Goal: Communication & Community: Answer question/provide support

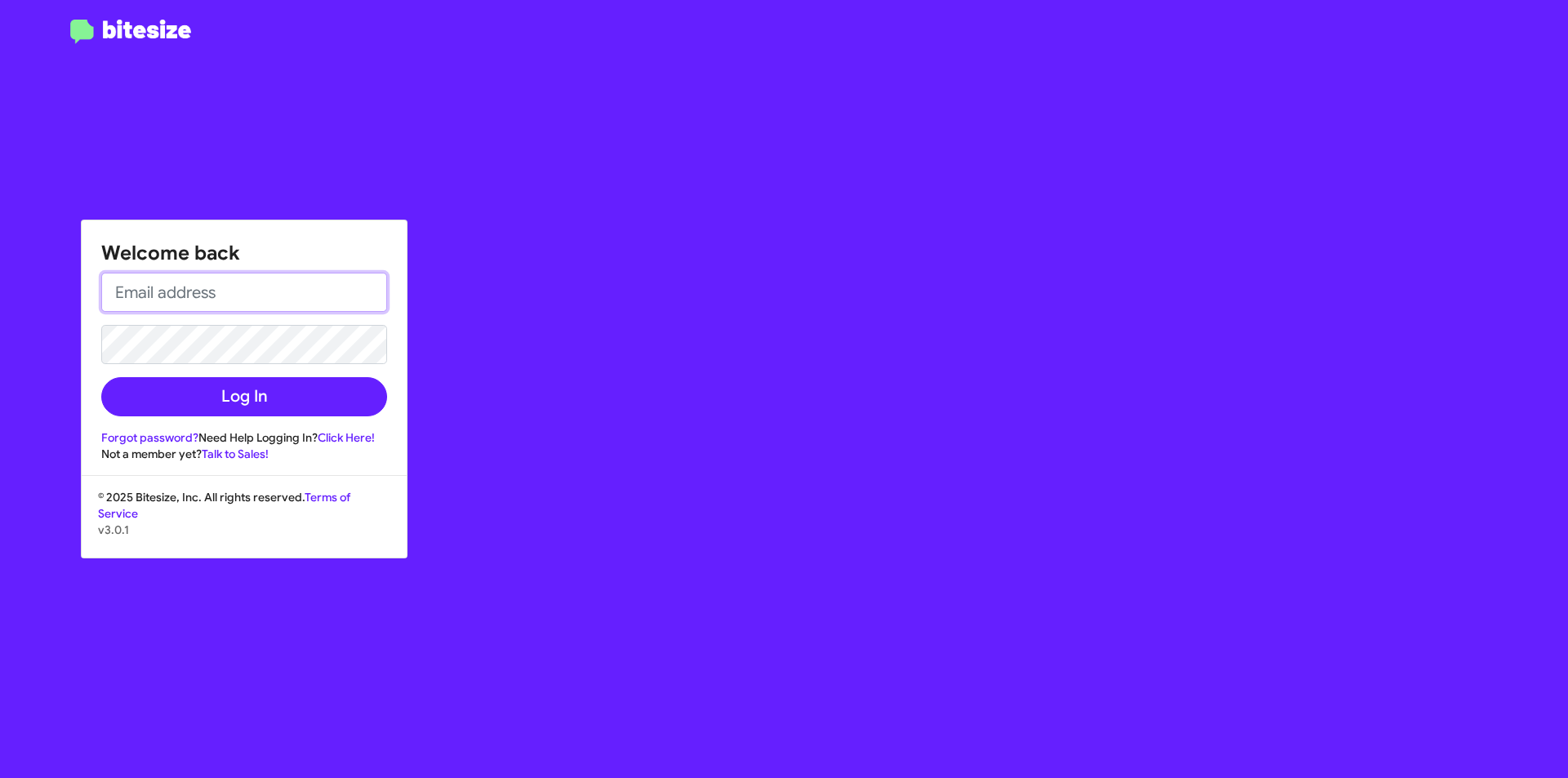
click at [290, 303] on input "email" at bounding box center [244, 292] width 286 height 39
click at [291, 300] on input "email" at bounding box center [244, 292] width 286 height 39
click at [266, 320] on form "Log In" at bounding box center [244, 344] width 286 height 144
click at [280, 297] on input "email" at bounding box center [244, 292] width 286 height 39
type input "s"
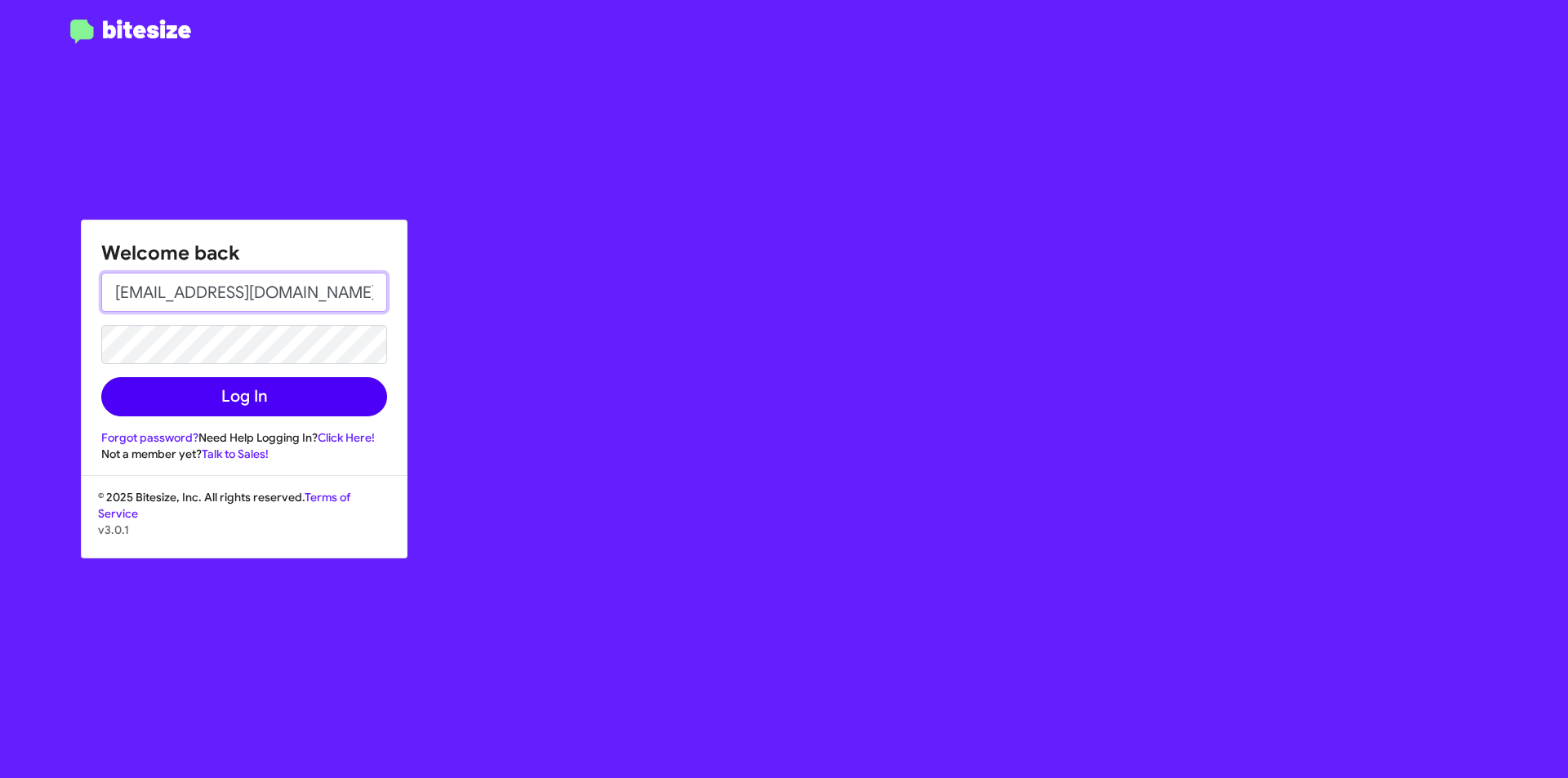
type input "[EMAIL_ADDRESS][DOMAIN_NAME]"
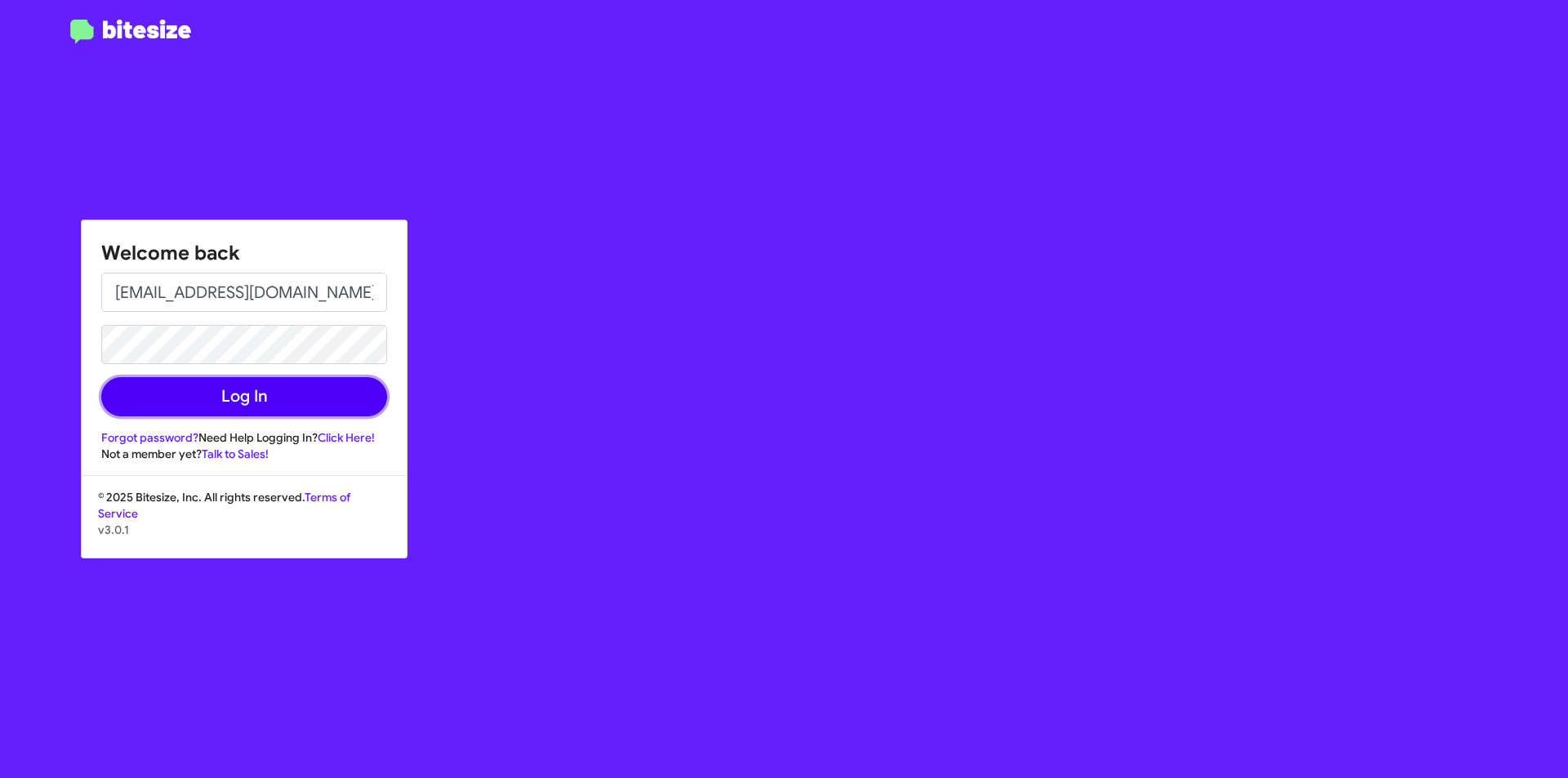
click at [232, 394] on button "Log In" at bounding box center [244, 397] width 286 height 39
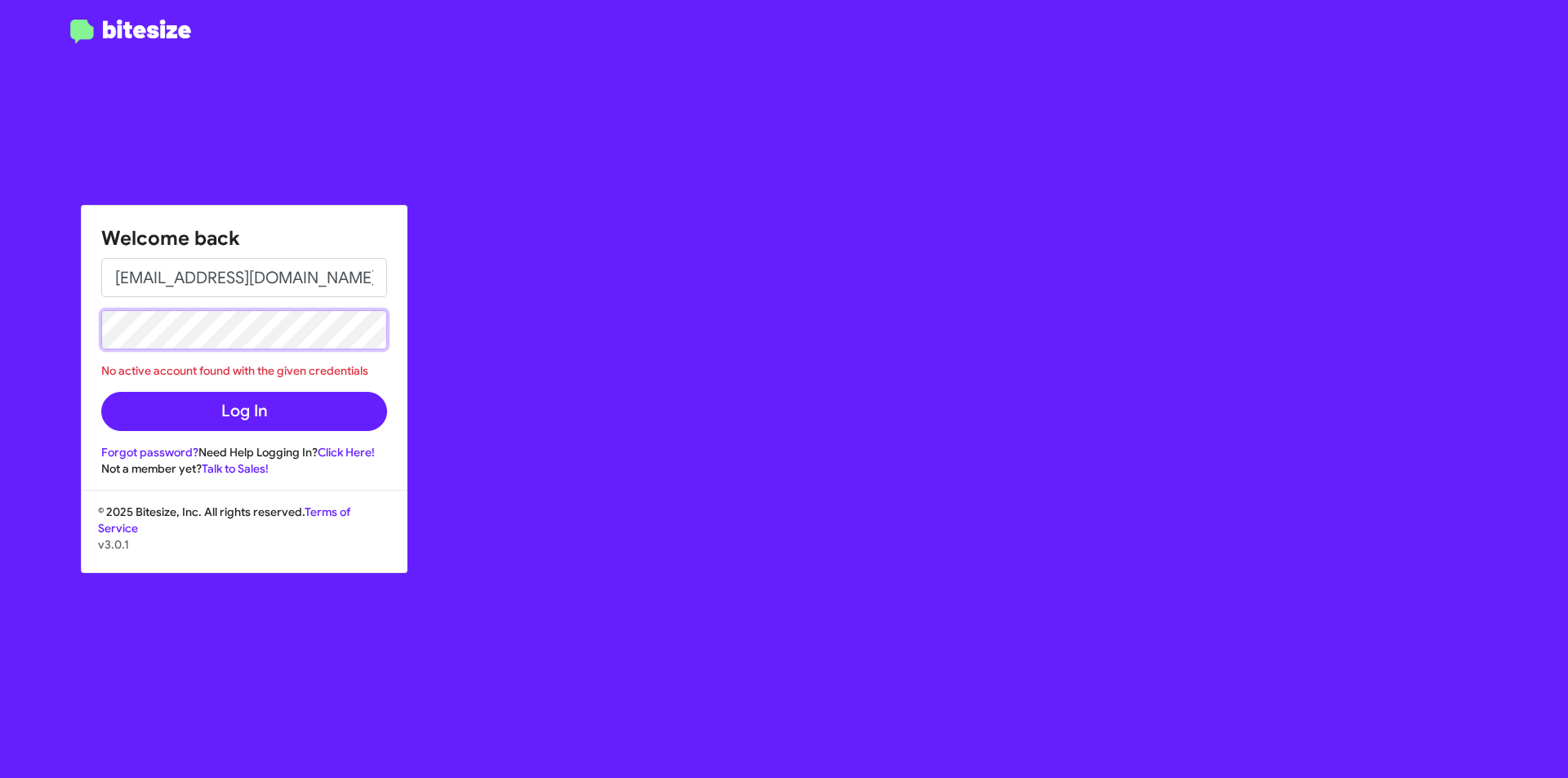
click at [61, 339] on div "Welcome back [EMAIL_ADDRESS][DOMAIN_NAME] No active account found with the give…" at bounding box center [784, 389] width 1568 height 778
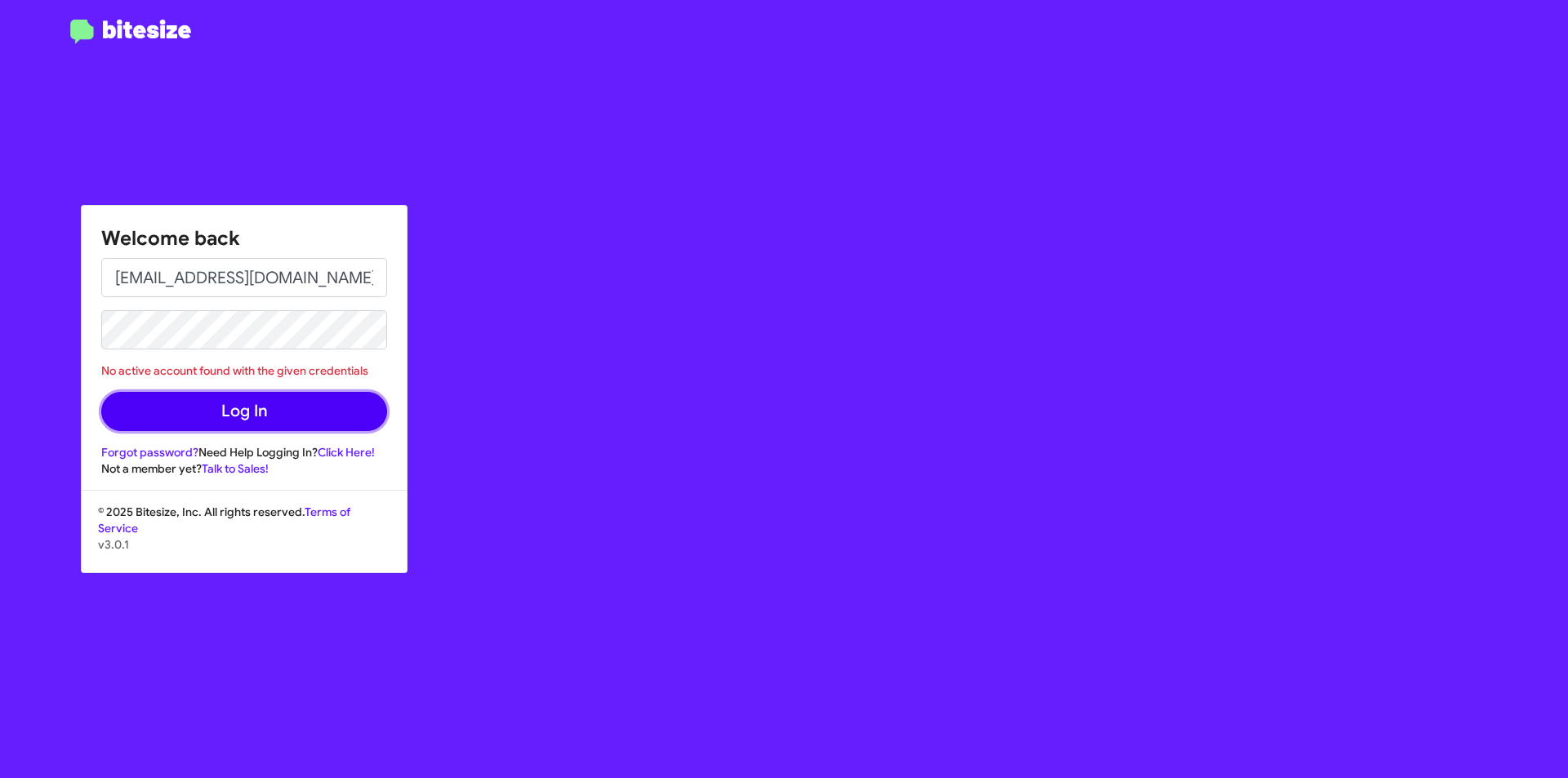
click at [321, 410] on button "Log In" at bounding box center [244, 412] width 286 height 39
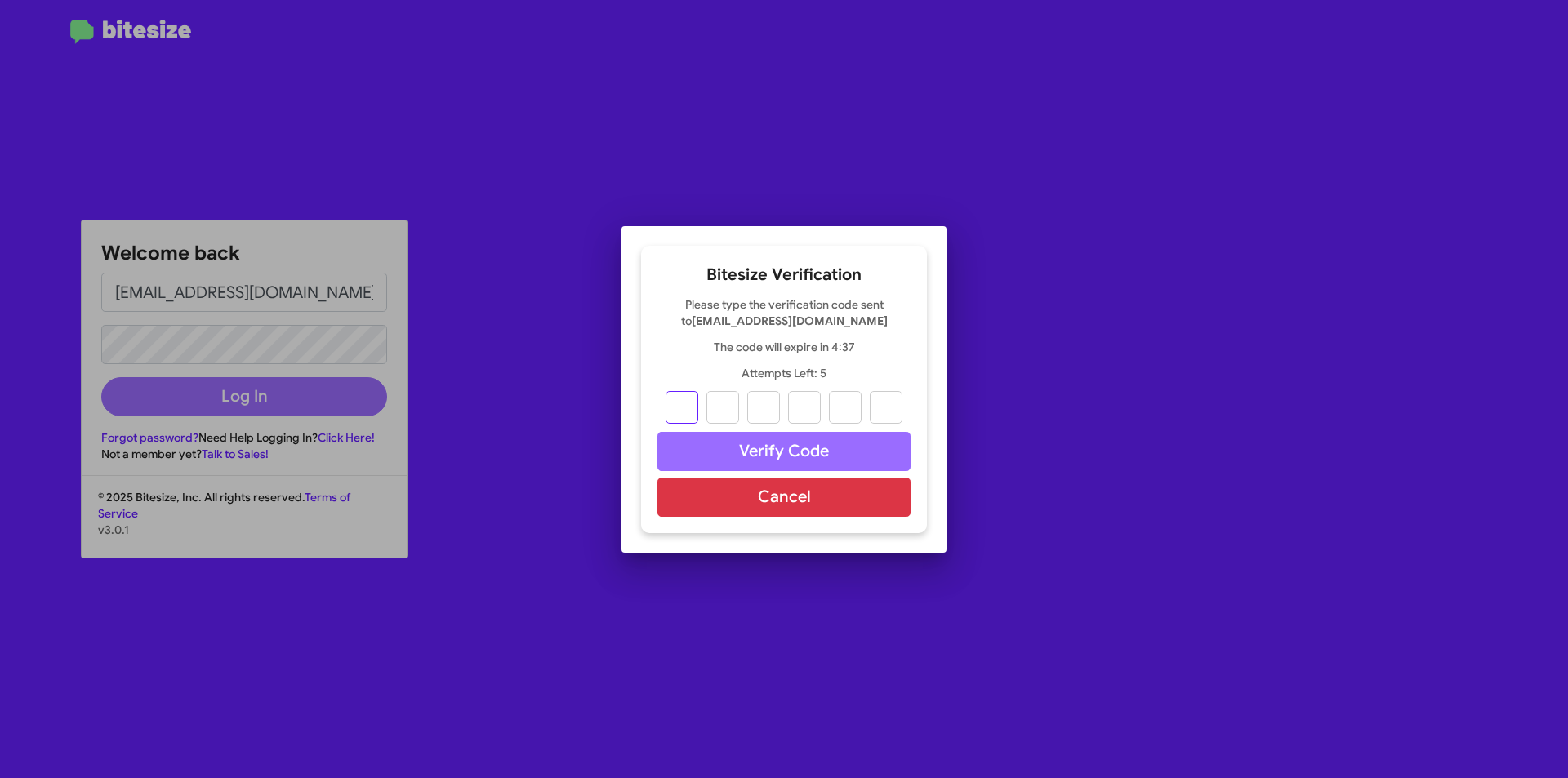
type input "6"
type input "2"
type input "4"
type input "0"
type input "8"
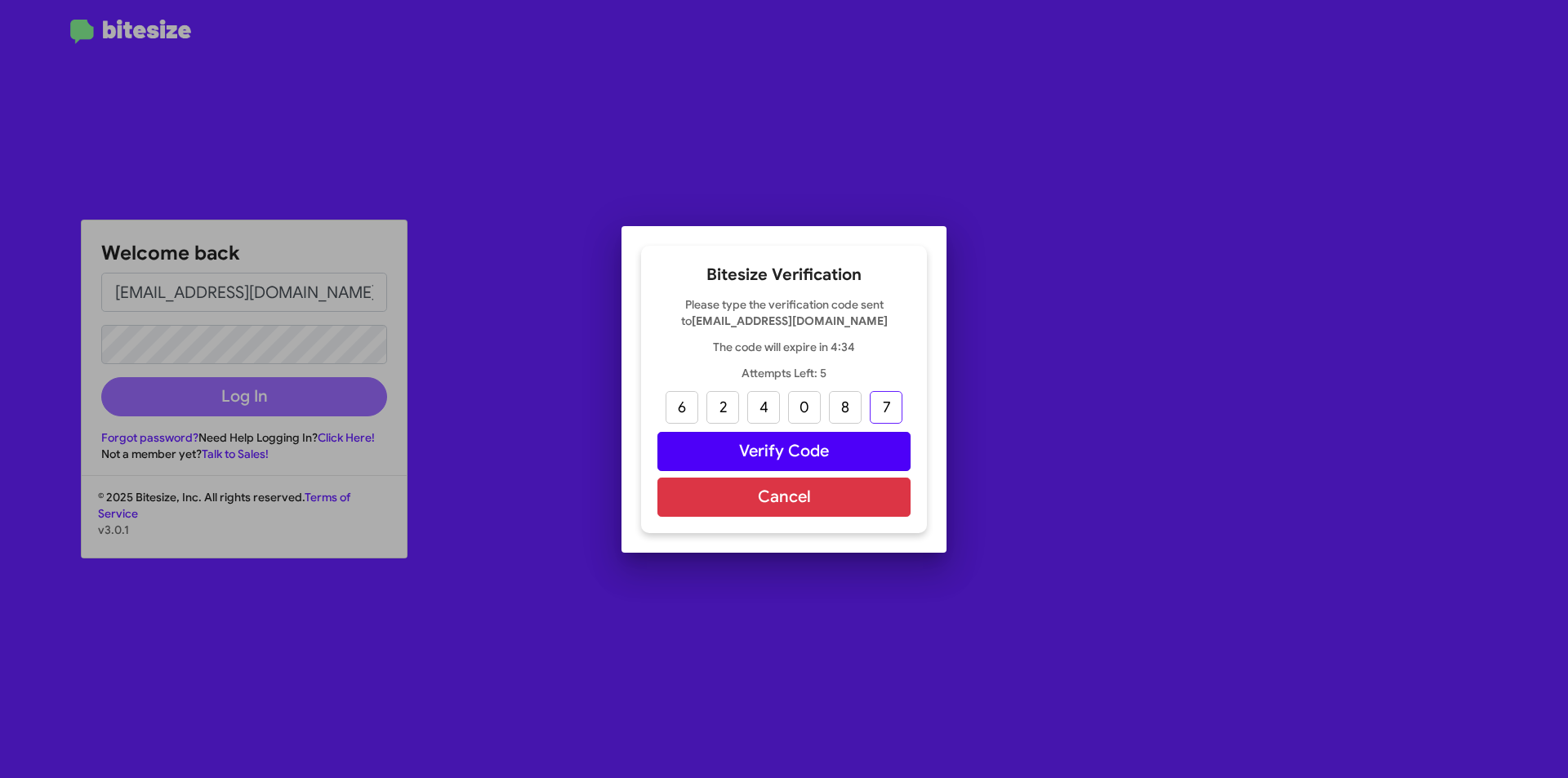
type input "7"
click at [876, 463] on button "Verify Code" at bounding box center [783, 452] width 253 height 39
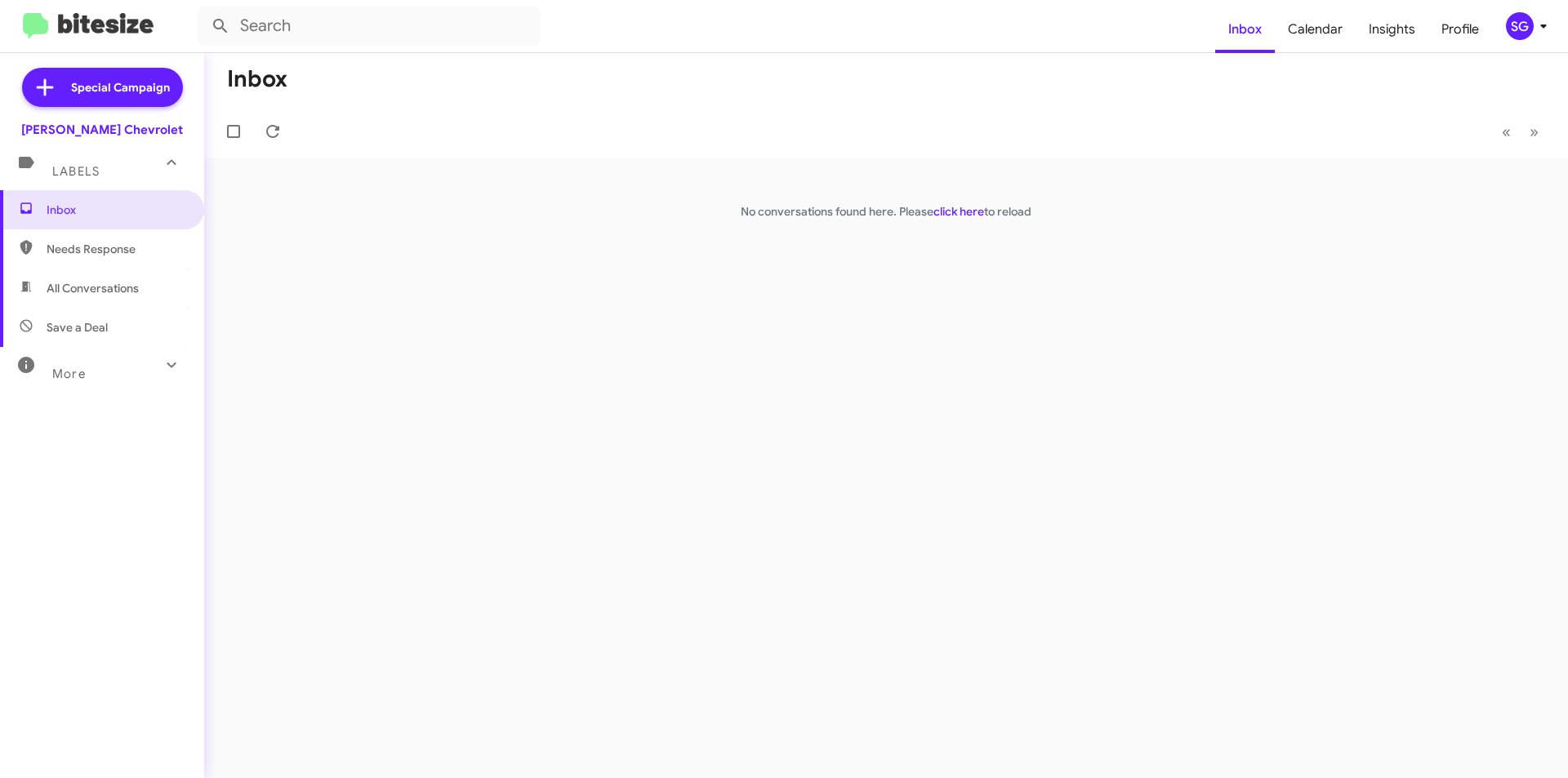
click at [129, 159] on div "Labels" at bounding box center [86, 164] width 146 height 30
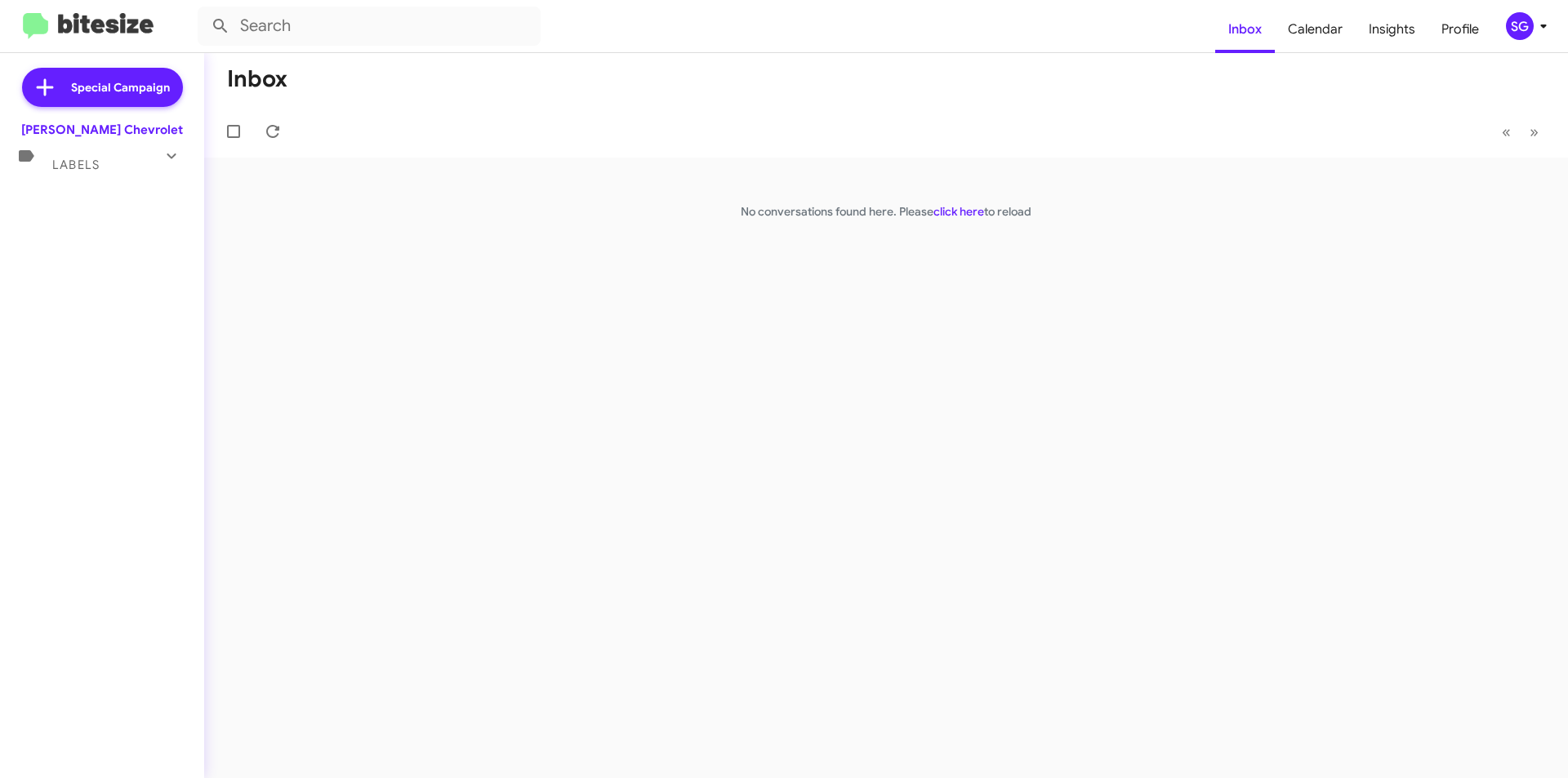
click at [129, 159] on div "Labels" at bounding box center [86, 158] width 146 height 30
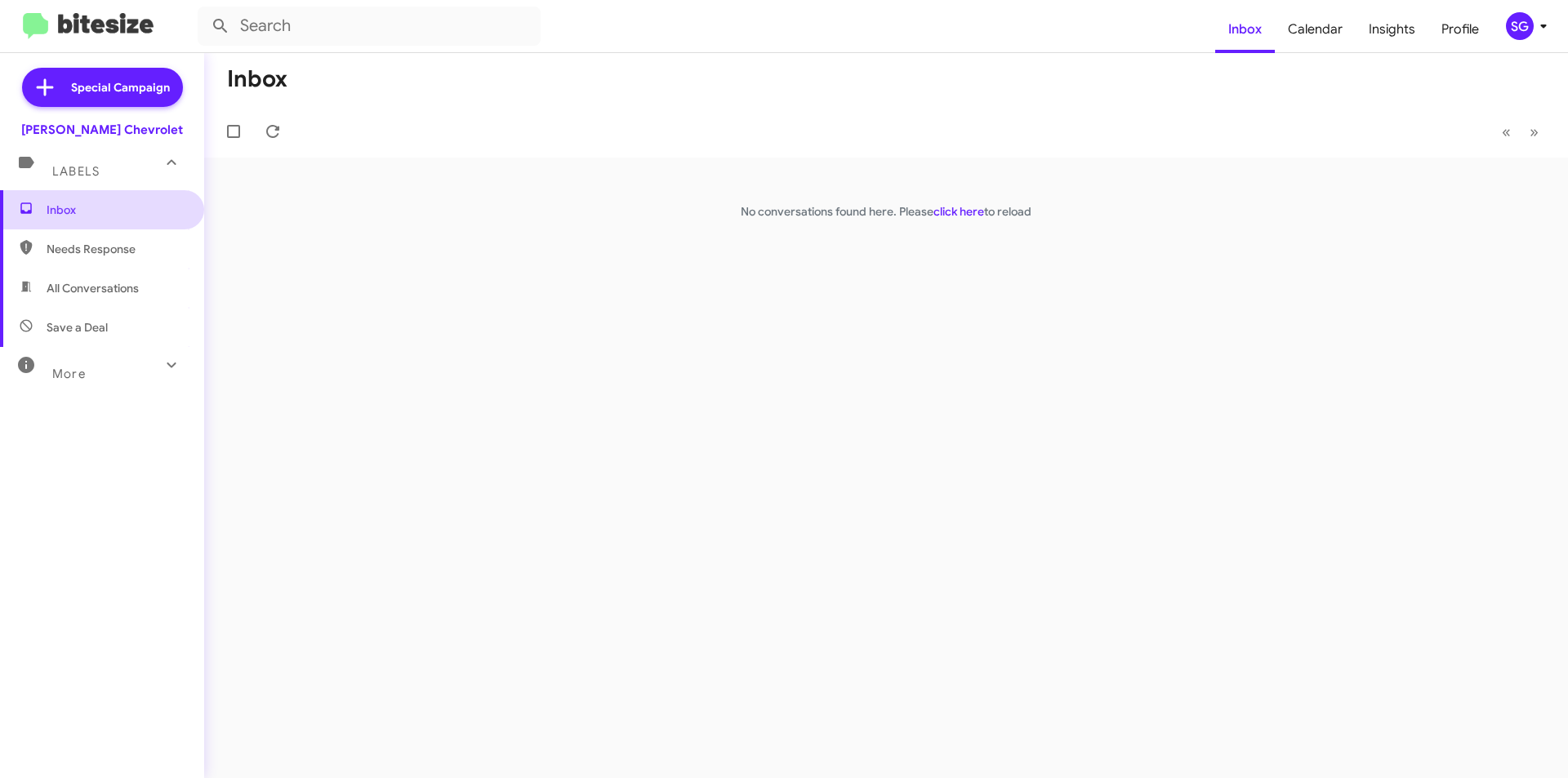
click at [112, 218] on span "Inbox" at bounding box center [102, 210] width 204 height 39
click at [114, 163] on div "Labels" at bounding box center [86, 164] width 146 height 30
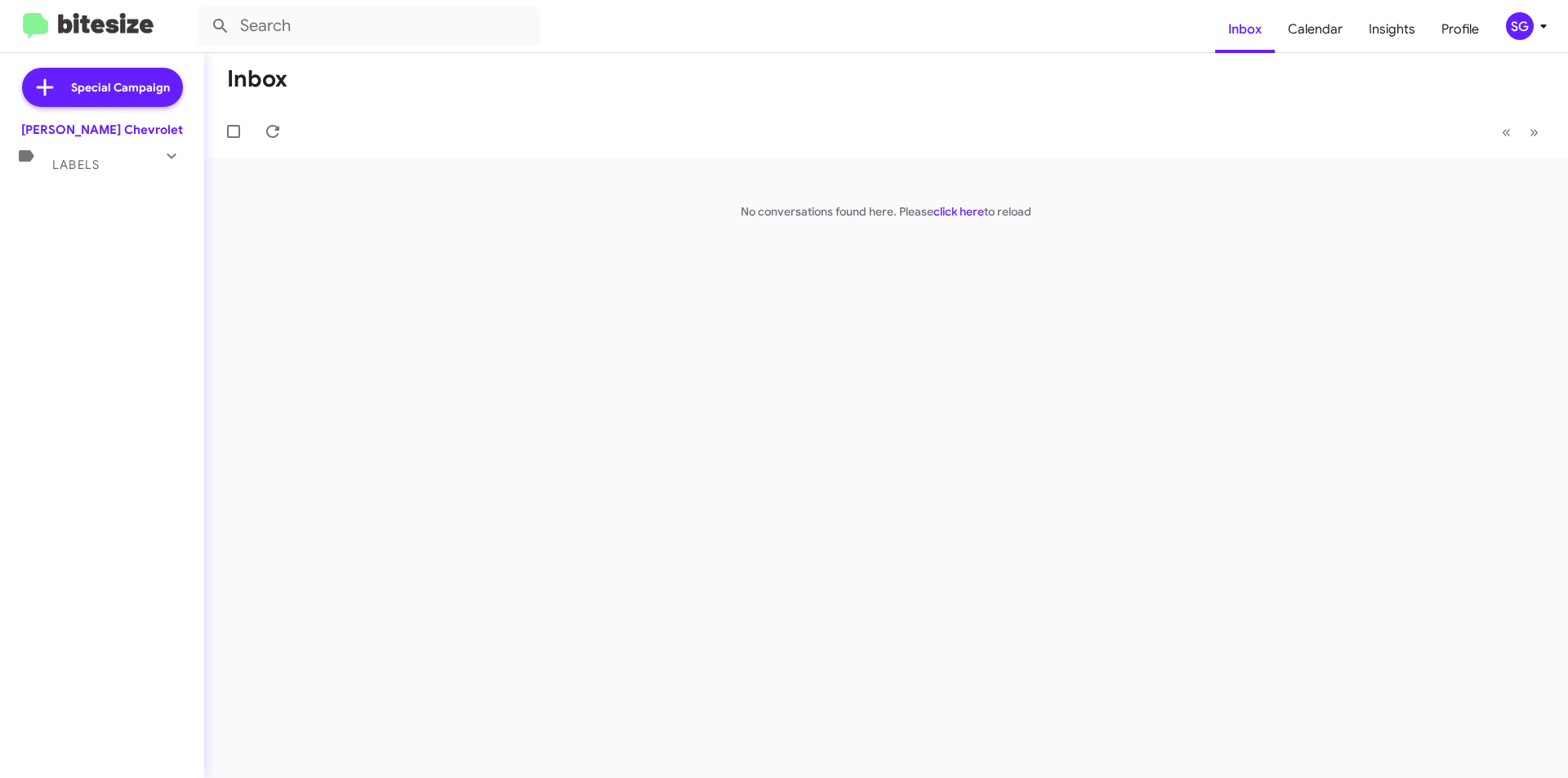
click at [146, 134] on div "[PERSON_NAME] Chevrolet" at bounding box center [102, 129] width 162 height 16
click at [167, 166] on mat-icon at bounding box center [171, 156] width 27 height 27
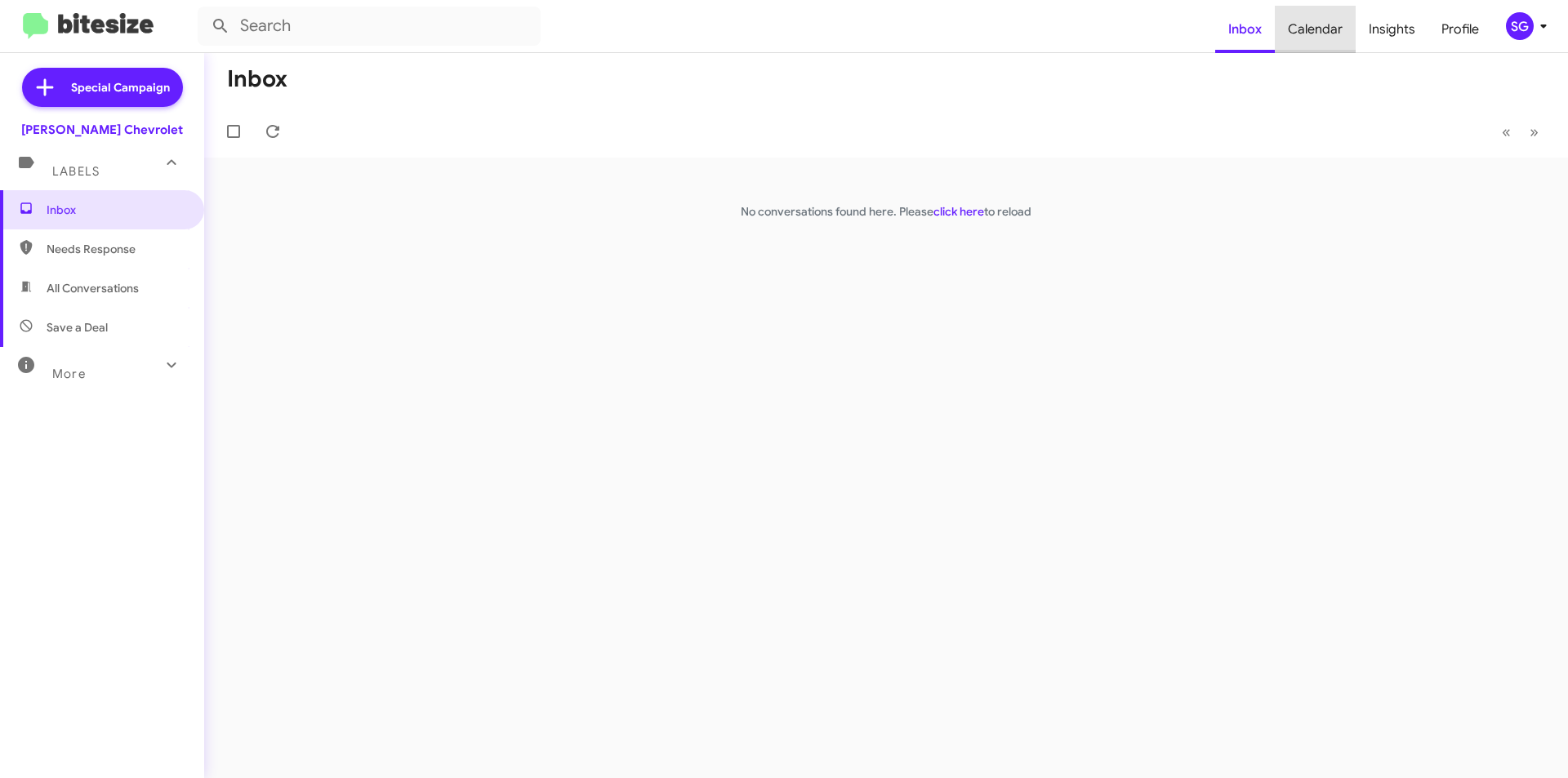
click at [1326, 31] on span "Calendar" at bounding box center [1315, 29] width 81 height 47
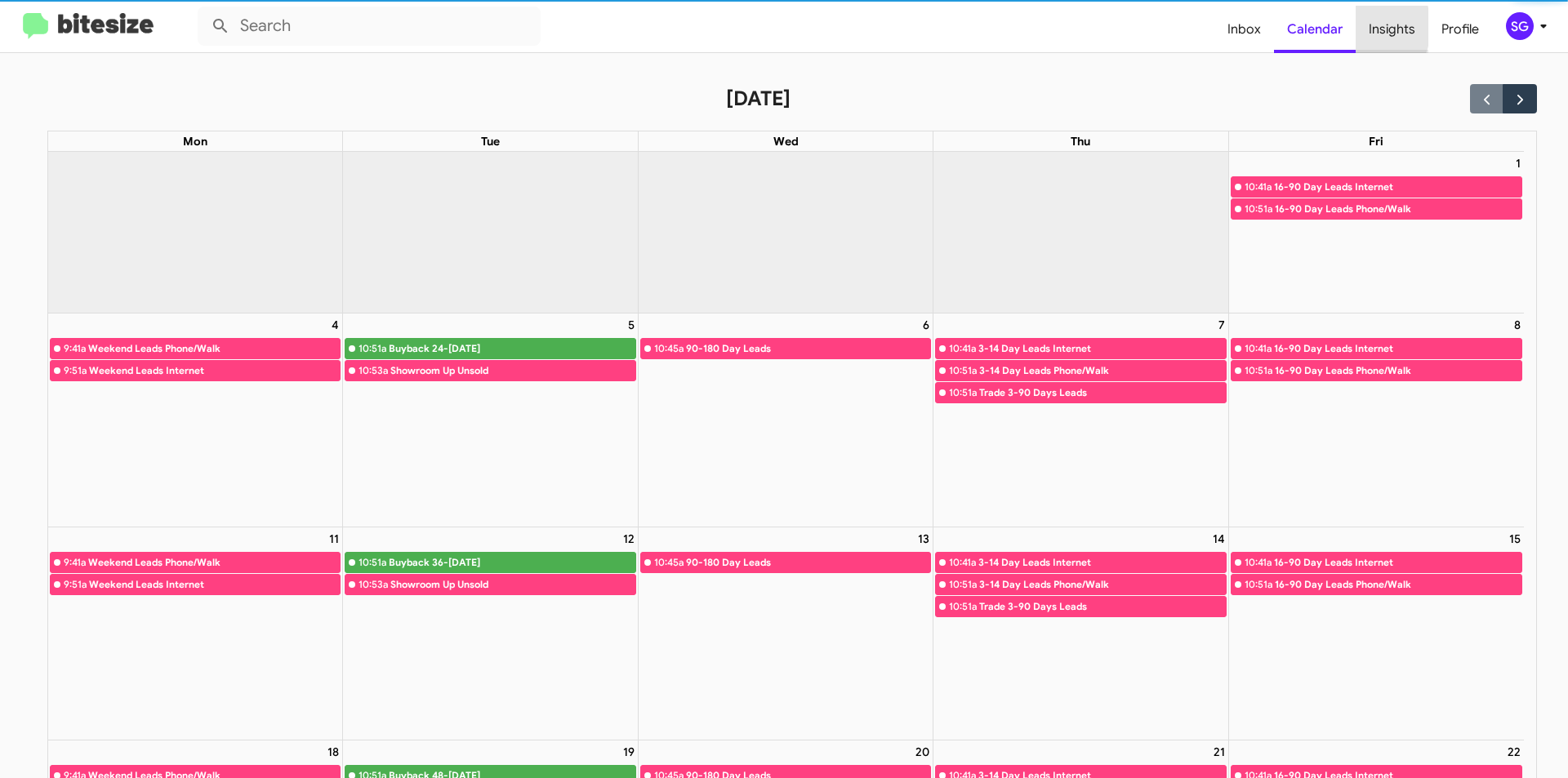
click at [1357, 27] on span "Insights" at bounding box center [1391, 29] width 73 height 47
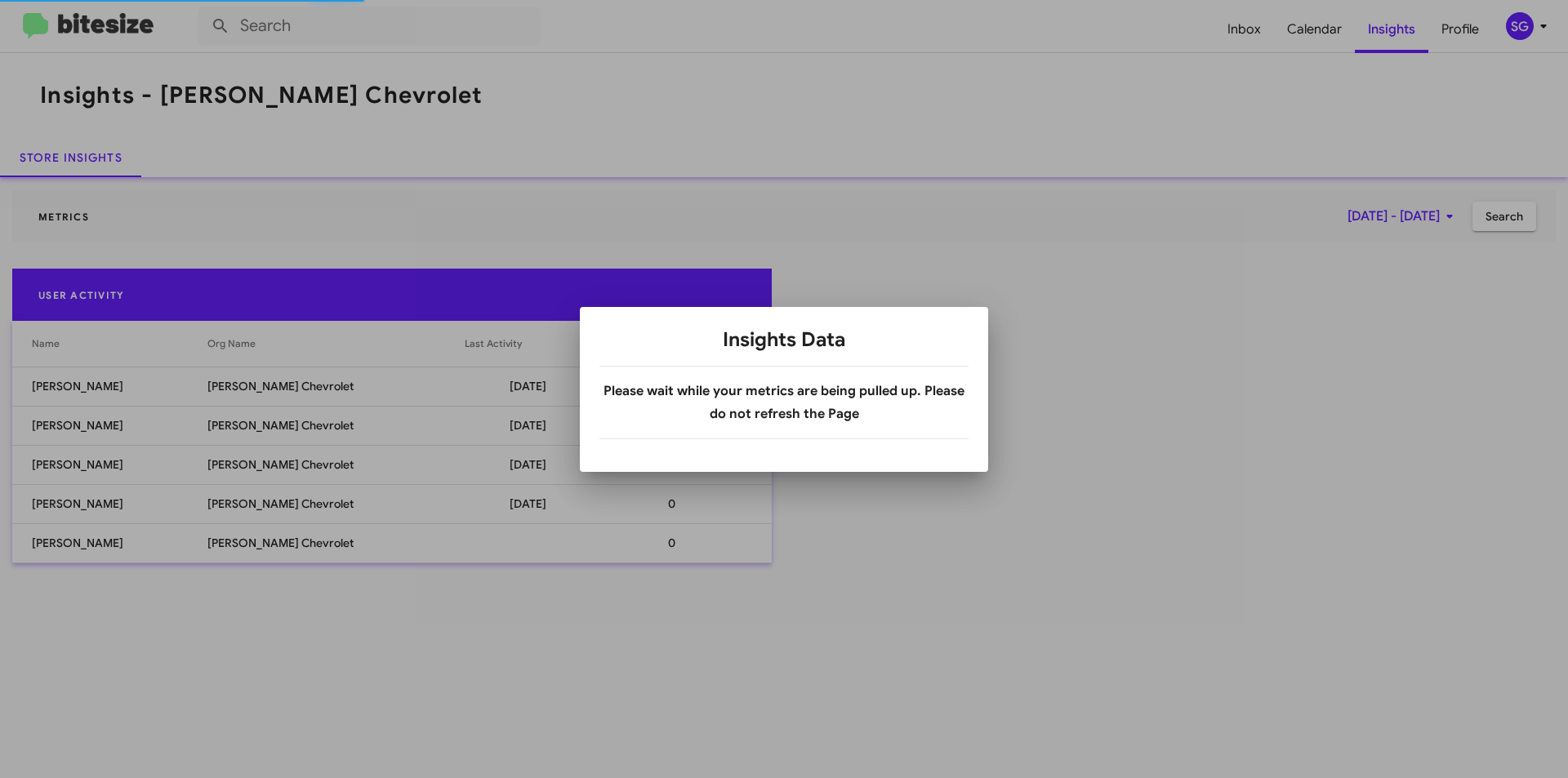
click at [1288, 27] on div at bounding box center [784, 389] width 1568 height 778
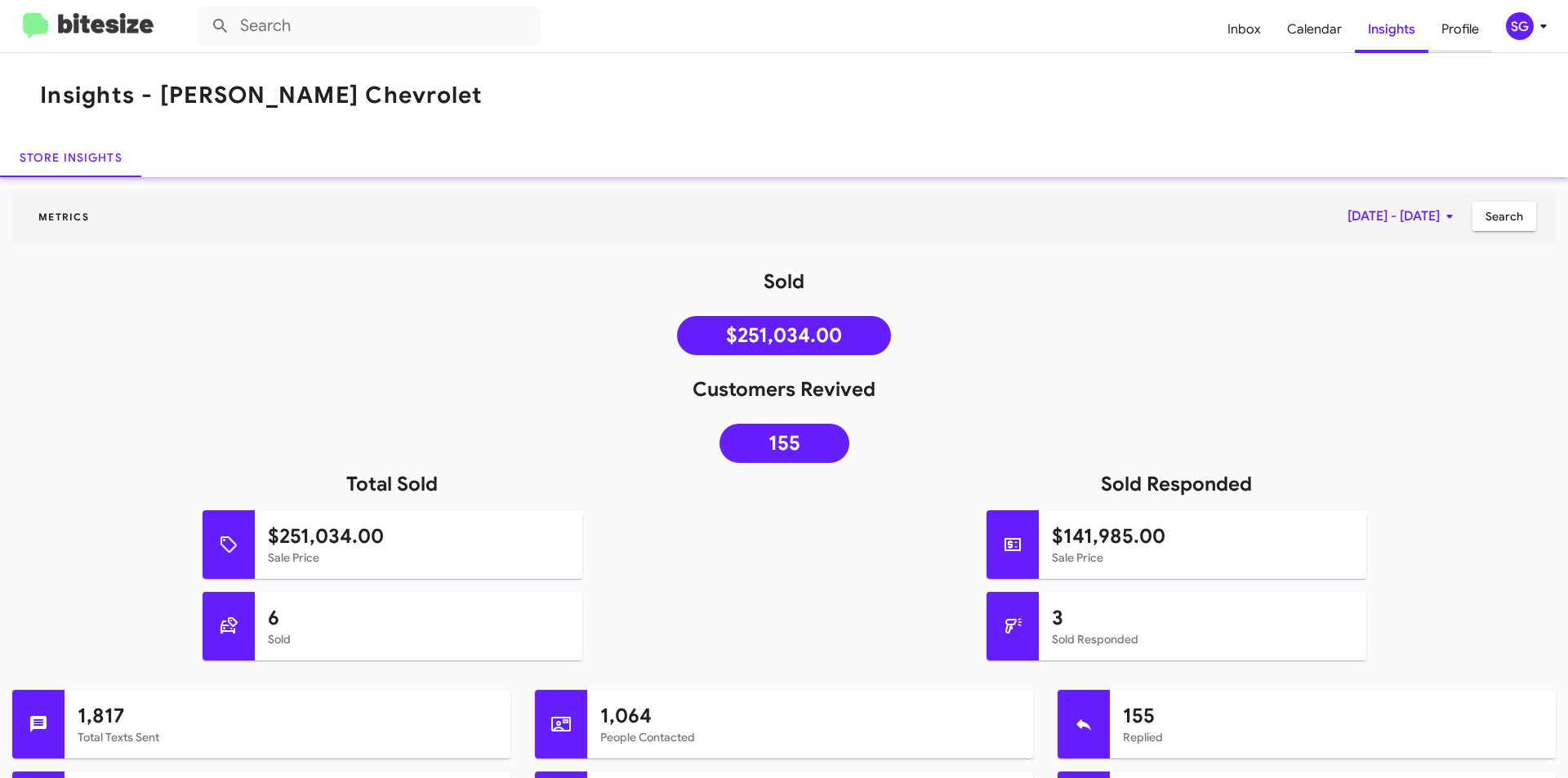
click at [1447, 27] on span "Profile" at bounding box center [1460, 29] width 63 height 47
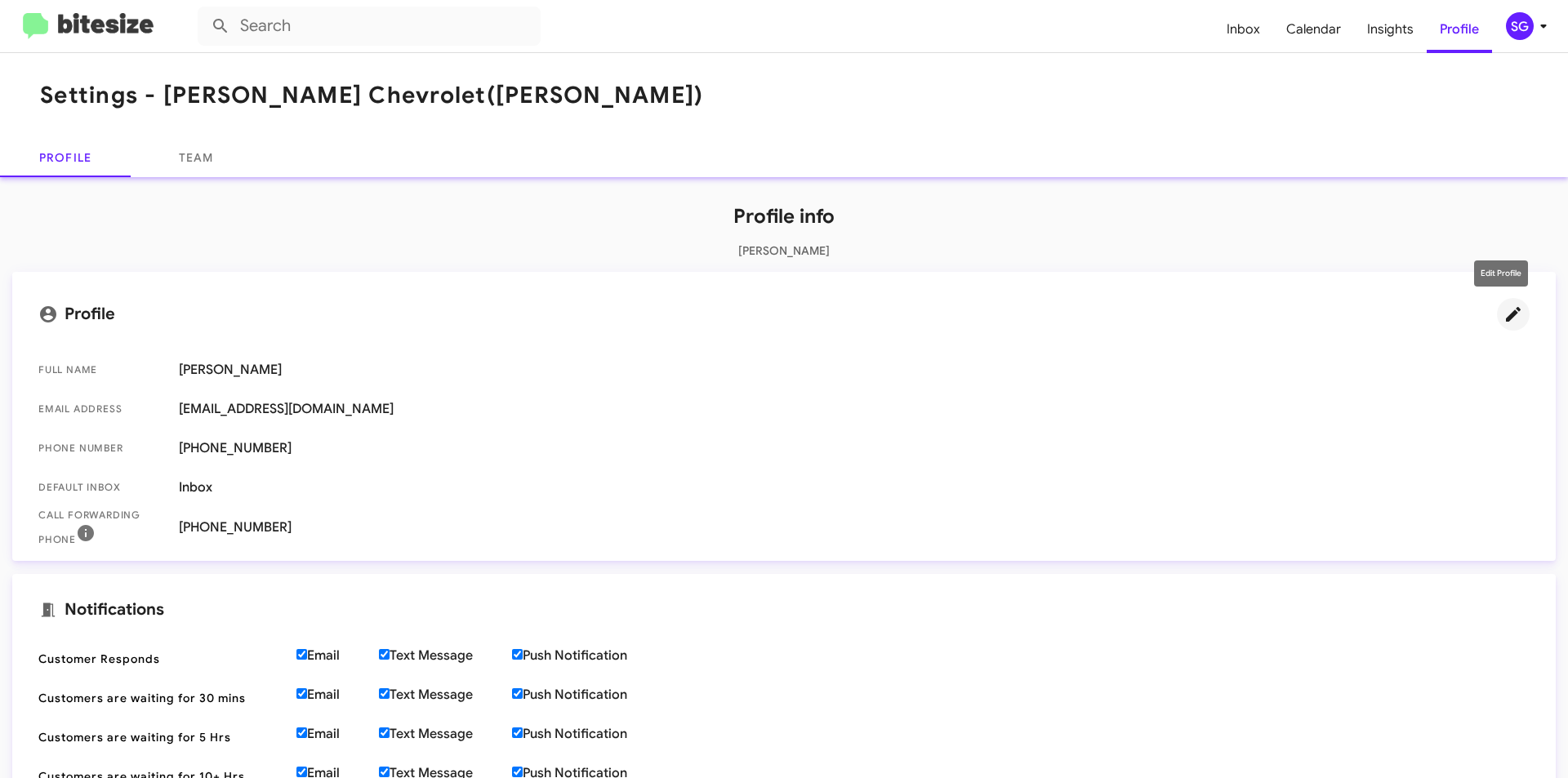
click at [1504, 312] on icon at bounding box center [1513, 314] width 20 height 20
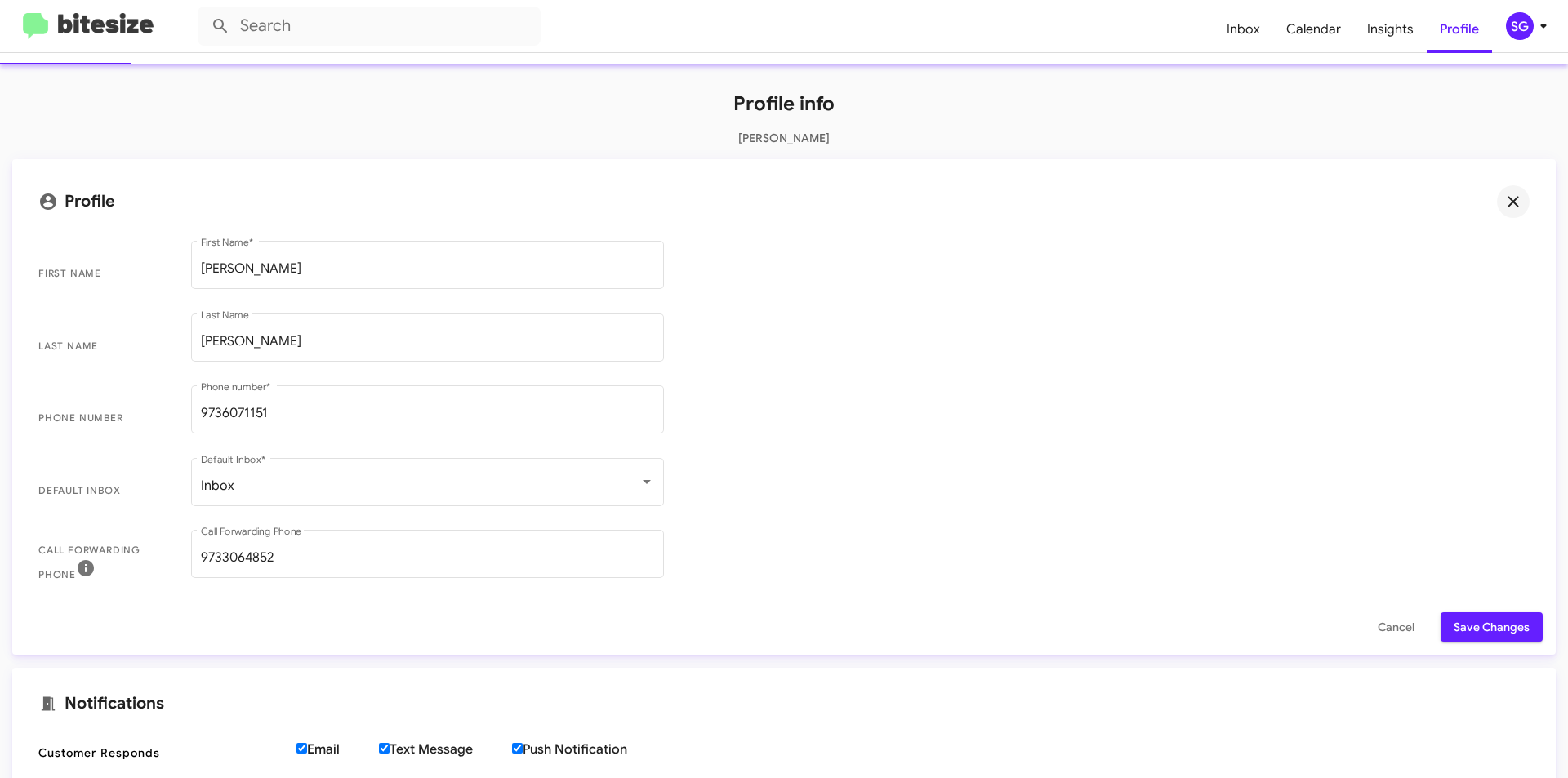
scroll to position [164, 0]
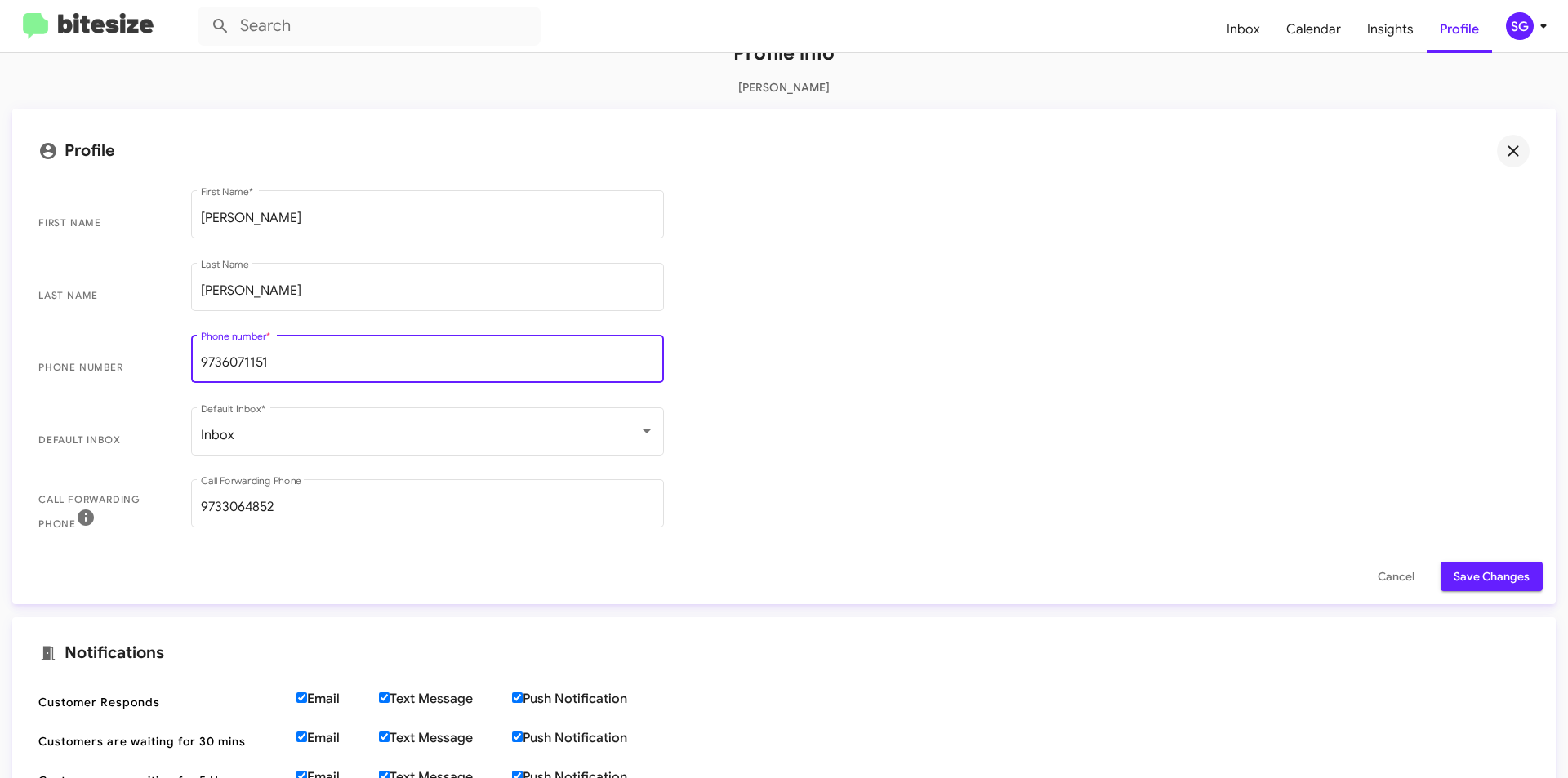
click at [305, 362] on input "9736071151" at bounding box center [427, 362] width 453 height 15
type input "9736070151"
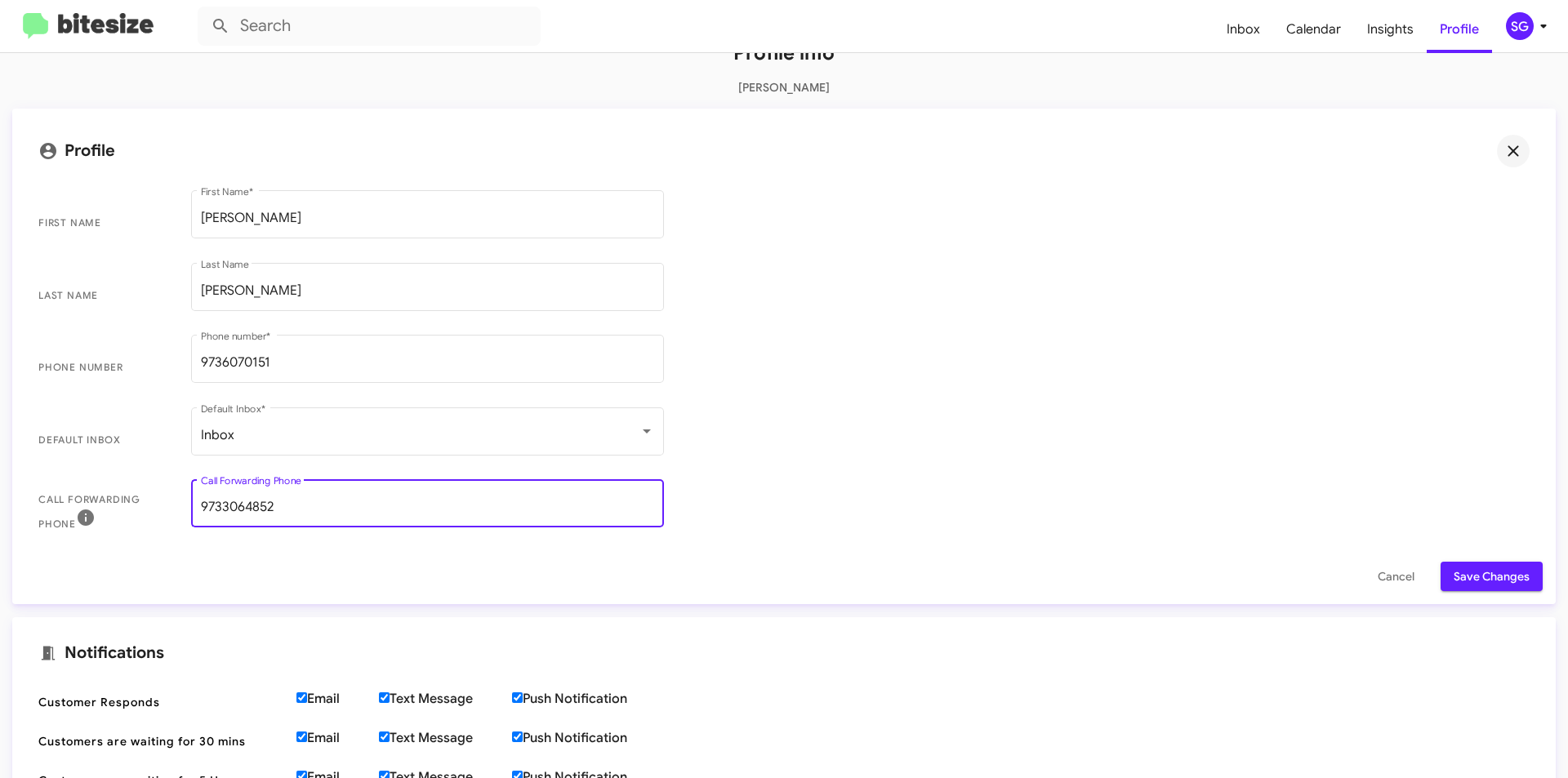
drag, startPoint x: 363, startPoint y: 500, endPoint x: 0, endPoint y: 453, distance: 366.0
click at [0, 453] on div "Profile info [PERSON_NAME] Profile First Name [PERSON_NAME] First Name * Last N…" at bounding box center [784, 591] width 1568 height 1156
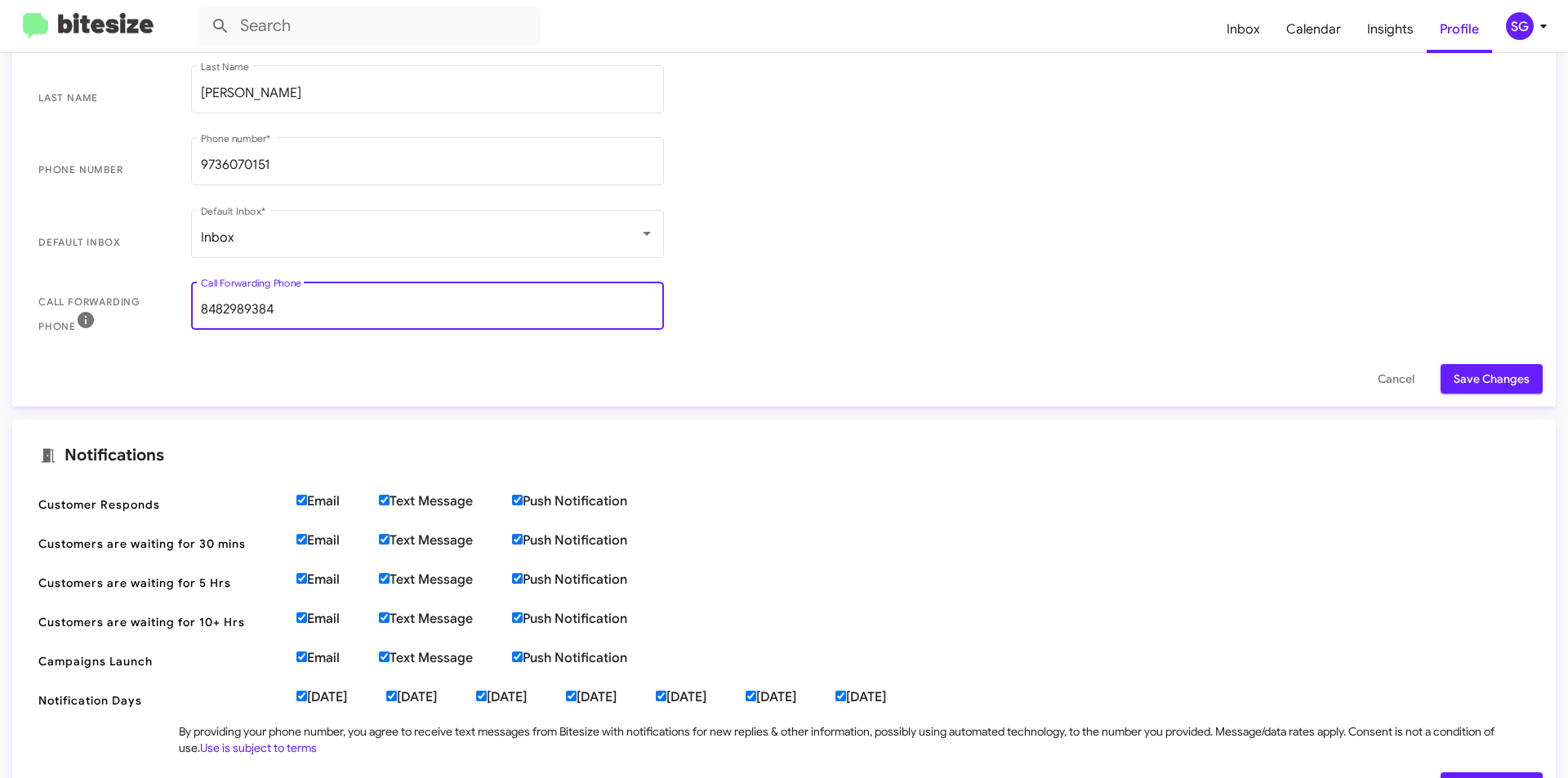
scroll to position [409, 0]
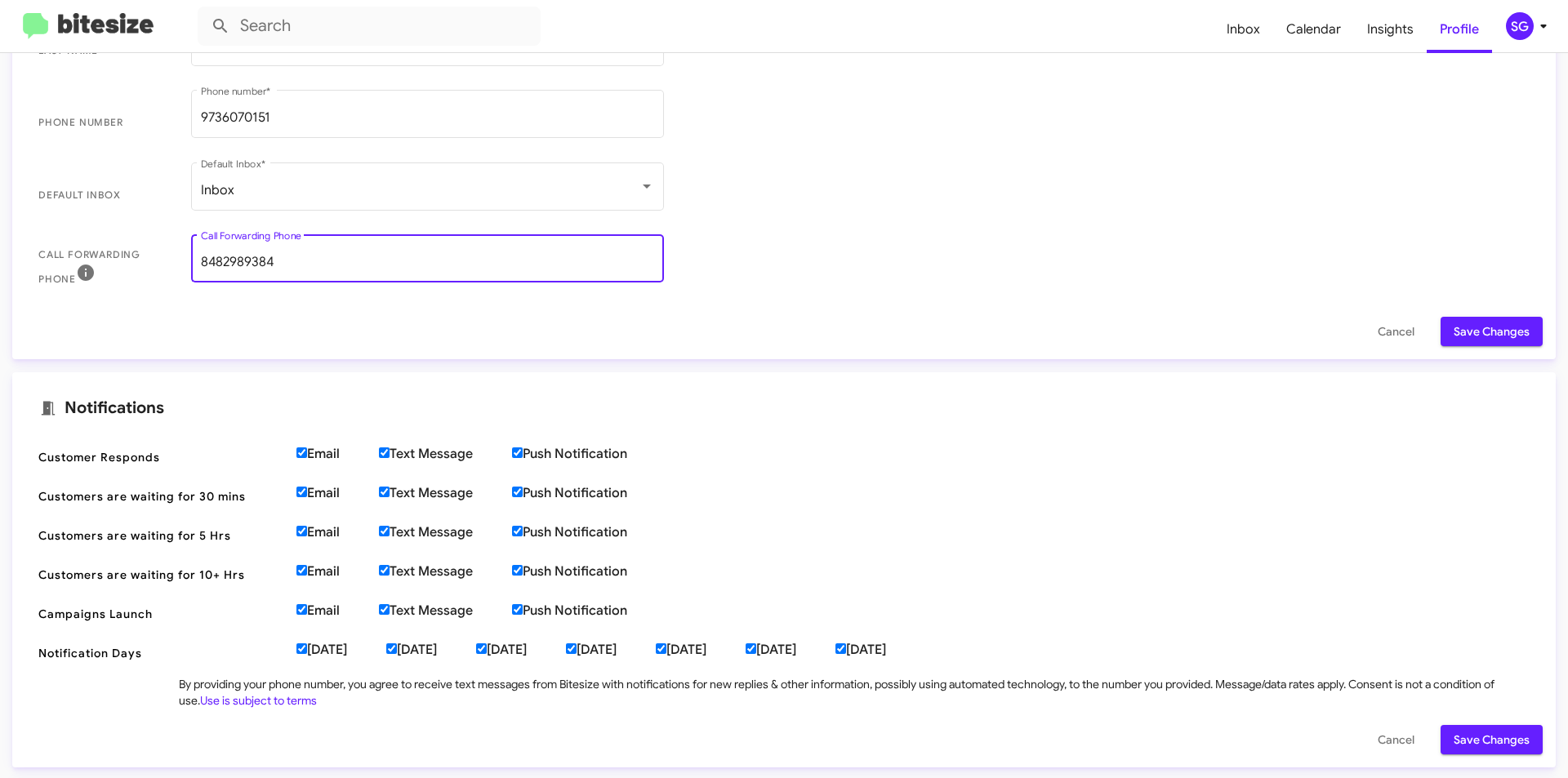
type input "8482989384"
click at [1463, 326] on span "Save Changes" at bounding box center [1492, 332] width 76 height 29
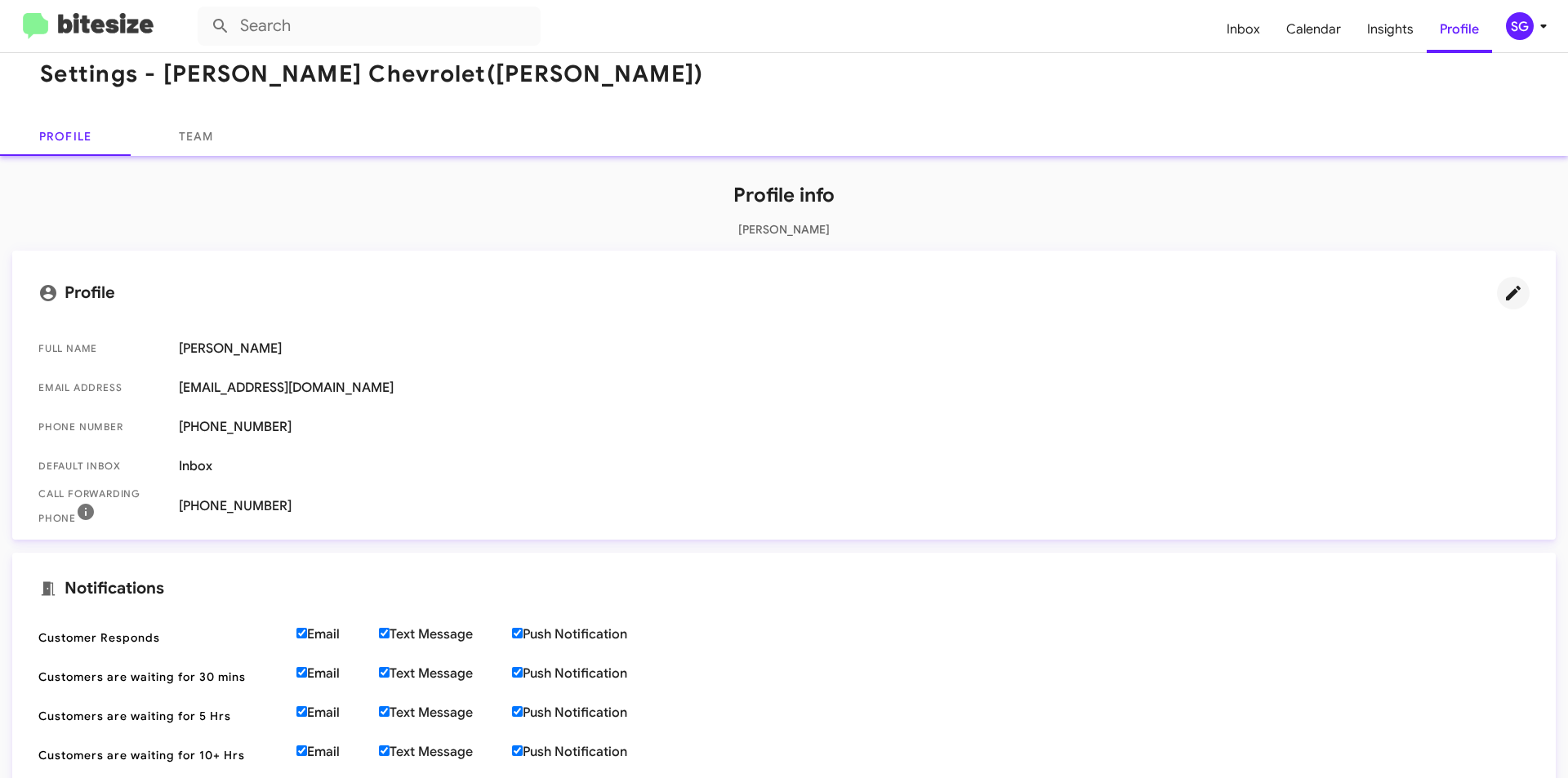
scroll to position [348, 0]
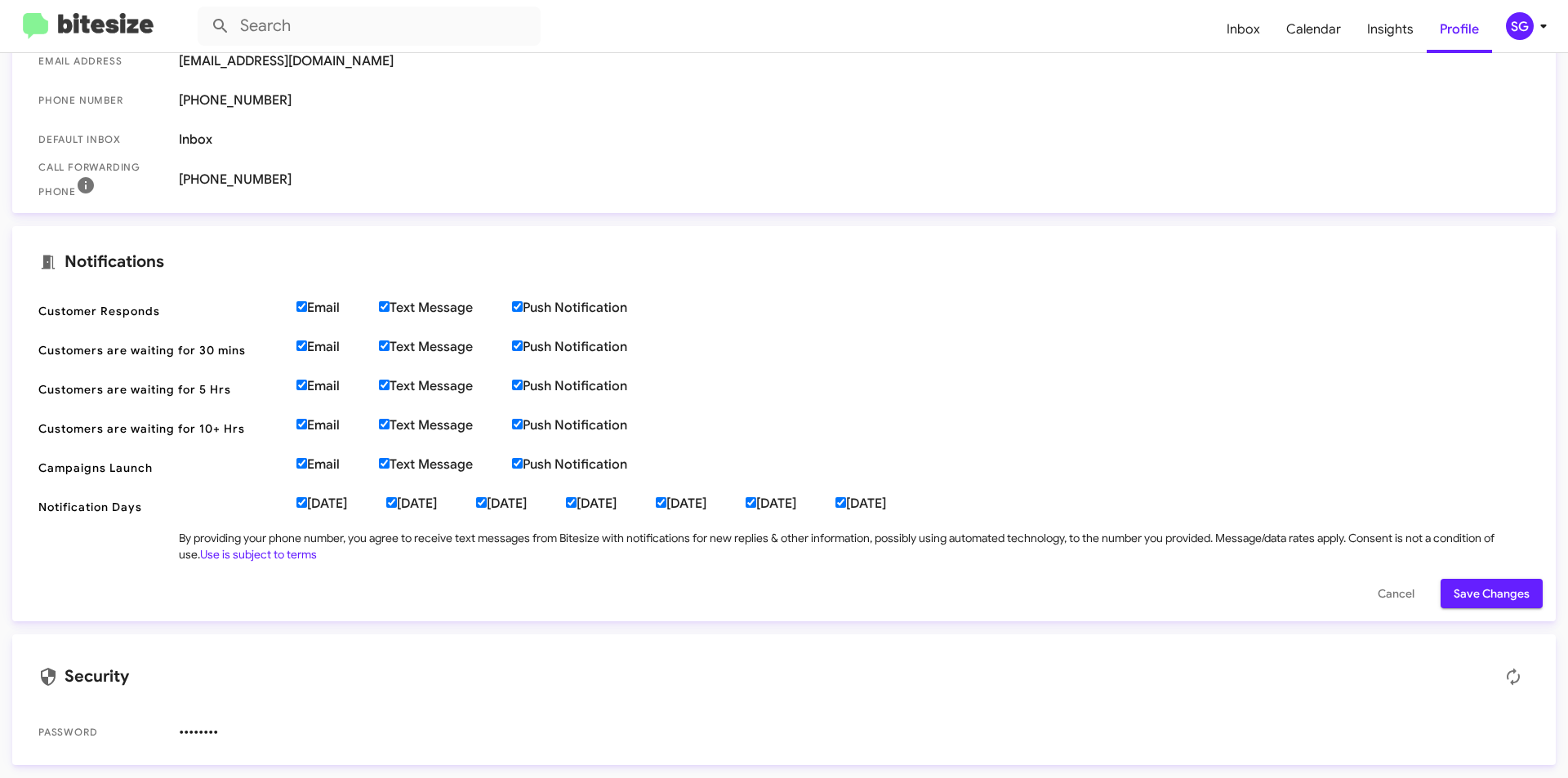
click at [1457, 600] on span "Save Changes" at bounding box center [1492, 594] width 76 height 29
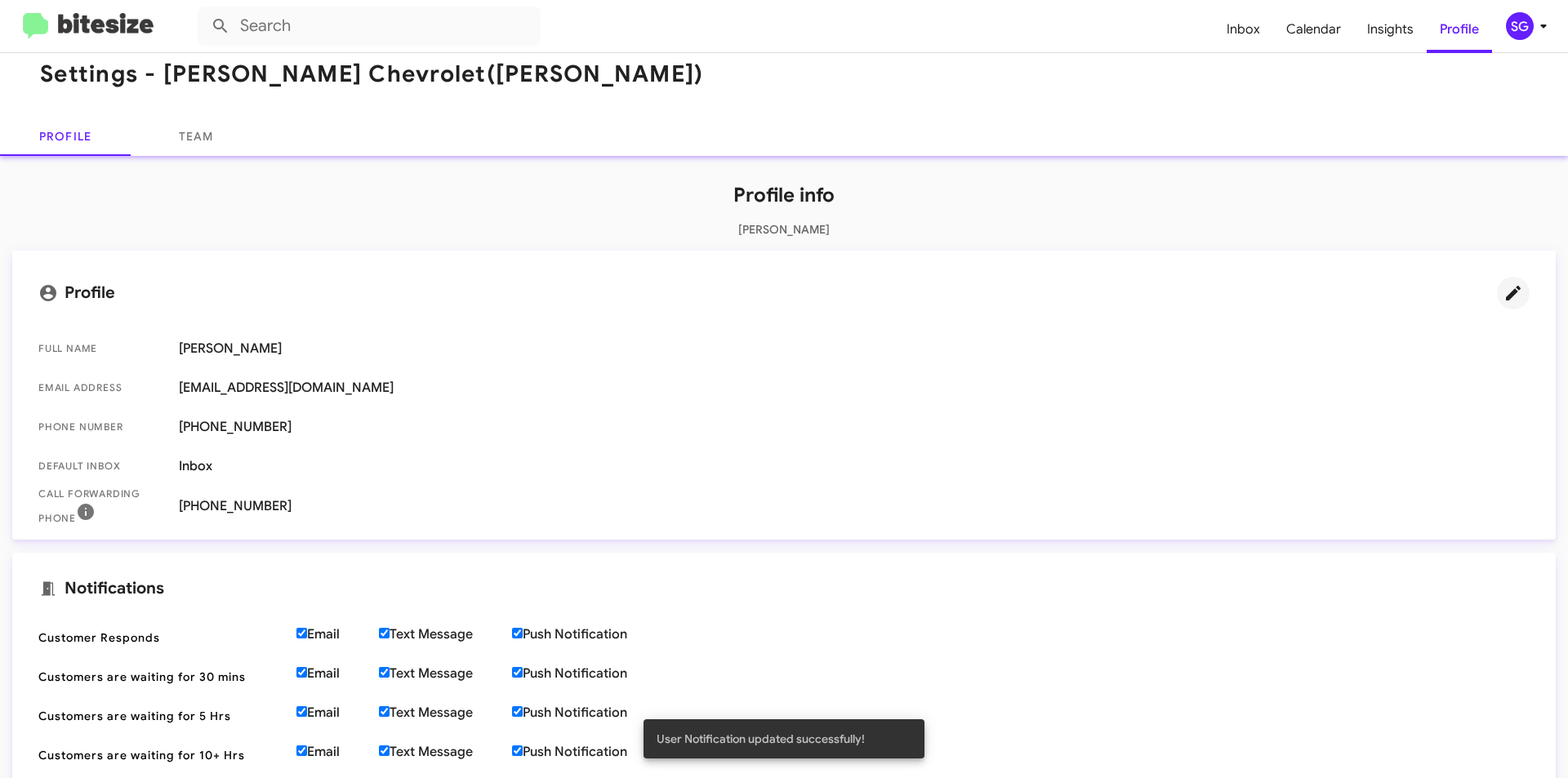
scroll to position [0, 0]
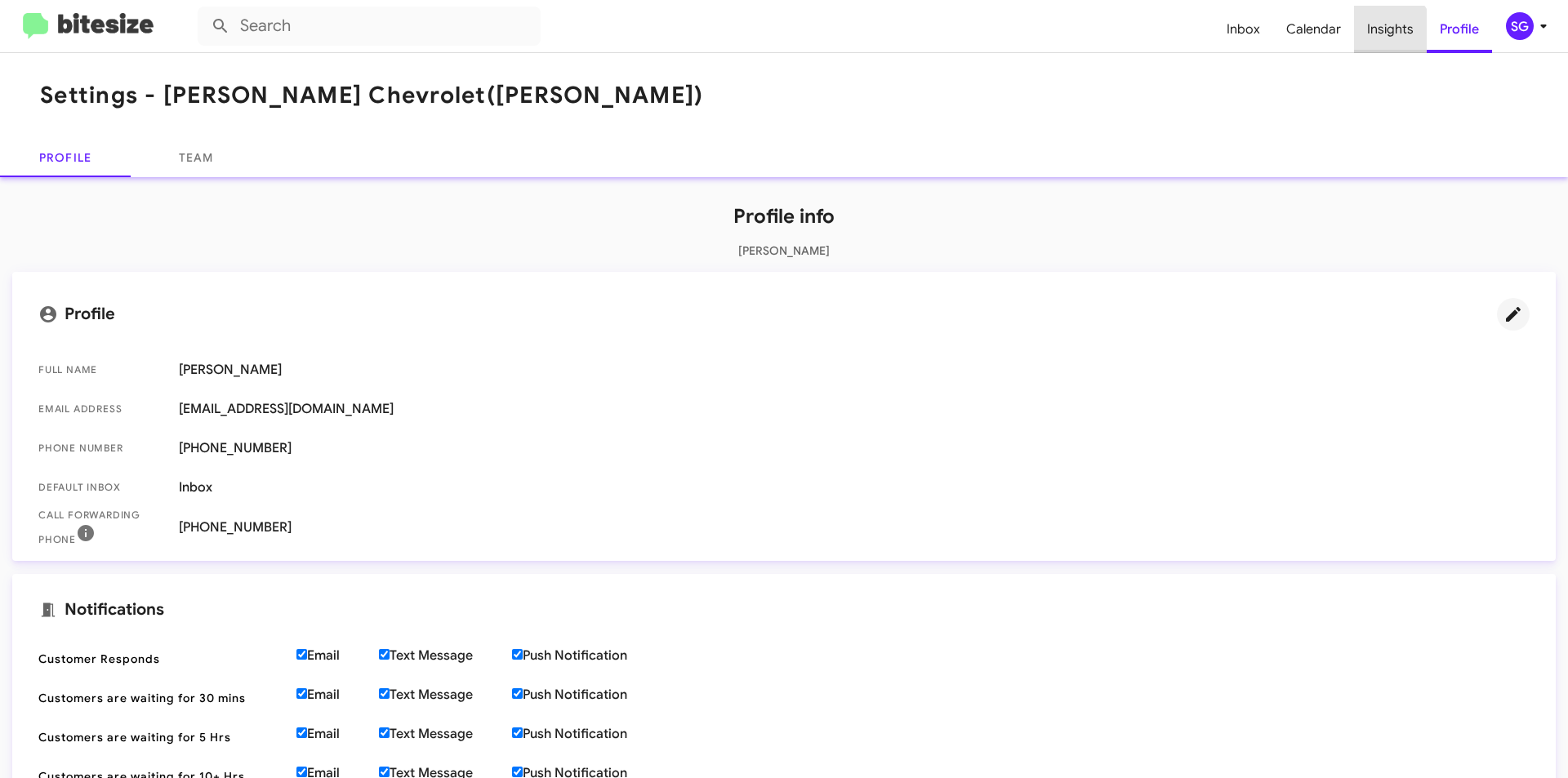
click at [1379, 40] on span "Insights" at bounding box center [1390, 29] width 73 height 47
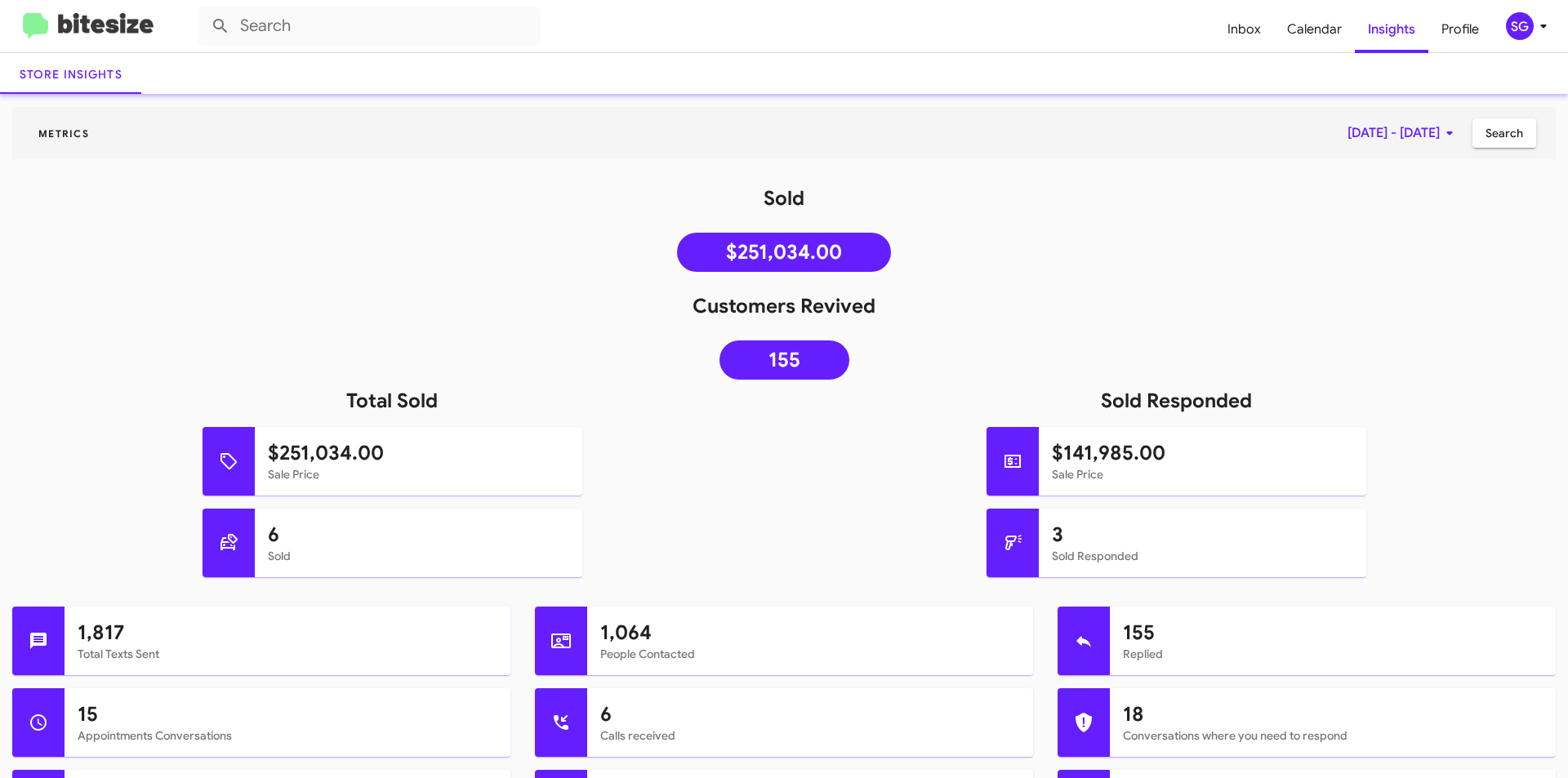
scroll to position [81, 0]
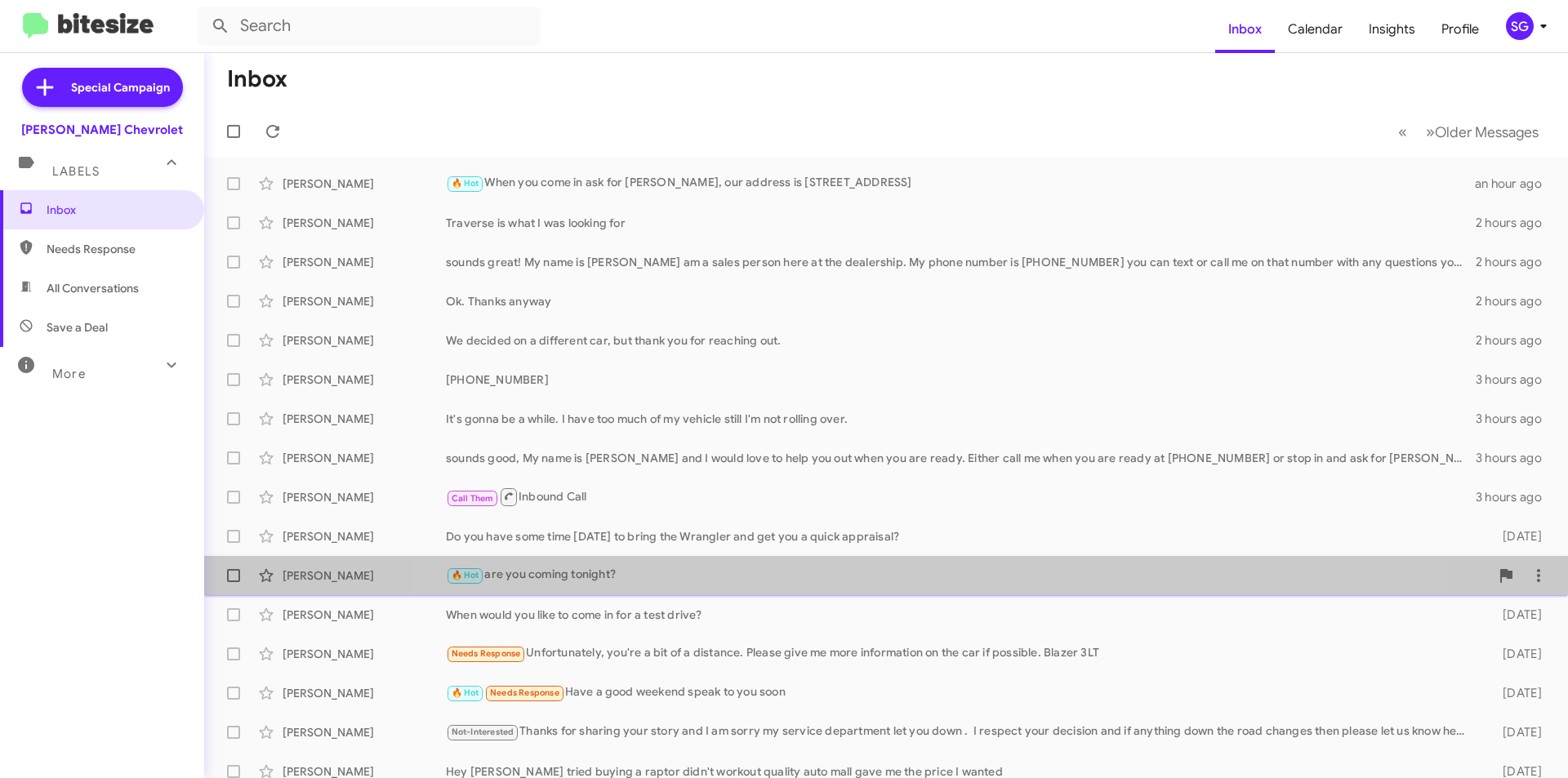
click at [887, 589] on div "Pedro Espinal 🔥 Hot are you coming tonight? 3 days ago" at bounding box center [886, 576] width 1338 height 33
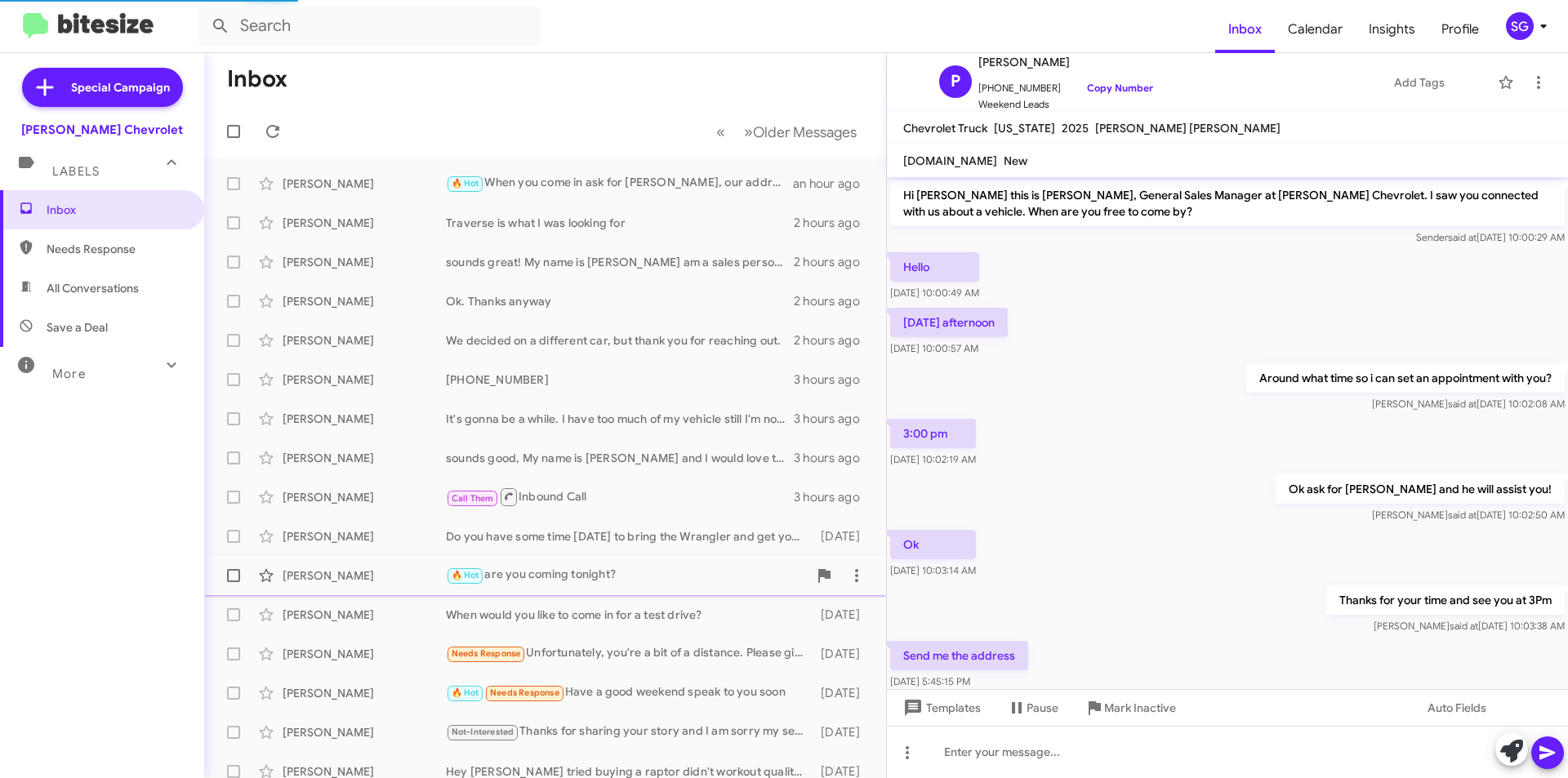
scroll to position [160, 0]
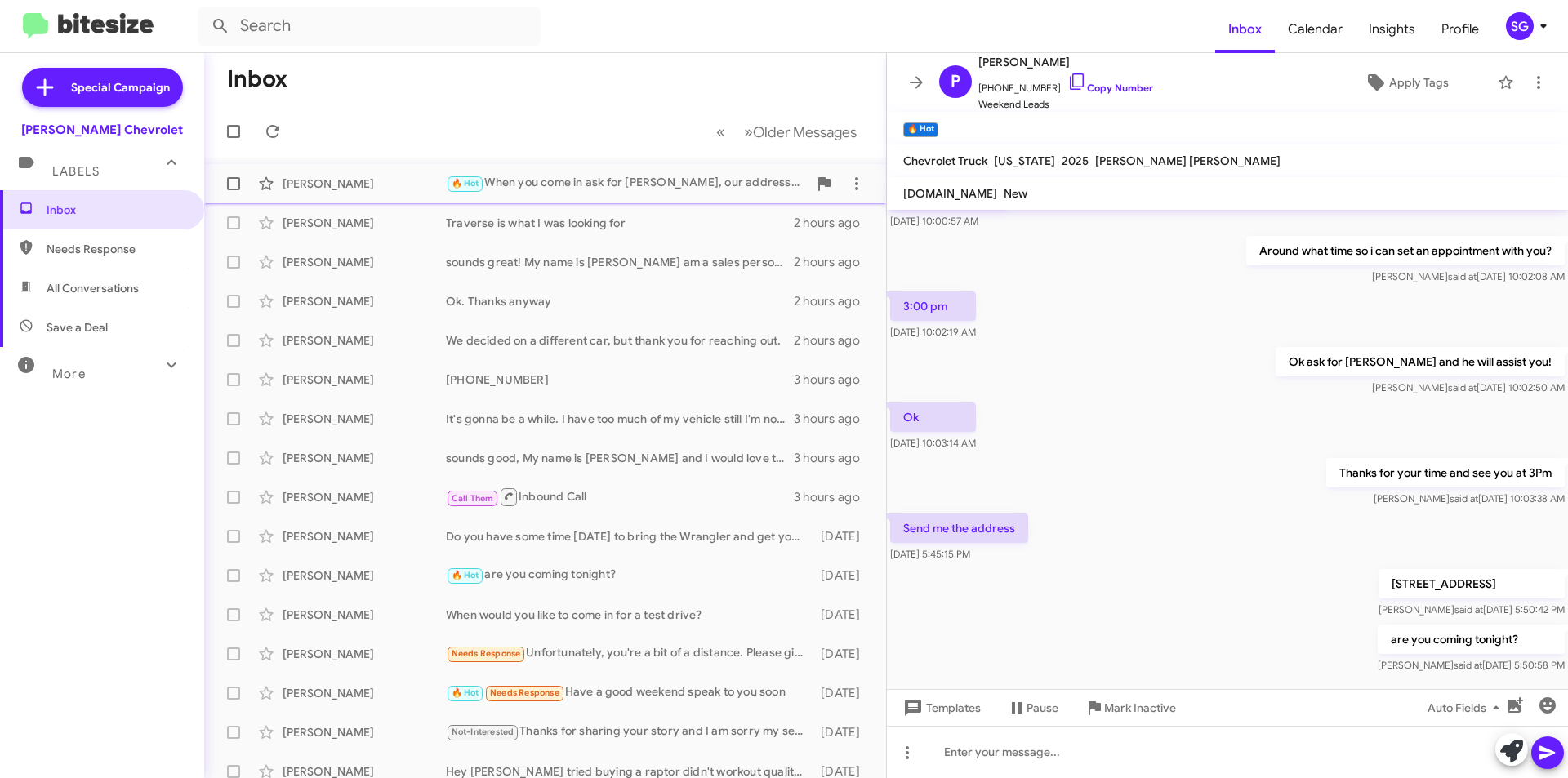
click at [543, 172] on div "Mathew Dehaas 🔥 Hot When you come in ask for Luis, our address is 1 us 46 Dover…" at bounding box center [545, 183] width 655 height 33
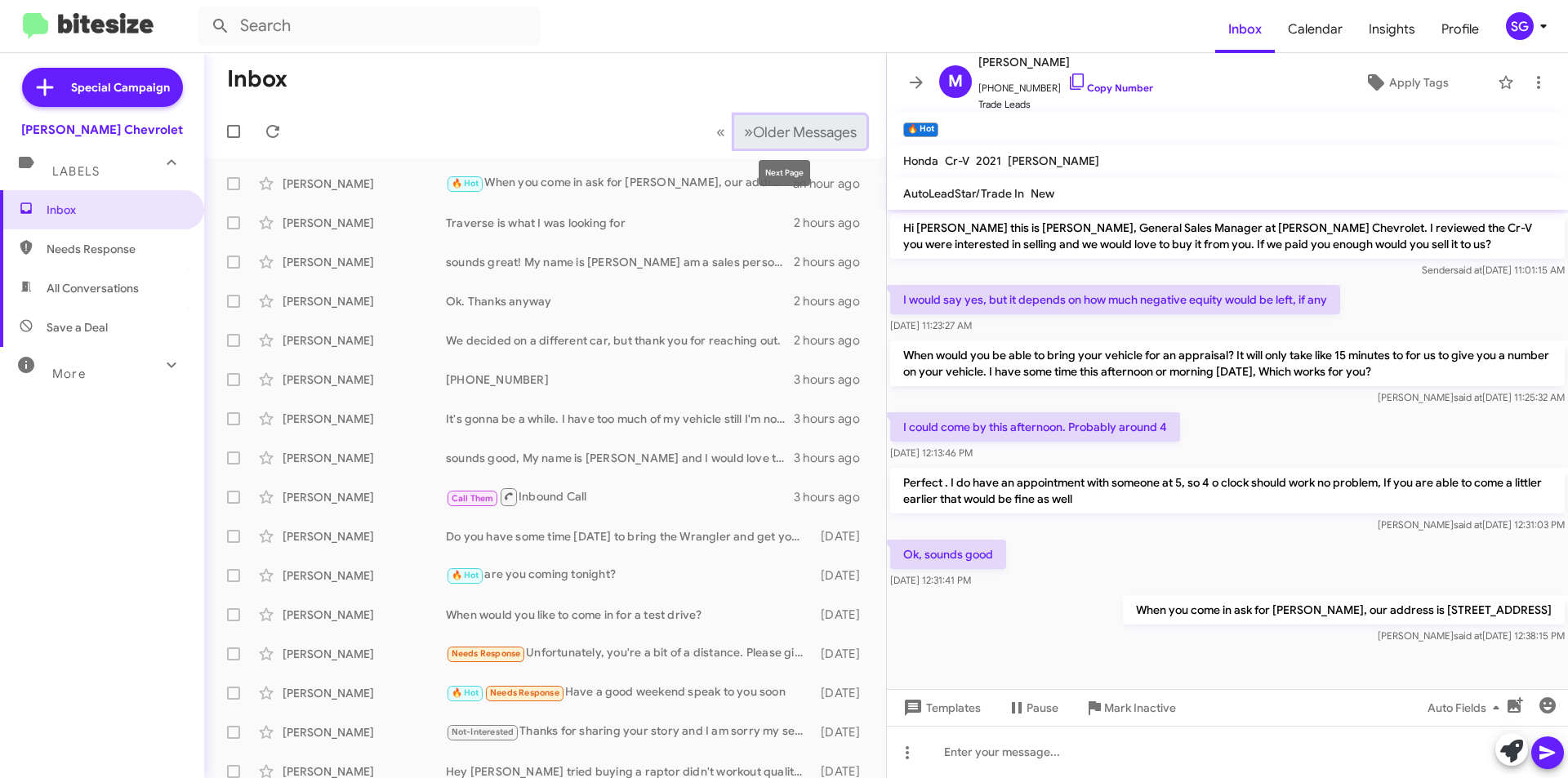
click at [767, 135] on span "Older Messages" at bounding box center [805, 132] width 104 height 18
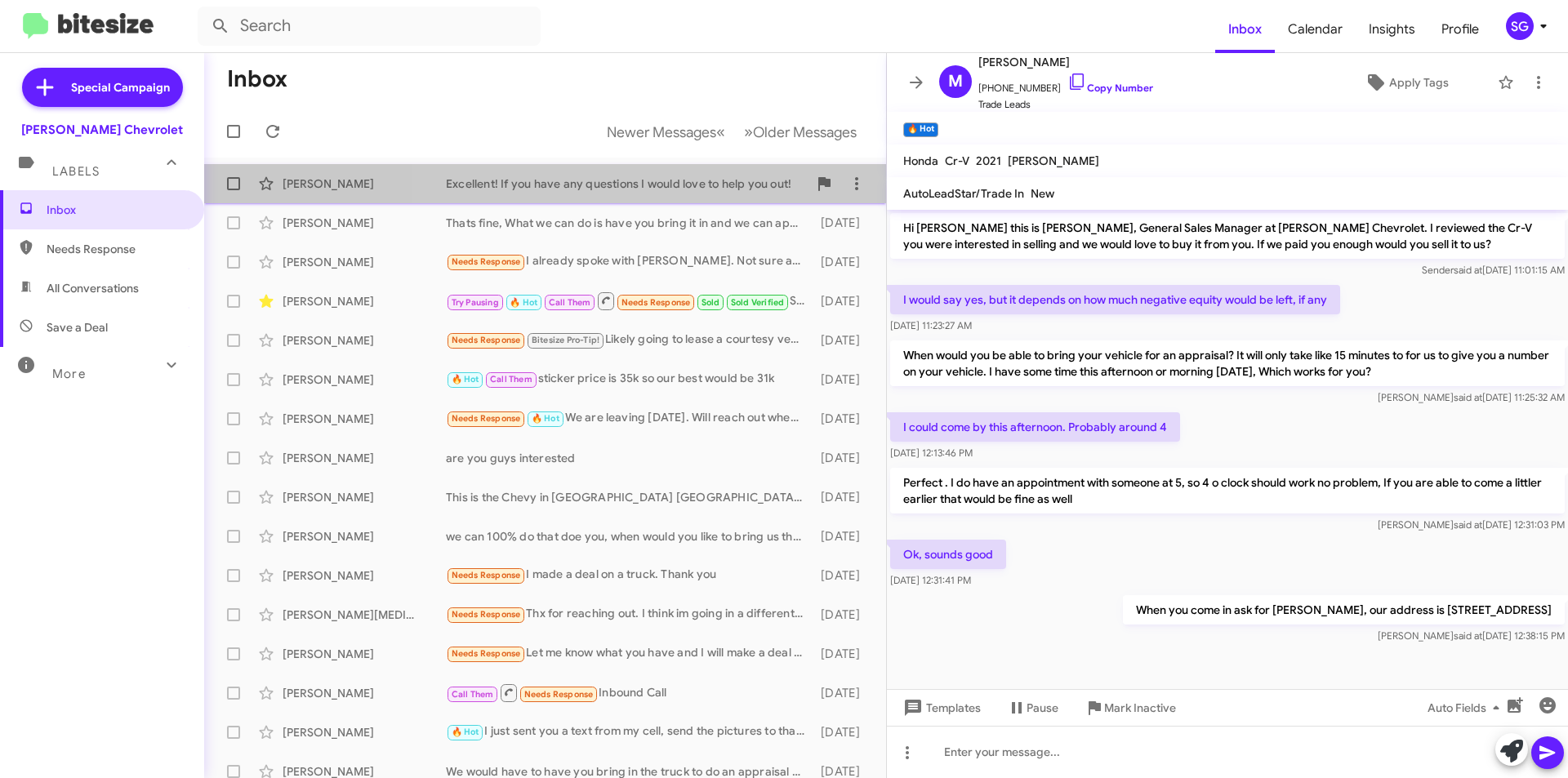
click at [738, 177] on div "Excellent! If you have any questions I would love to help you out!" at bounding box center [626, 183] width 362 height 16
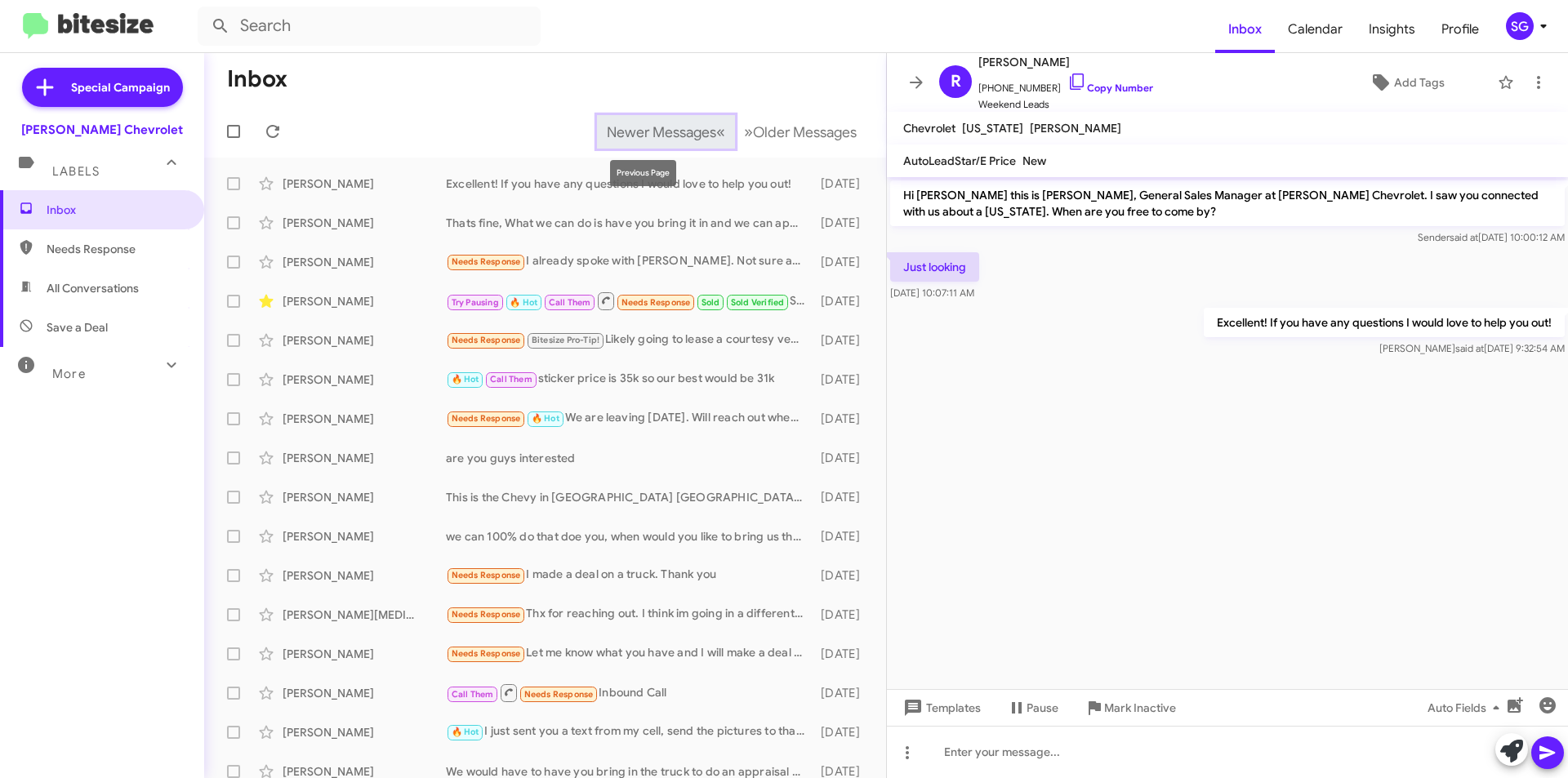
click at [716, 136] on span "«" at bounding box center [721, 132] width 9 height 21
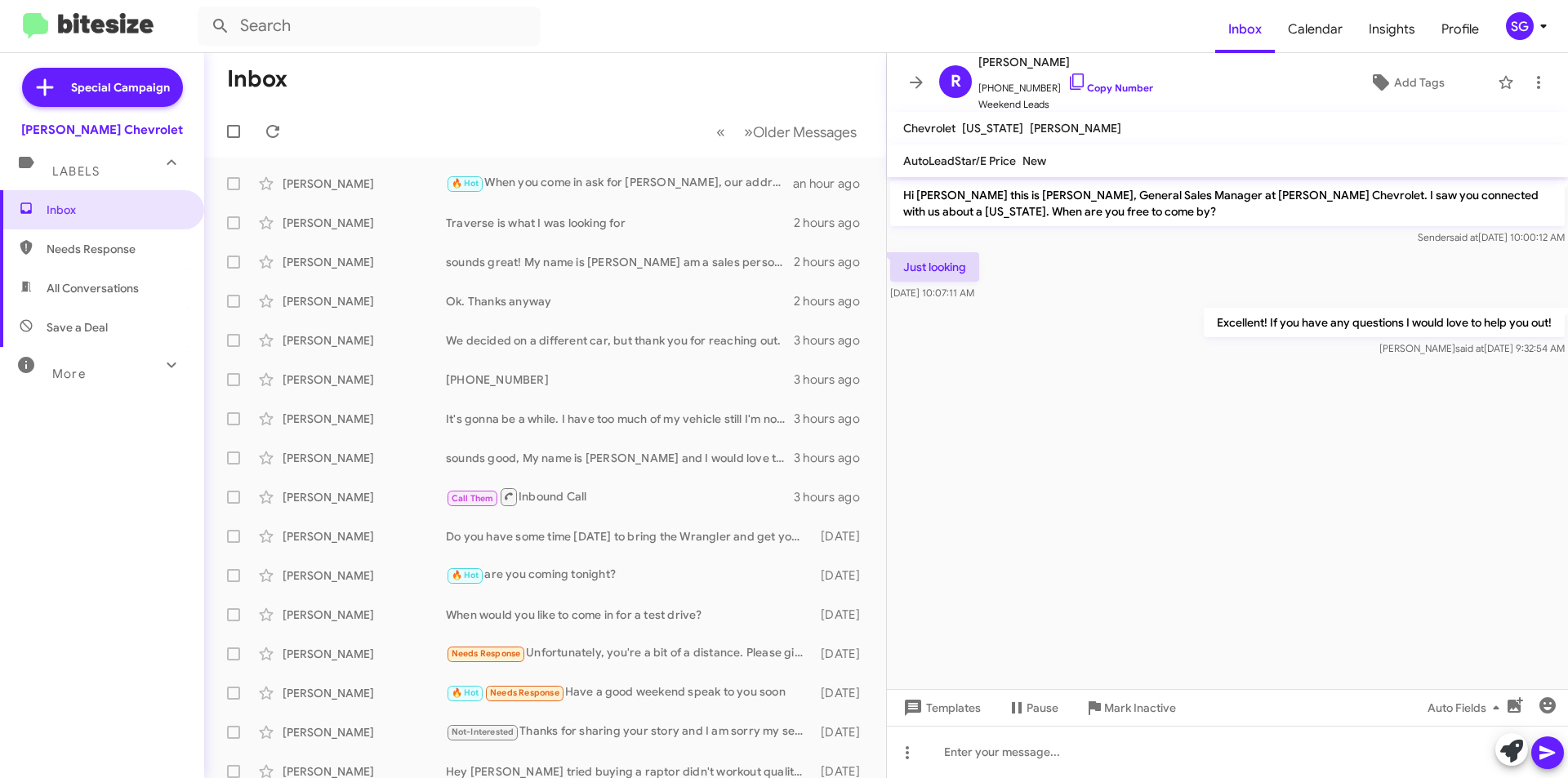
click at [114, 250] on span "Needs Response" at bounding box center [116, 248] width 139 height 16
type input "in:needs-response"
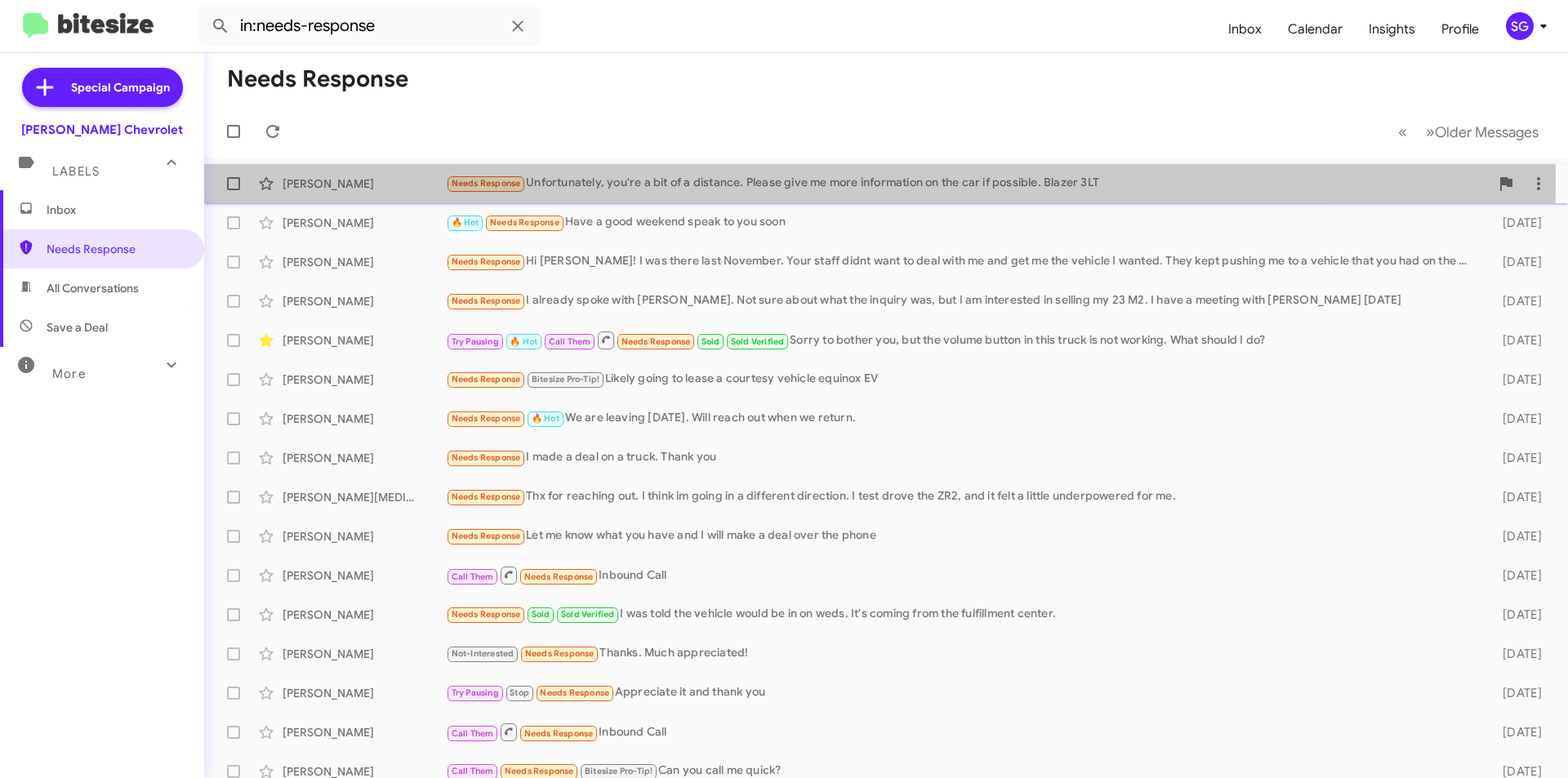
click at [718, 181] on div "Needs Response Unfortunately, you're a bit of a distance. Please give me more i…" at bounding box center [967, 183] width 1044 height 19
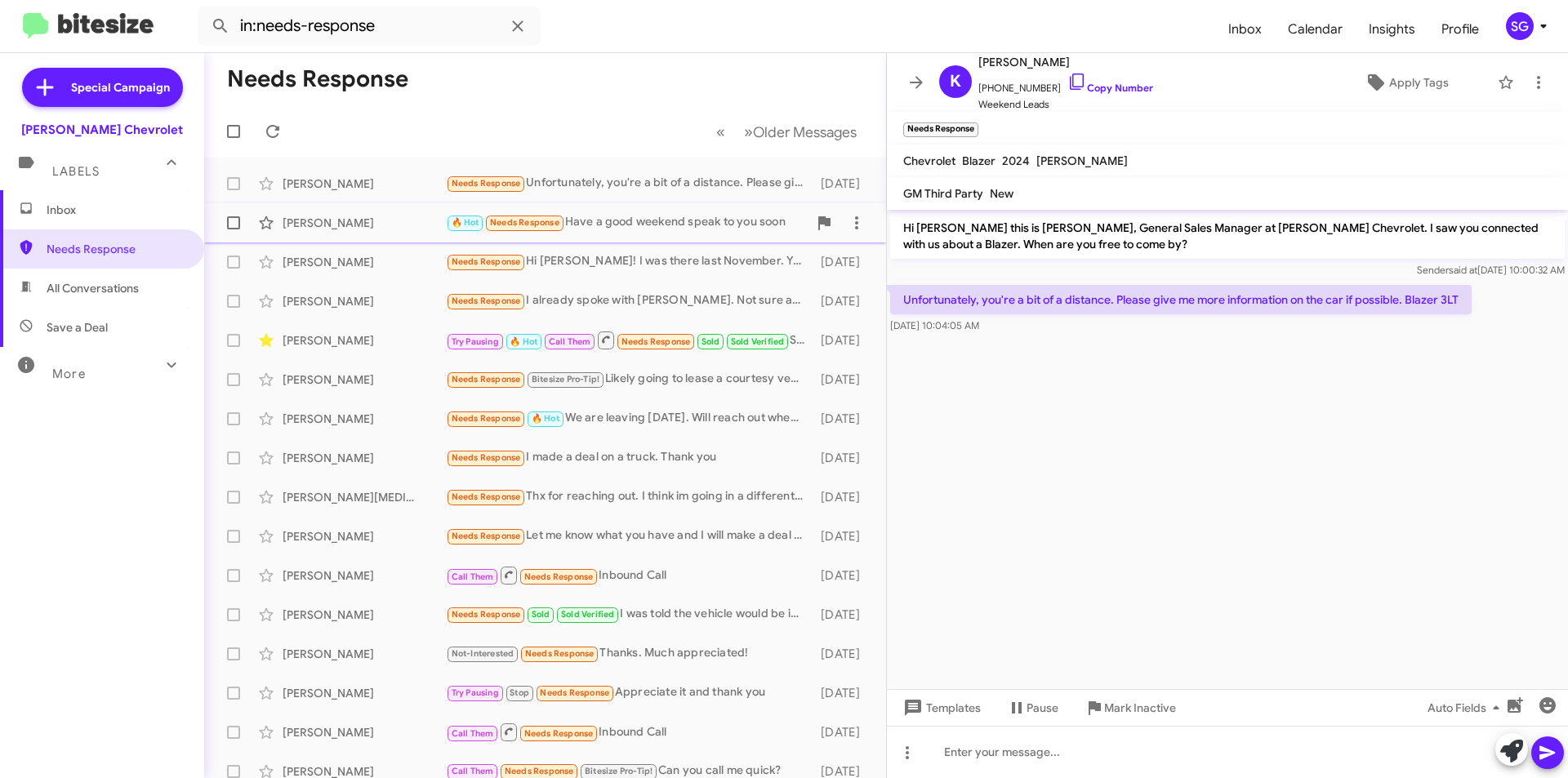
click at [595, 231] on div "🔥 Hot Needs Response Have a good weekend speak to you soon" at bounding box center [626, 223] width 362 height 19
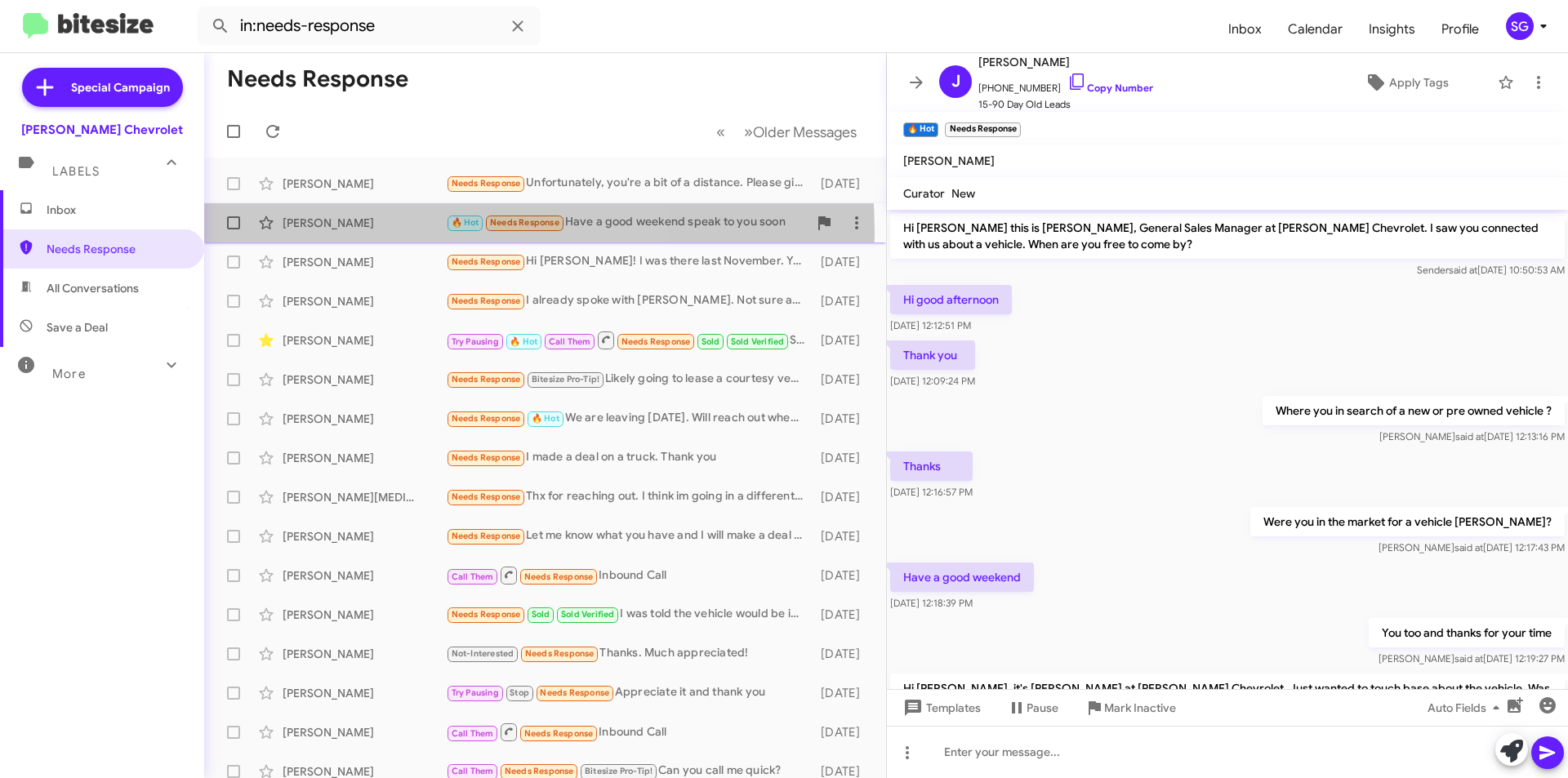
click at [356, 236] on div "Joe Landa 🔥 Hot Needs Response Have a good weekend speak to you soon 6 days ago" at bounding box center [545, 223] width 655 height 33
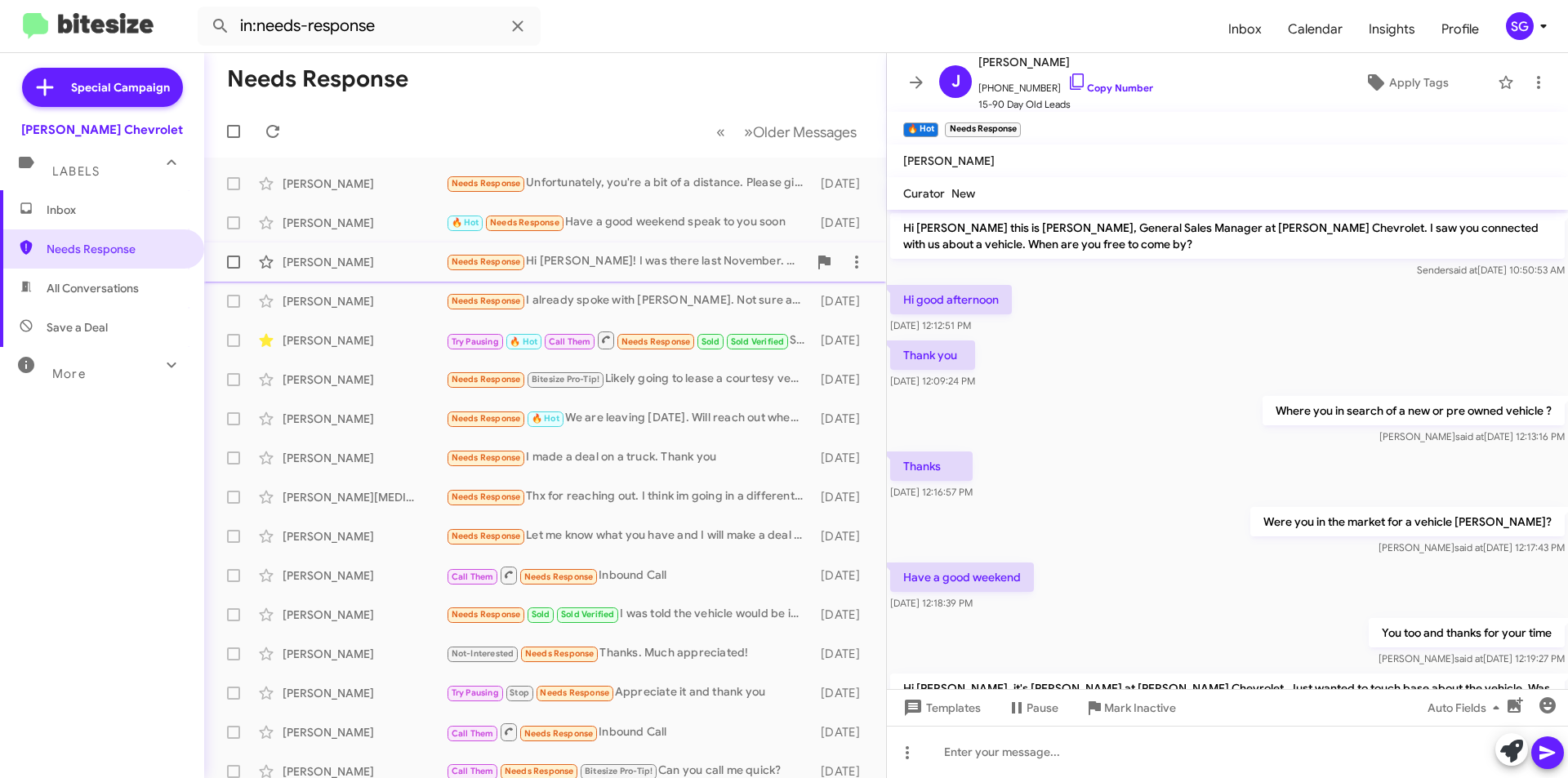
click at [598, 272] on div "William Bakula Needs Response Hi Brentt! I was there last November. Your staff …" at bounding box center [545, 262] width 655 height 33
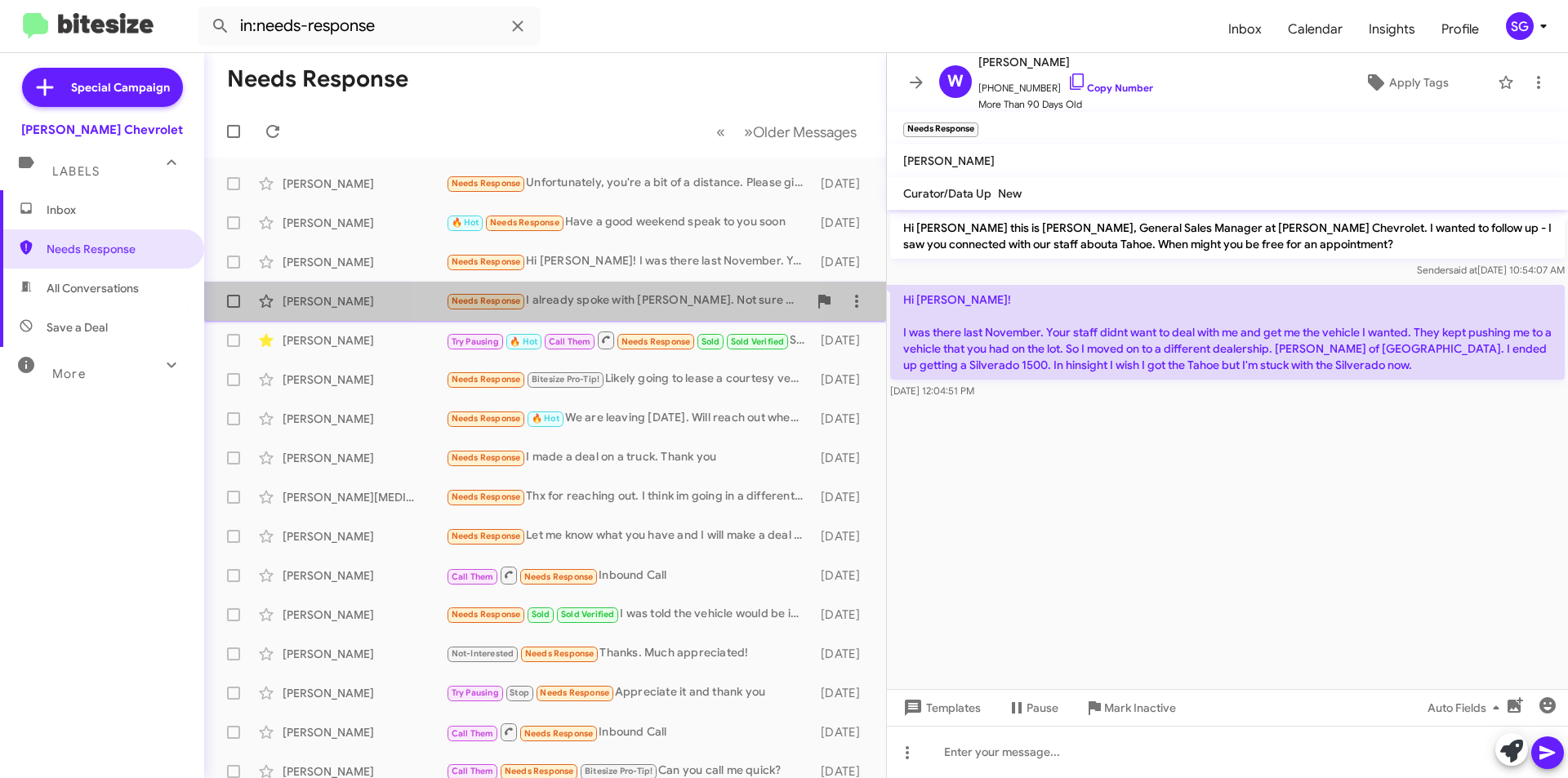
click at [615, 305] on div "Needs Response I already spoke with Luis. Not sure about what the inquiry was, …" at bounding box center [626, 301] width 362 height 19
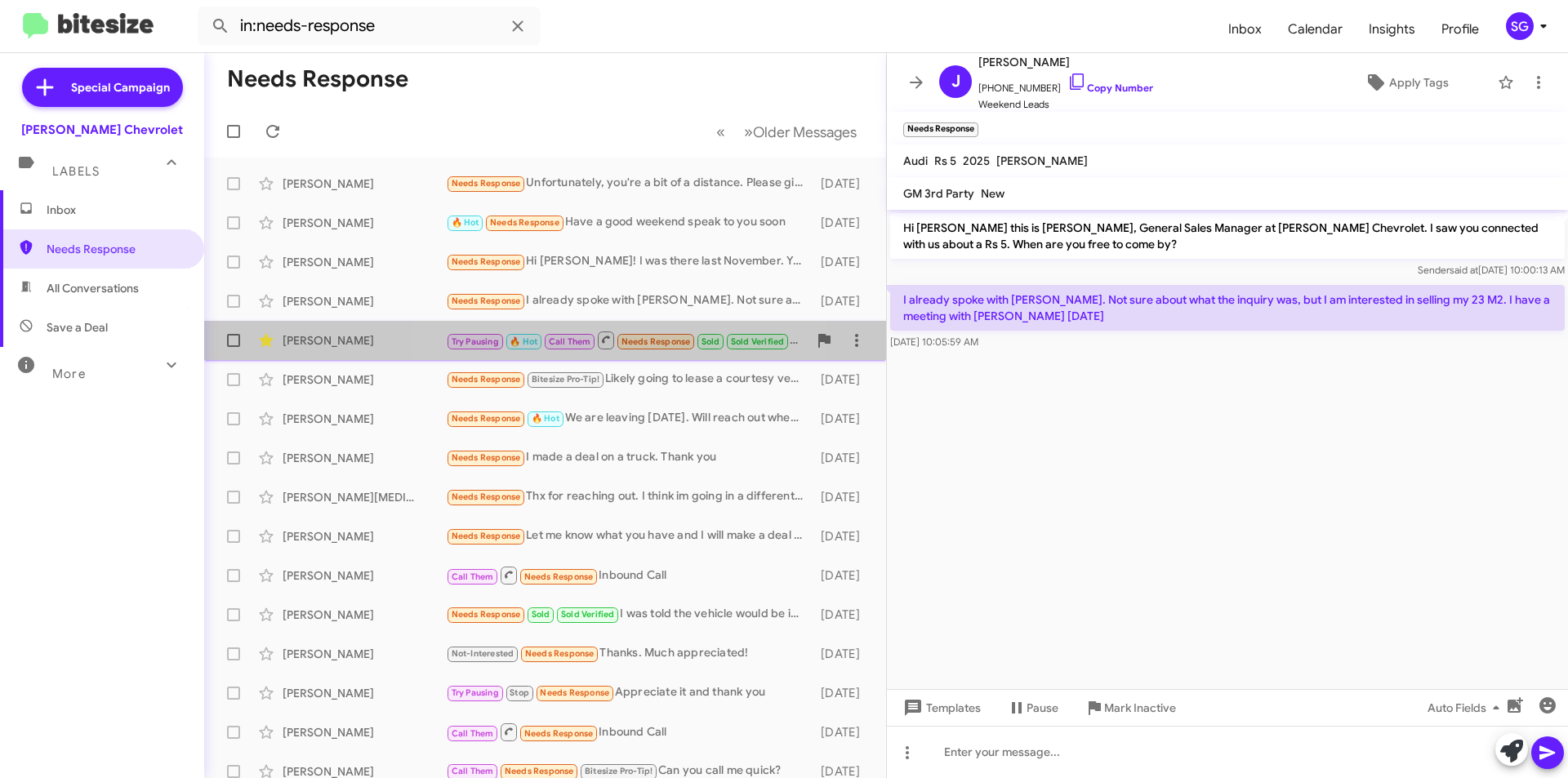
click at [584, 344] on span "Call Them" at bounding box center [571, 342] width 43 height 10
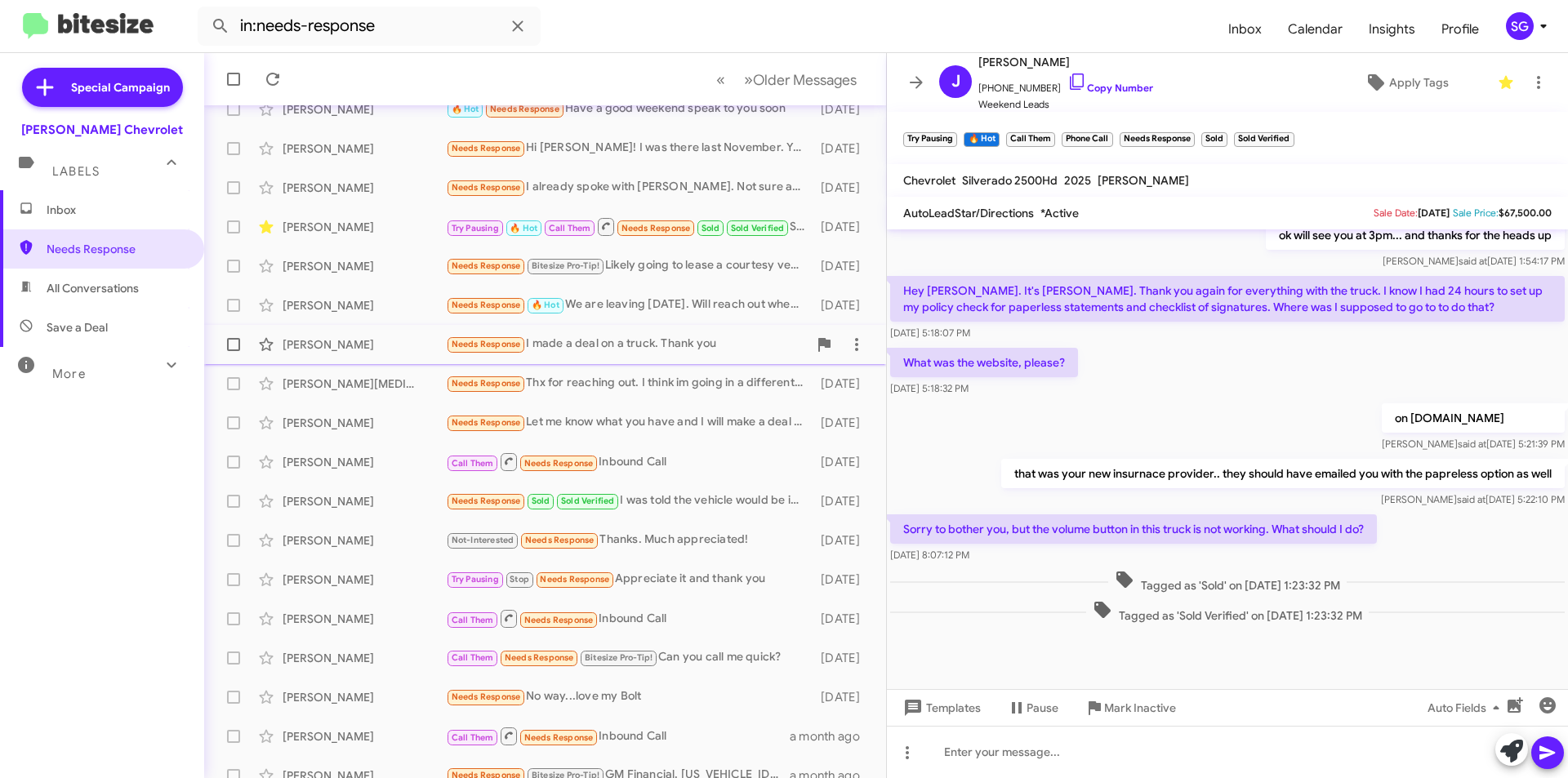
scroll to position [170, 0]
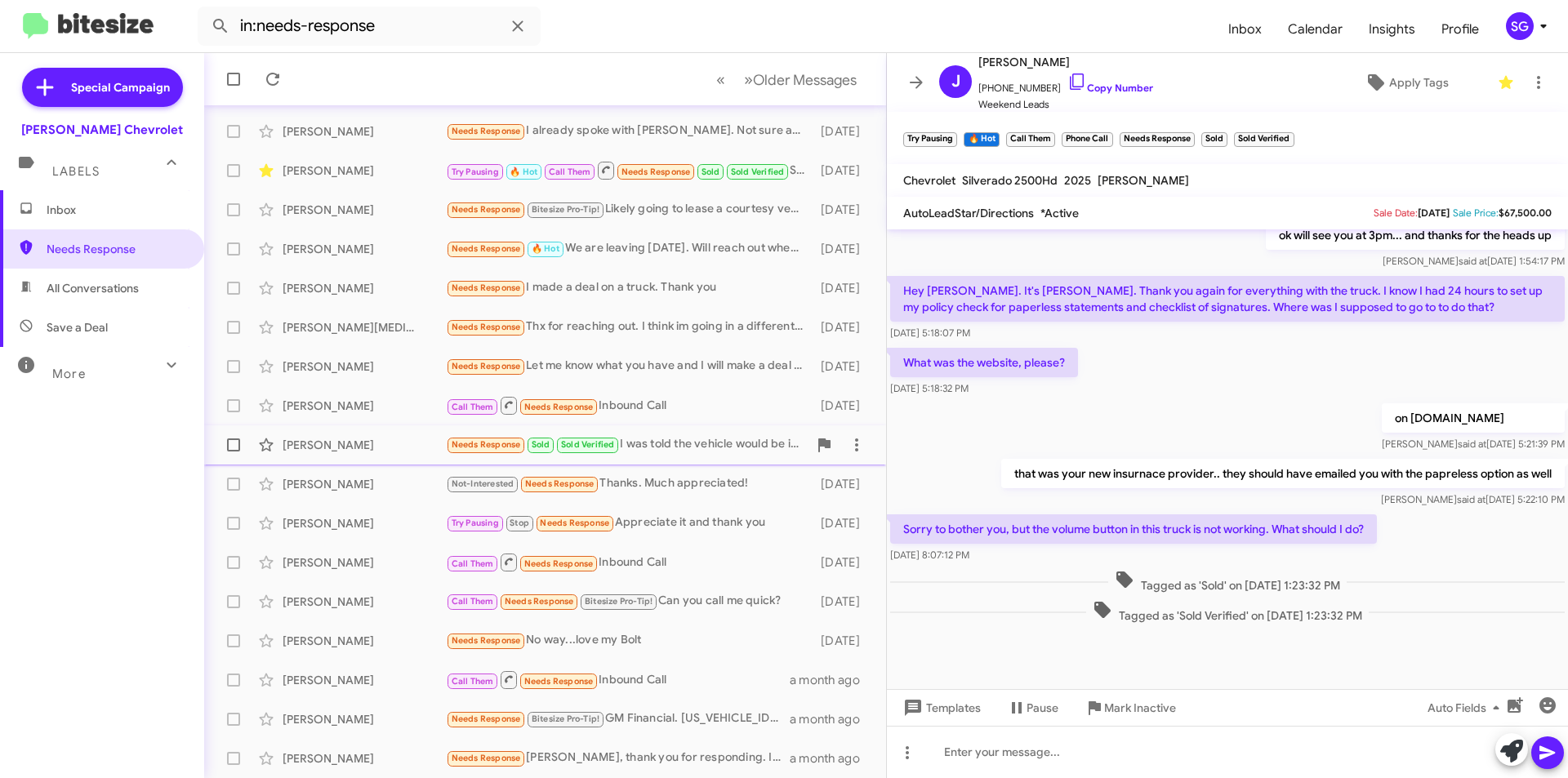
click at [728, 452] on div "Needs Response Sold Sold Verified I was told the vehicle would be in on weds. I…" at bounding box center [626, 445] width 362 height 19
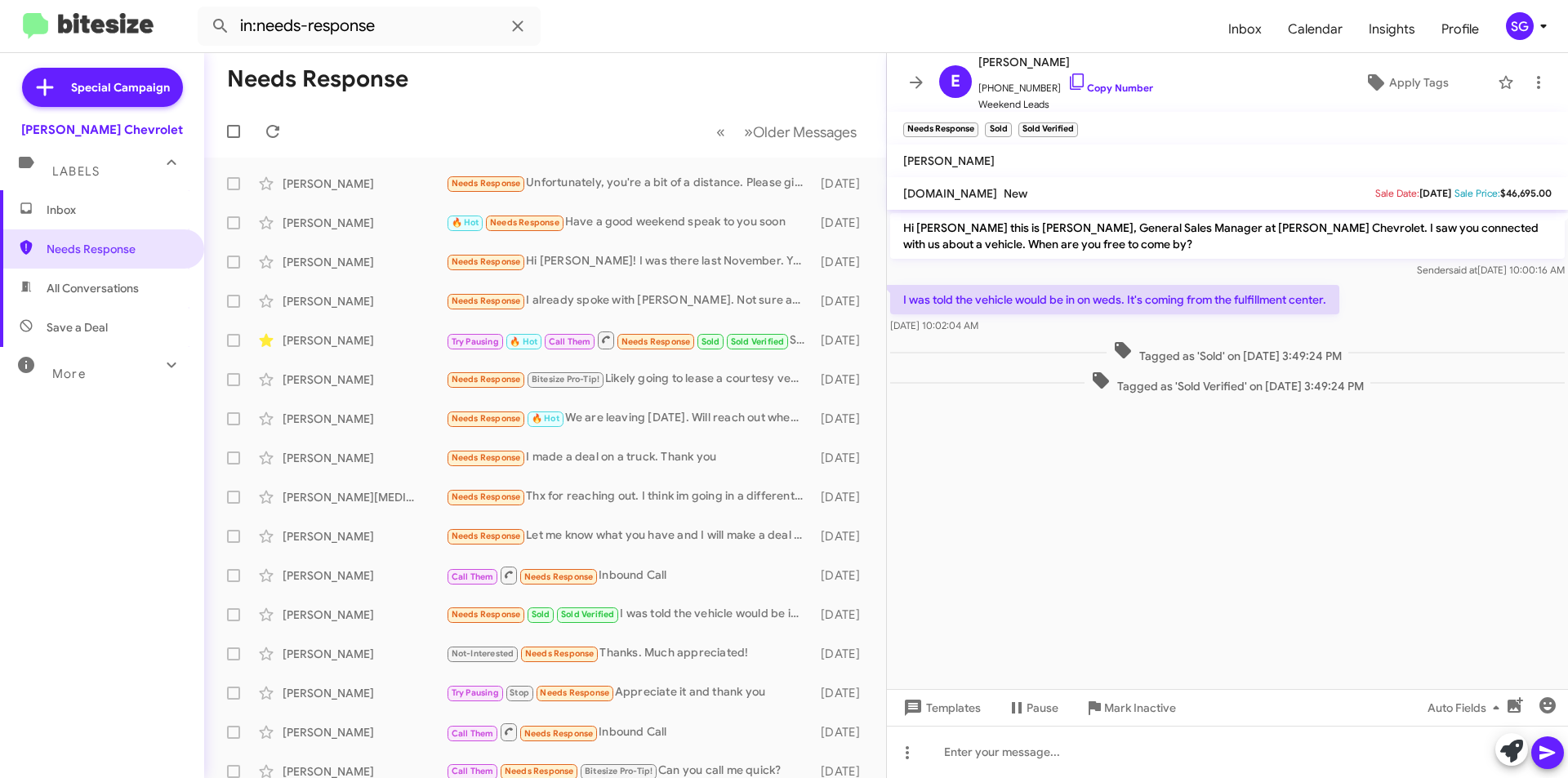
click at [51, 214] on span "Inbox" at bounding box center [116, 209] width 139 height 16
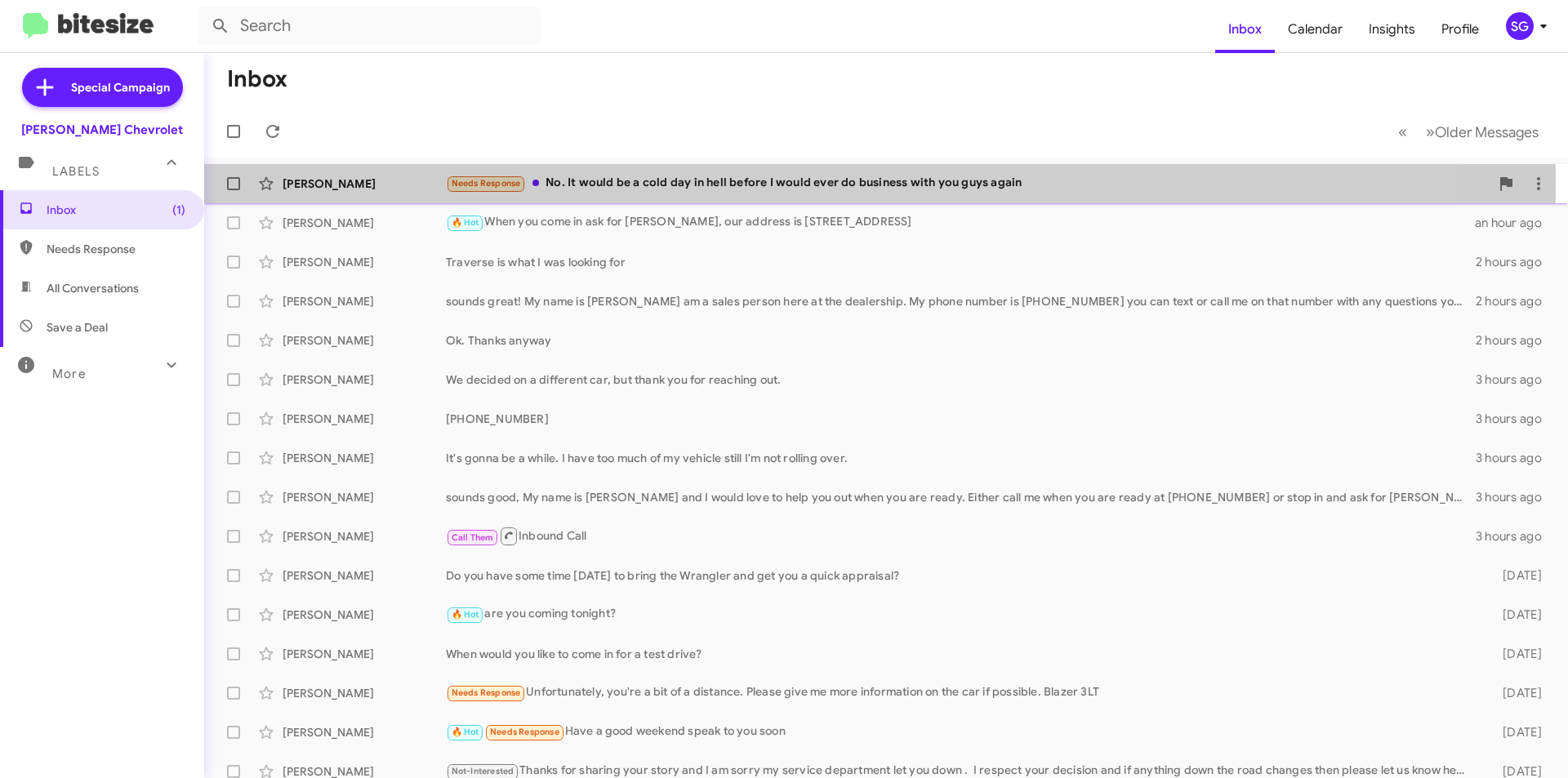
click at [677, 185] on div "Needs Response No. It would be a cold day in hell before I would ever do busine…" at bounding box center [967, 183] width 1044 height 19
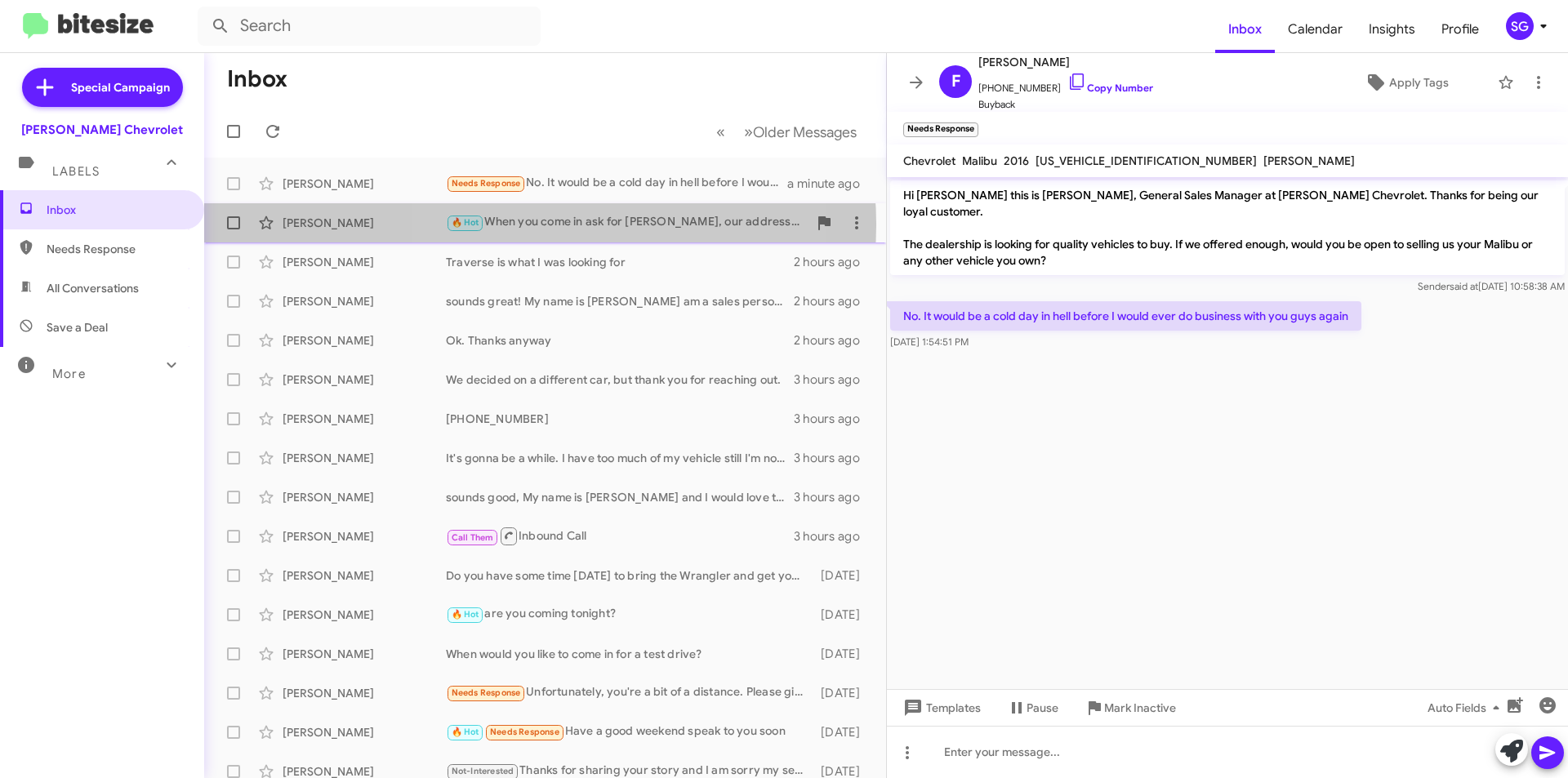
click at [540, 224] on div "🔥 Hot When you come in ask for Luis, our address is 1 us 46 Dover nj 07801" at bounding box center [626, 223] width 362 height 19
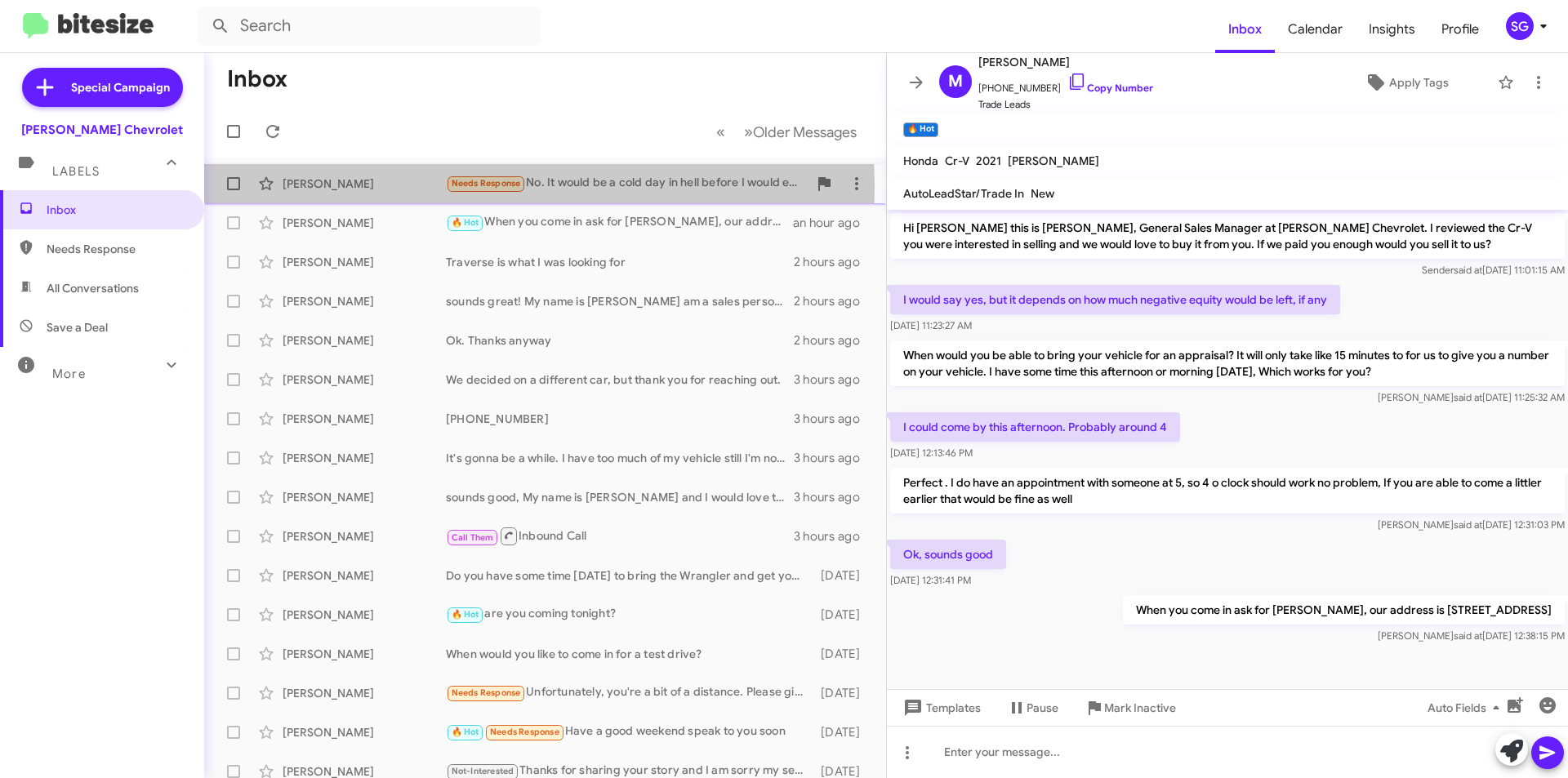
click at [304, 188] on div "Frank Moraski" at bounding box center [364, 183] width 164 height 16
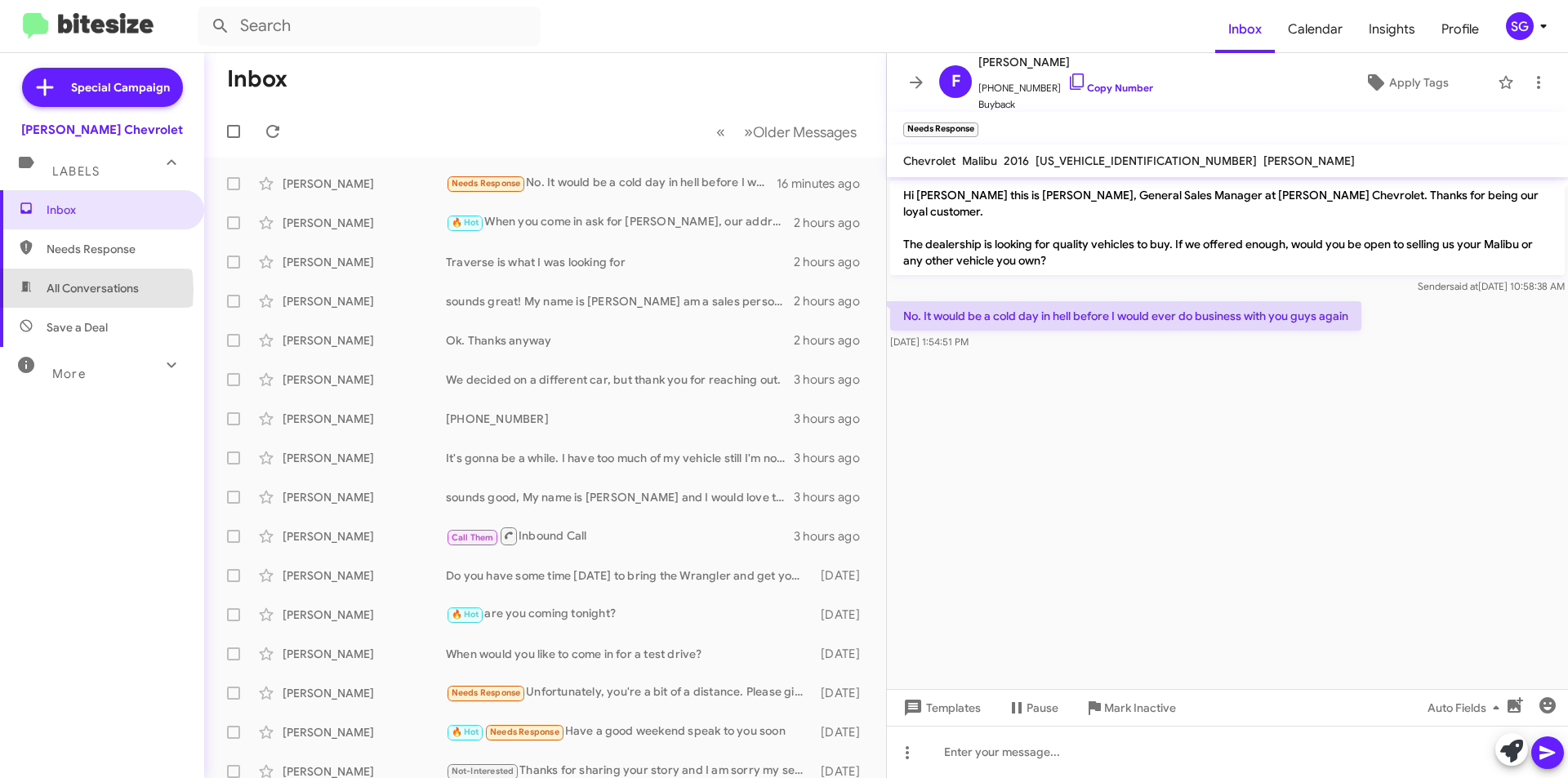
click at [55, 290] on span "All Conversations" at bounding box center [93, 288] width 93 height 16
type input "in:all-conversations"
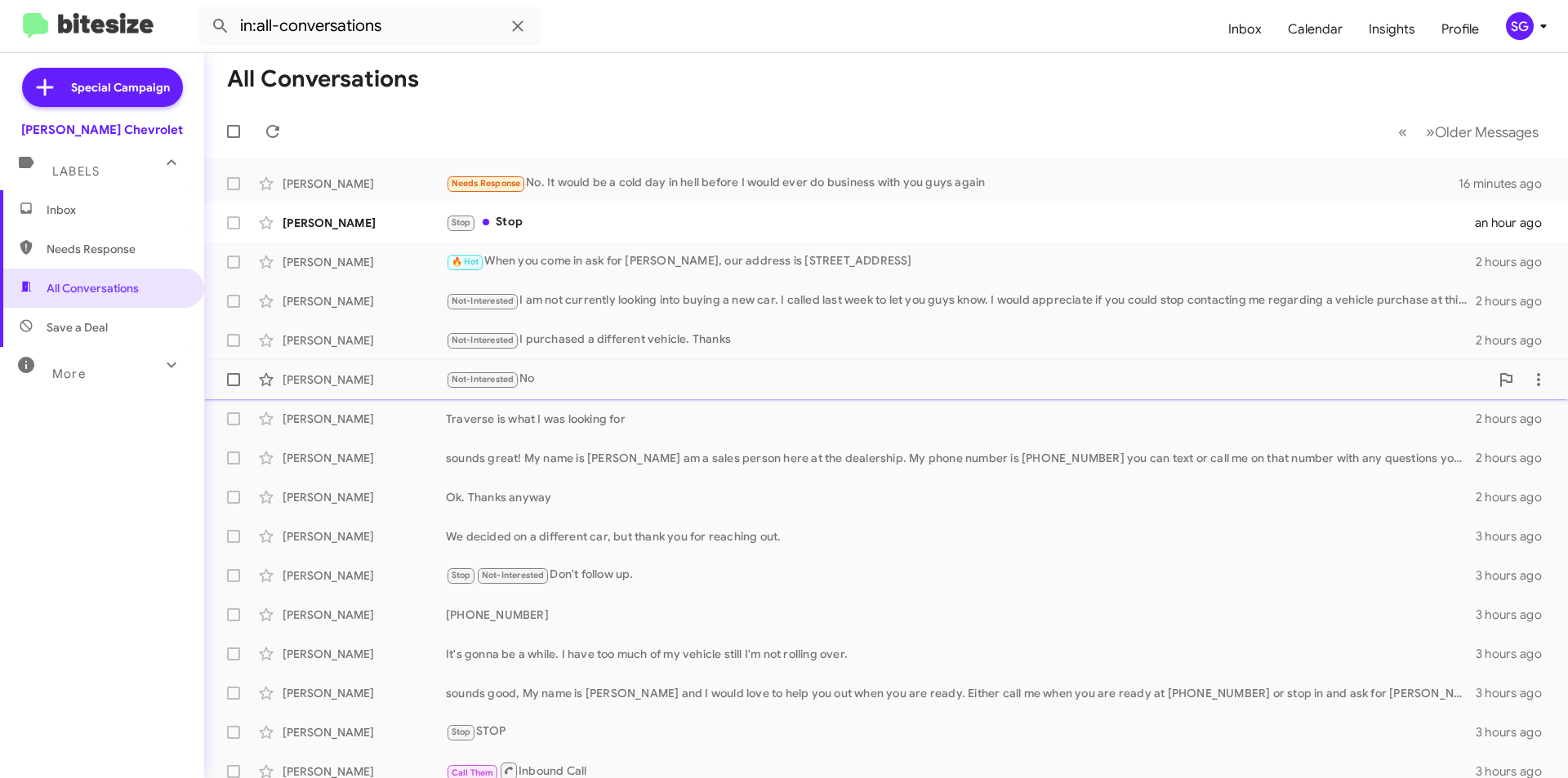
click at [772, 381] on div "Not-Interested No" at bounding box center [967, 380] width 1044 height 19
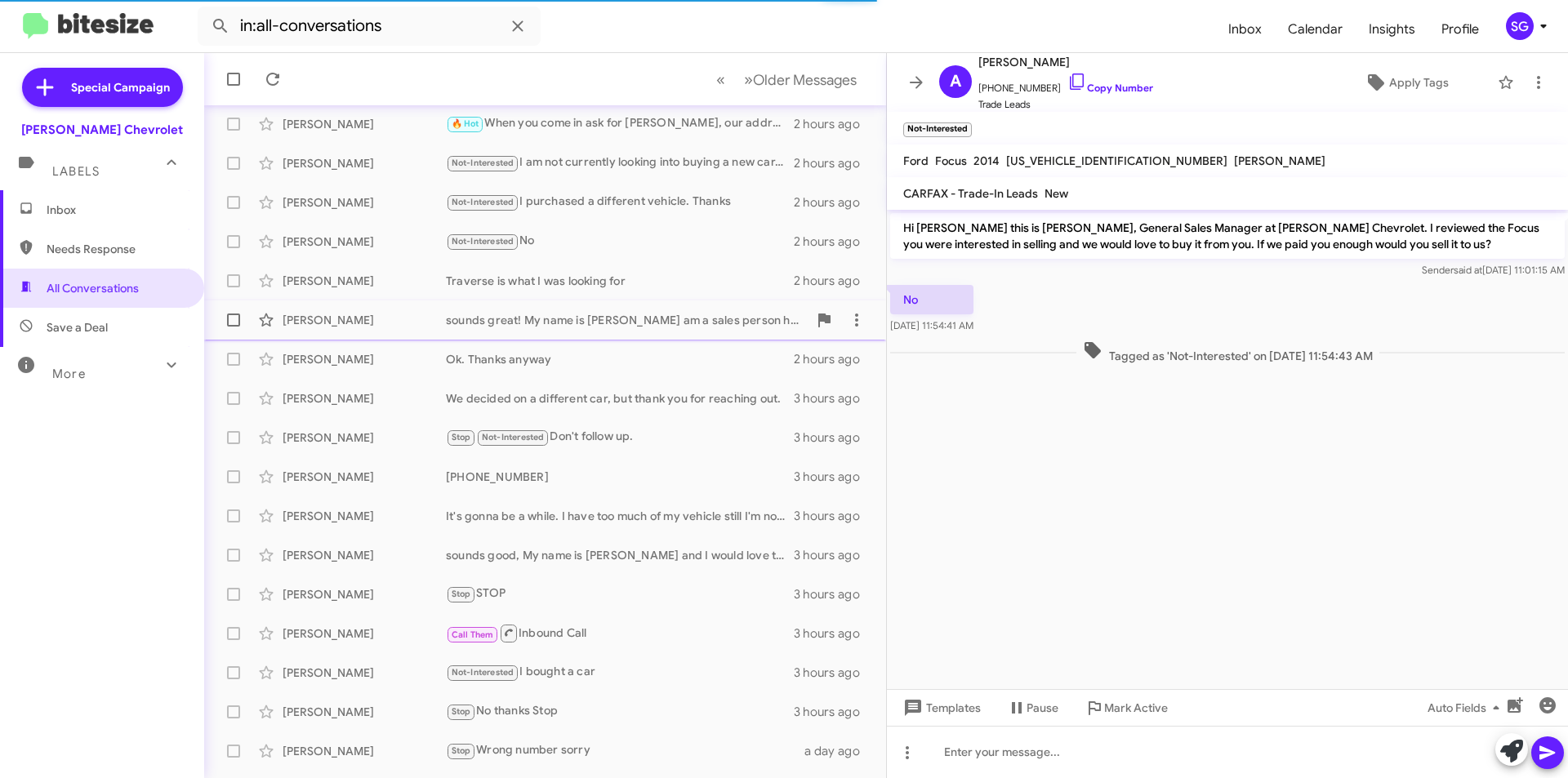
scroll to position [170, 0]
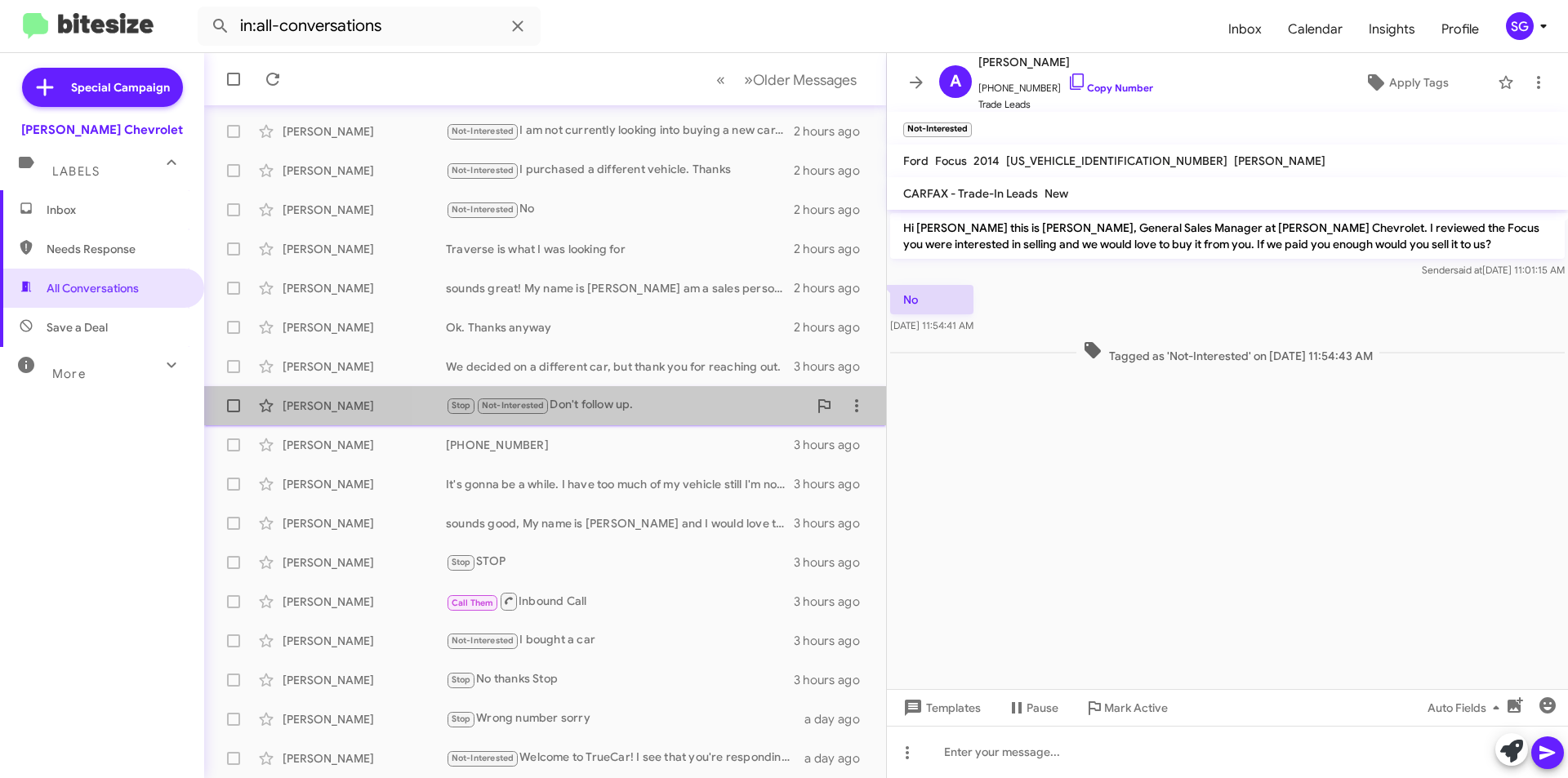
click at [721, 414] on div "Stop Not-Interested Don't follow up." at bounding box center [626, 405] width 362 height 19
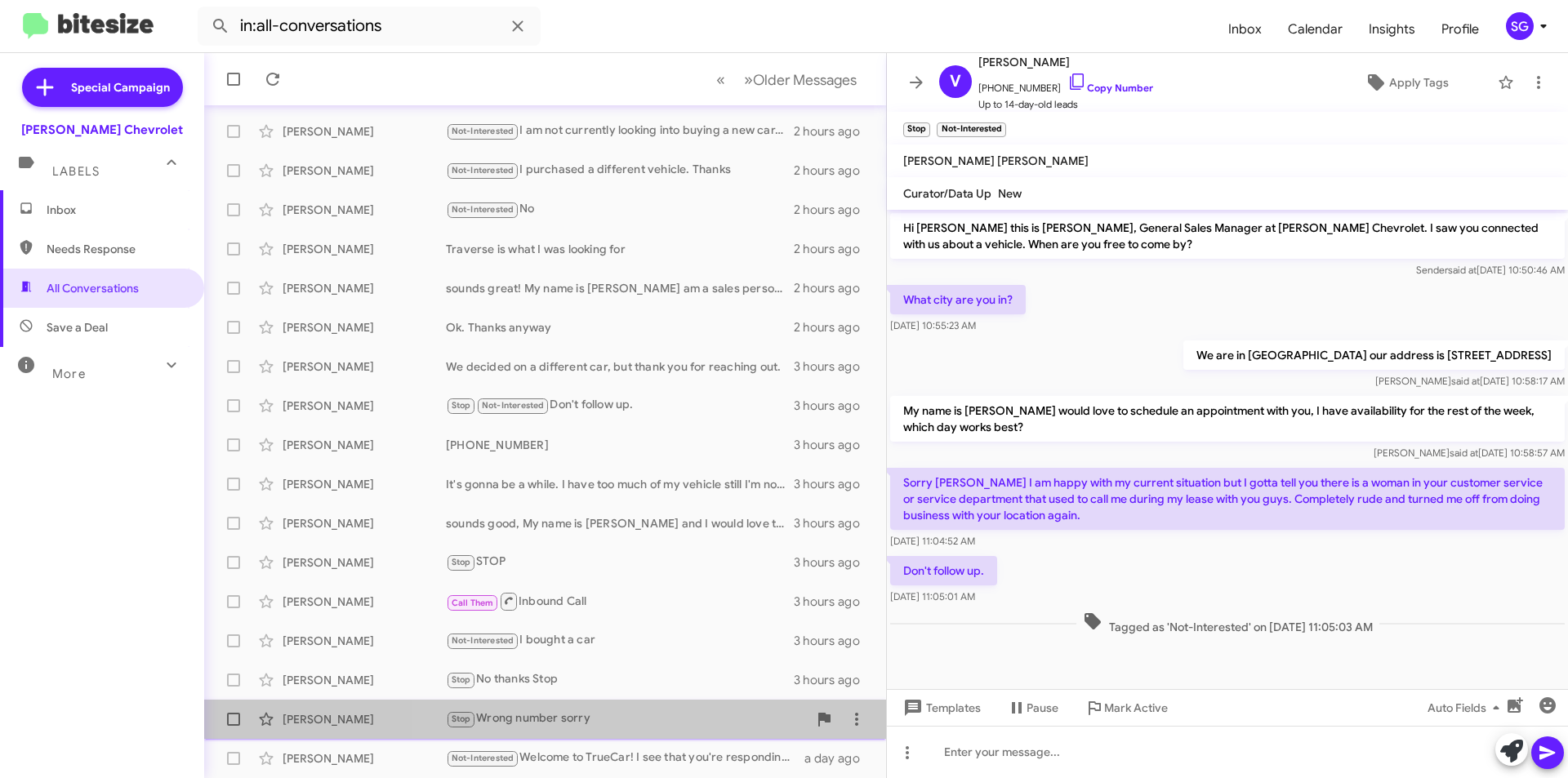
click at [688, 717] on div "Stop Wrong number sorry" at bounding box center [626, 719] width 362 height 19
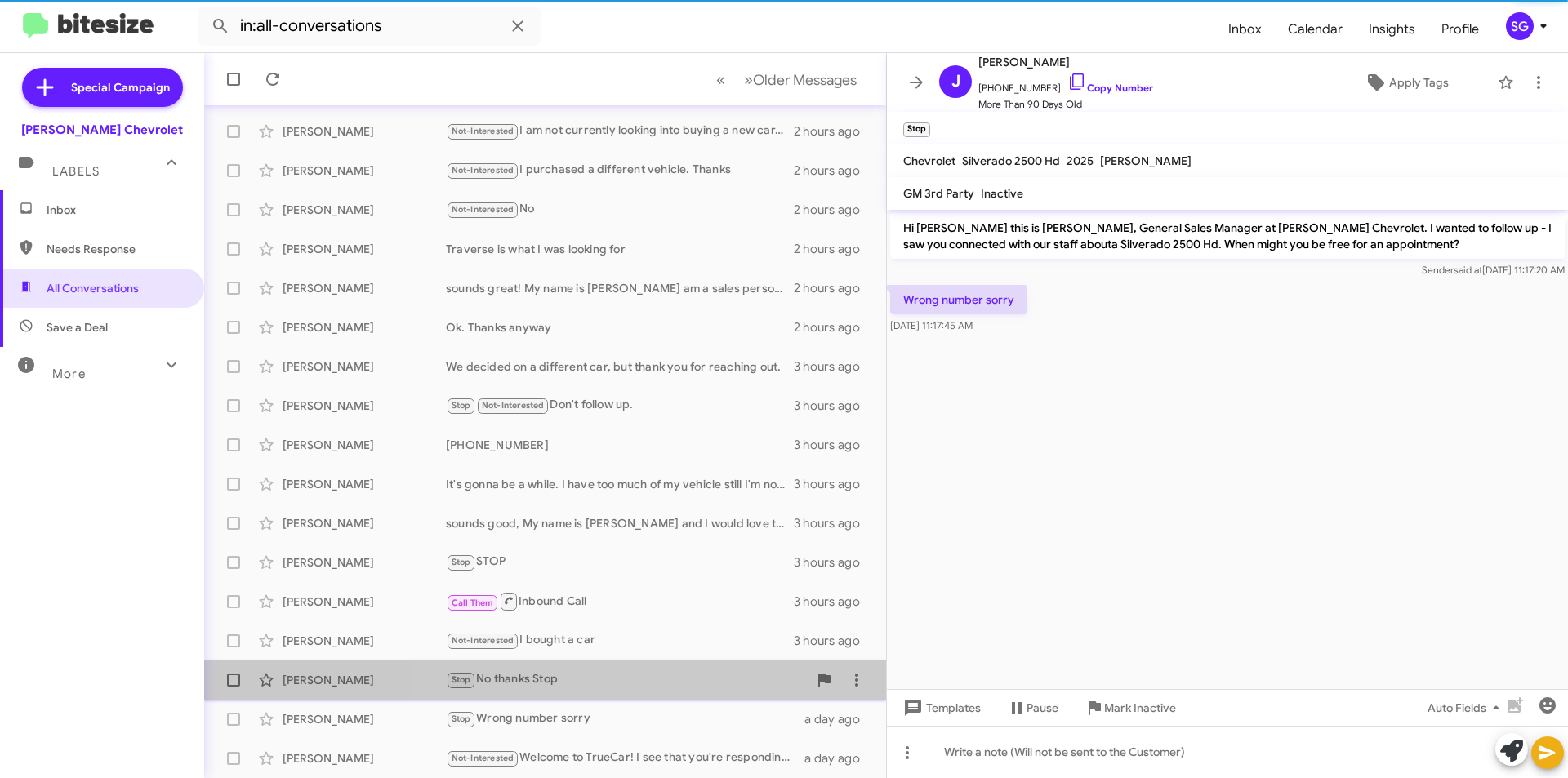
click at [685, 688] on div "Stop No thanks Stop" at bounding box center [626, 680] width 362 height 19
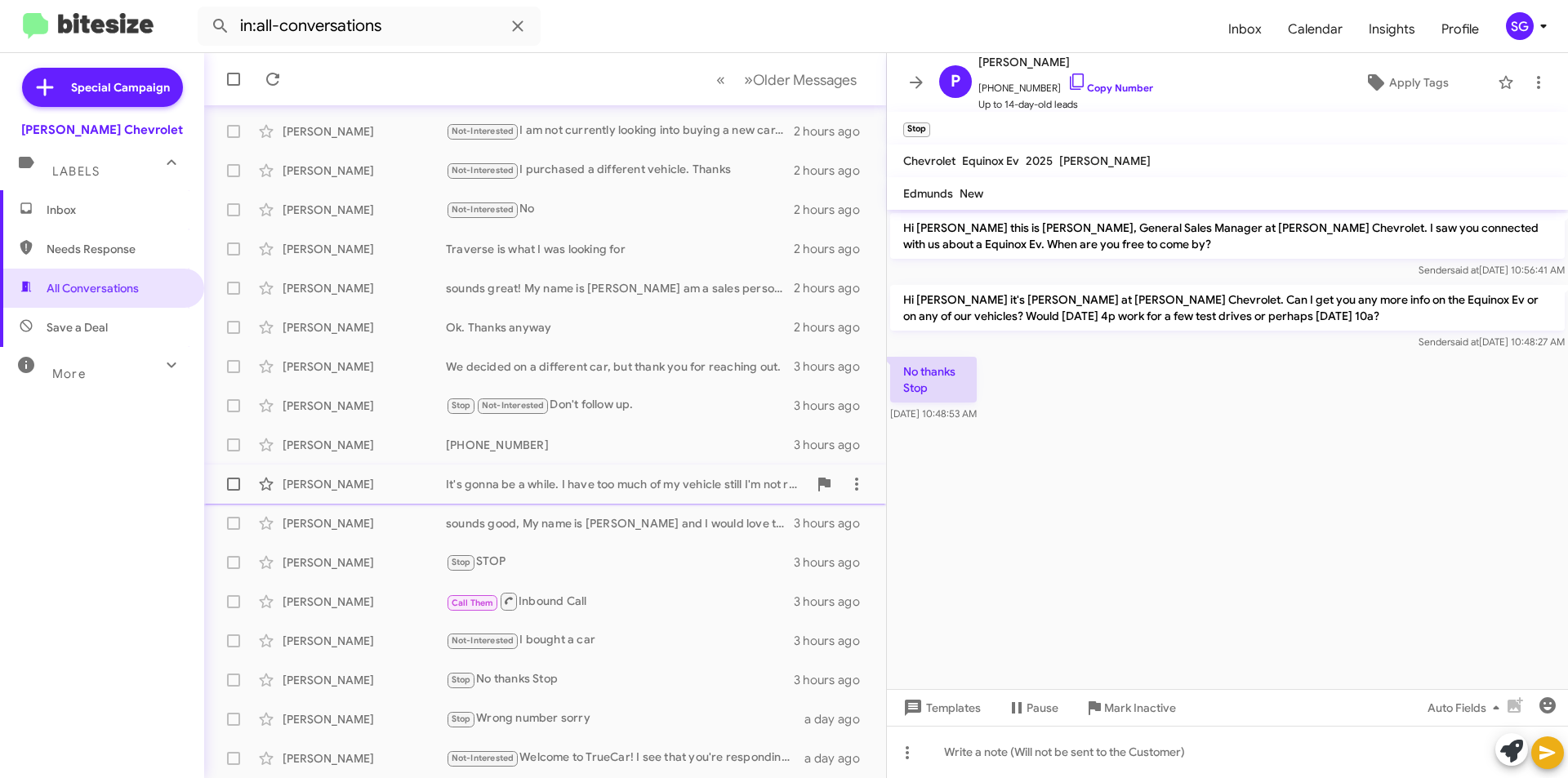
click at [667, 481] on div "It's gonna be a while. I have too much of my vehicle still I'm not rolling over." at bounding box center [626, 484] width 362 height 16
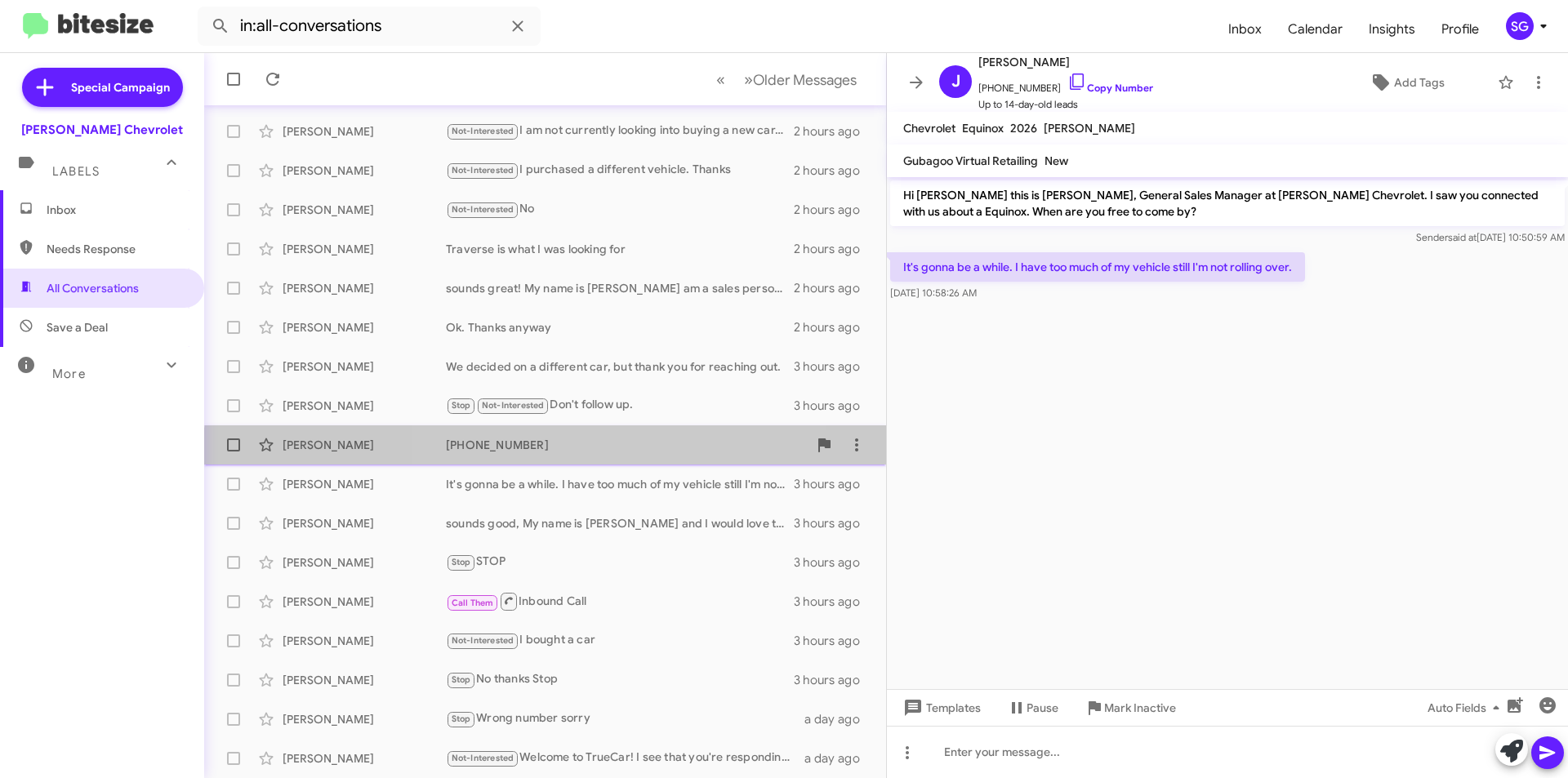
click at [644, 456] on div "Jessica Hart 973-607-0113 3 hours ago" at bounding box center [545, 445] width 655 height 33
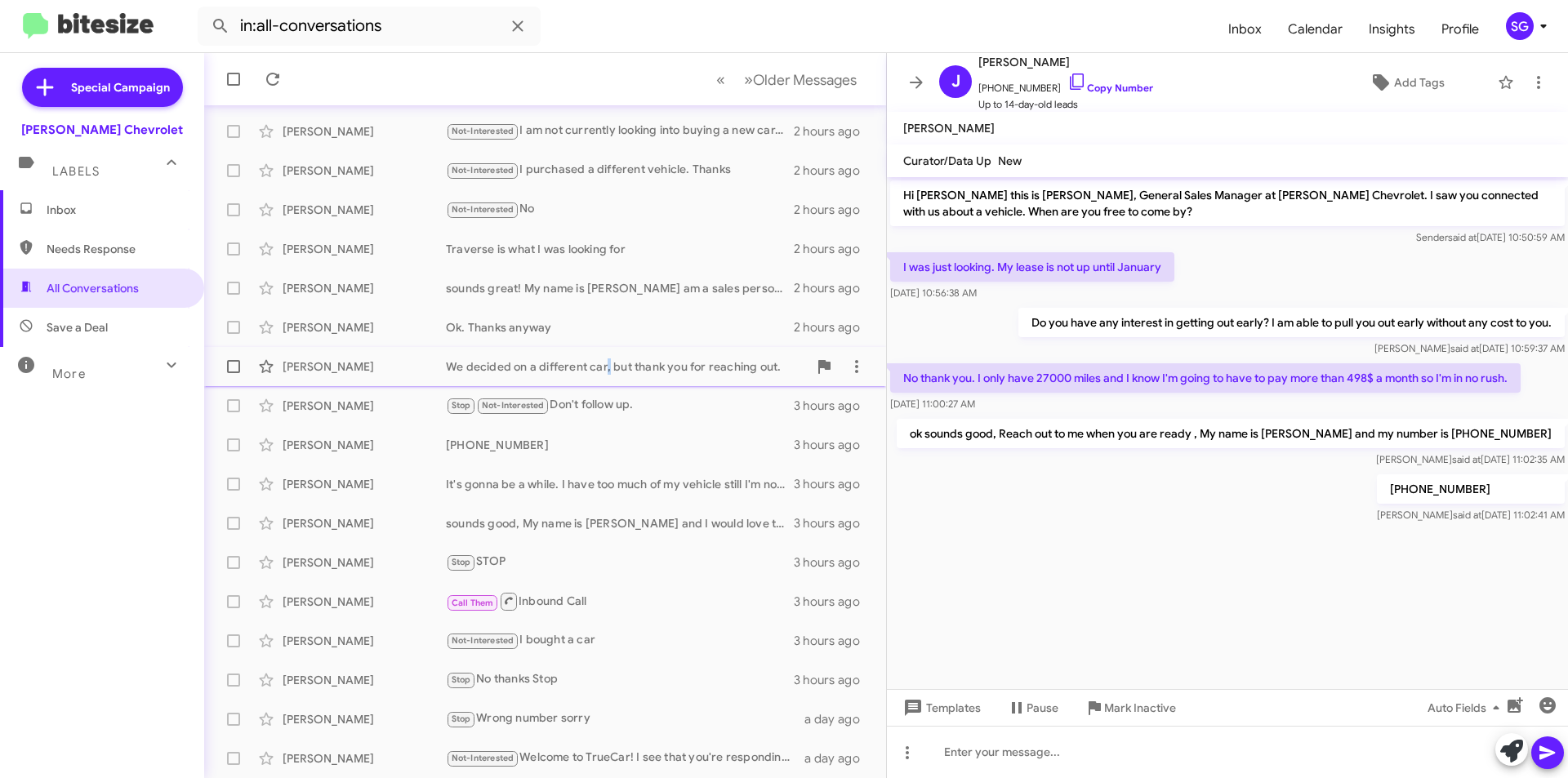
click at [603, 363] on div "We decided on a different car, but thank you for reaching out." at bounding box center [626, 366] width 362 height 16
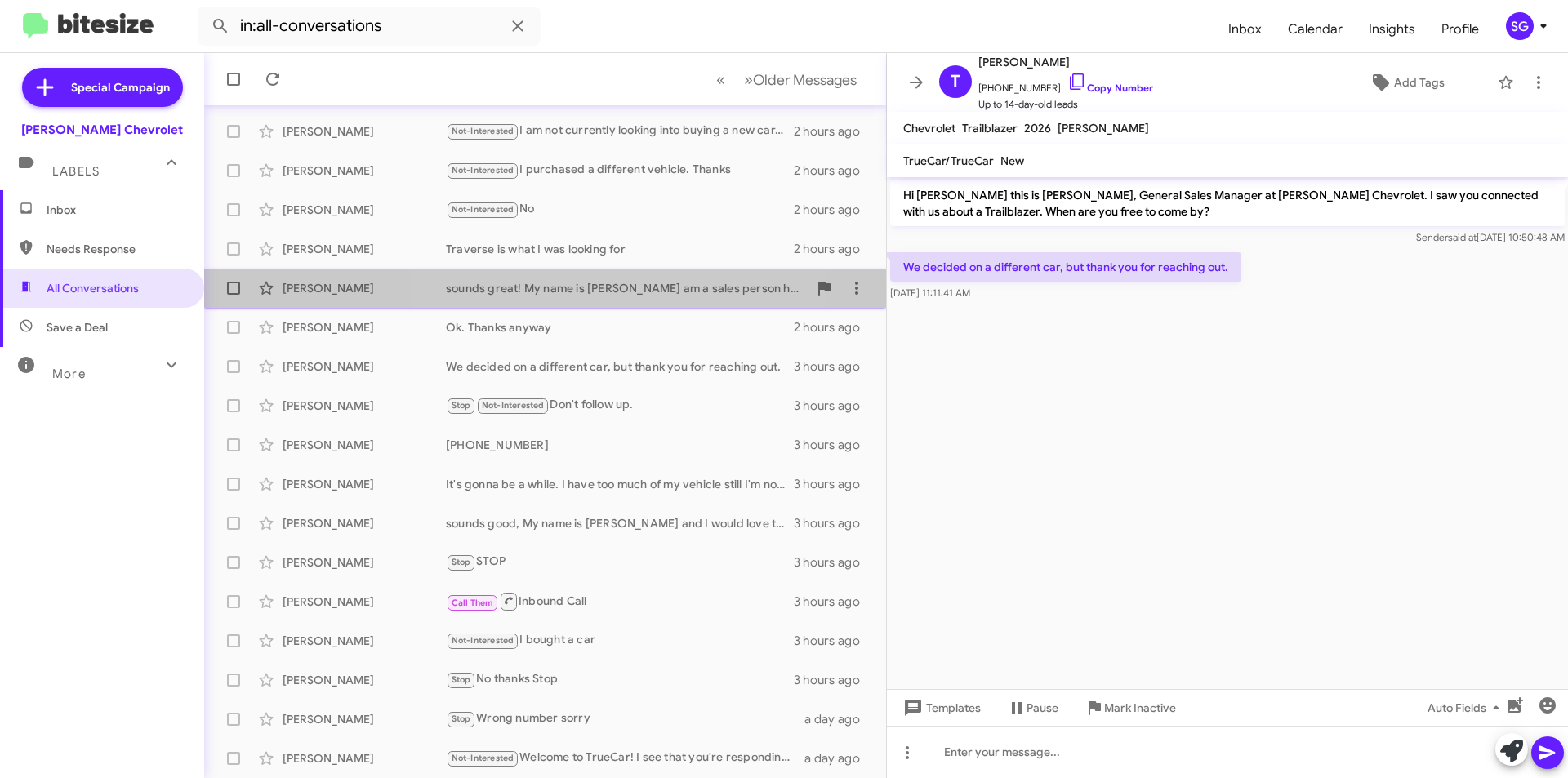
click at [604, 286] on div "sounds great! My name is Chris I am a sales person here at the dealership. My p…" at bounding box center [626, 288] width 362 height 16
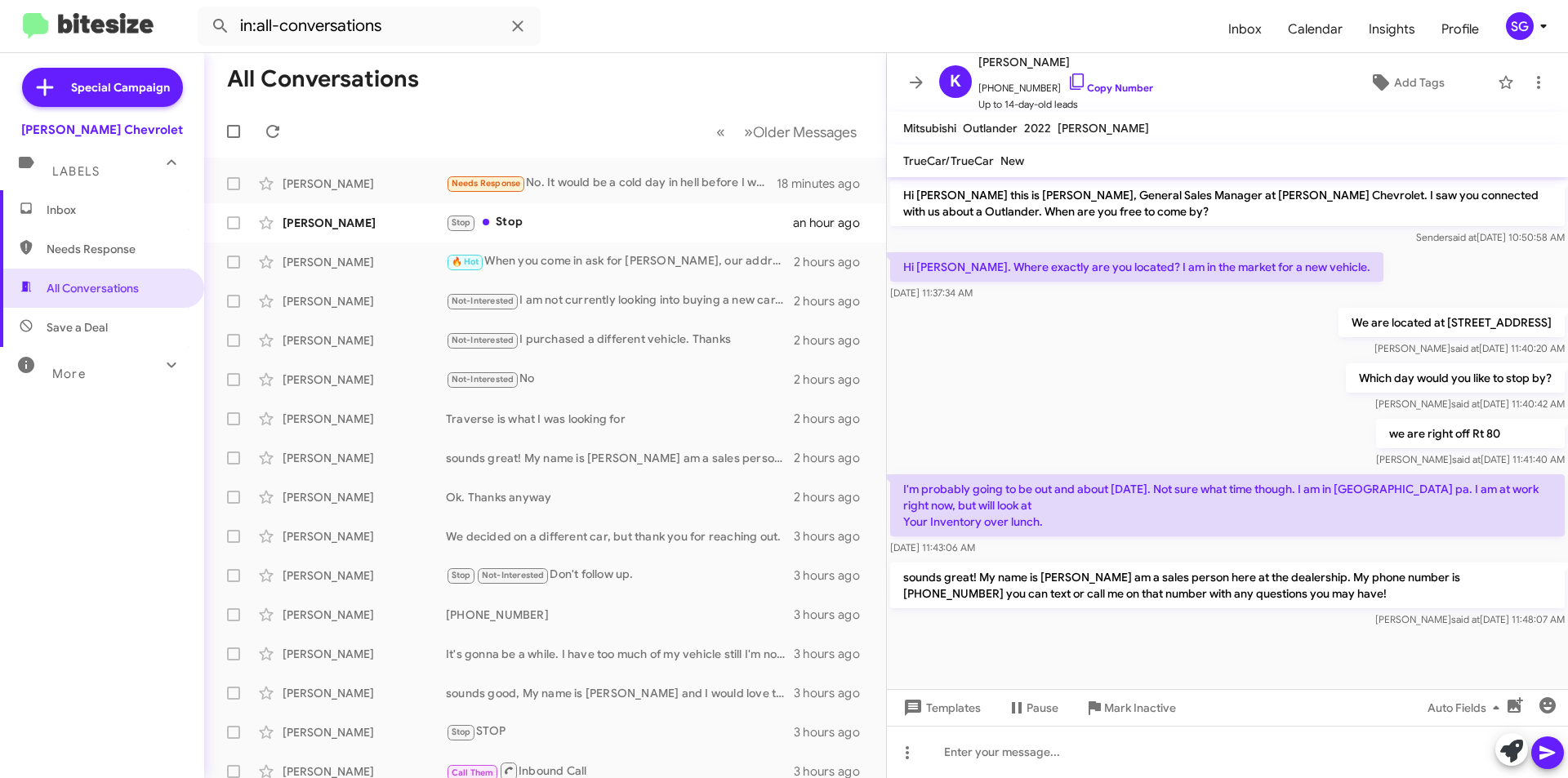
drag, startPoint x: 563, startPoint y: 315, endPoint x: 618, endPoint y: 120, distance: 202.6
click at [619, 119] on mat-toolbar-row "« Previous » Next Older Messages" at bounding box center [545, 131] width 682 height 52
click at [392, 224] on div "Matt Sossin" at bounding box center [364, 223] width 164 height 16
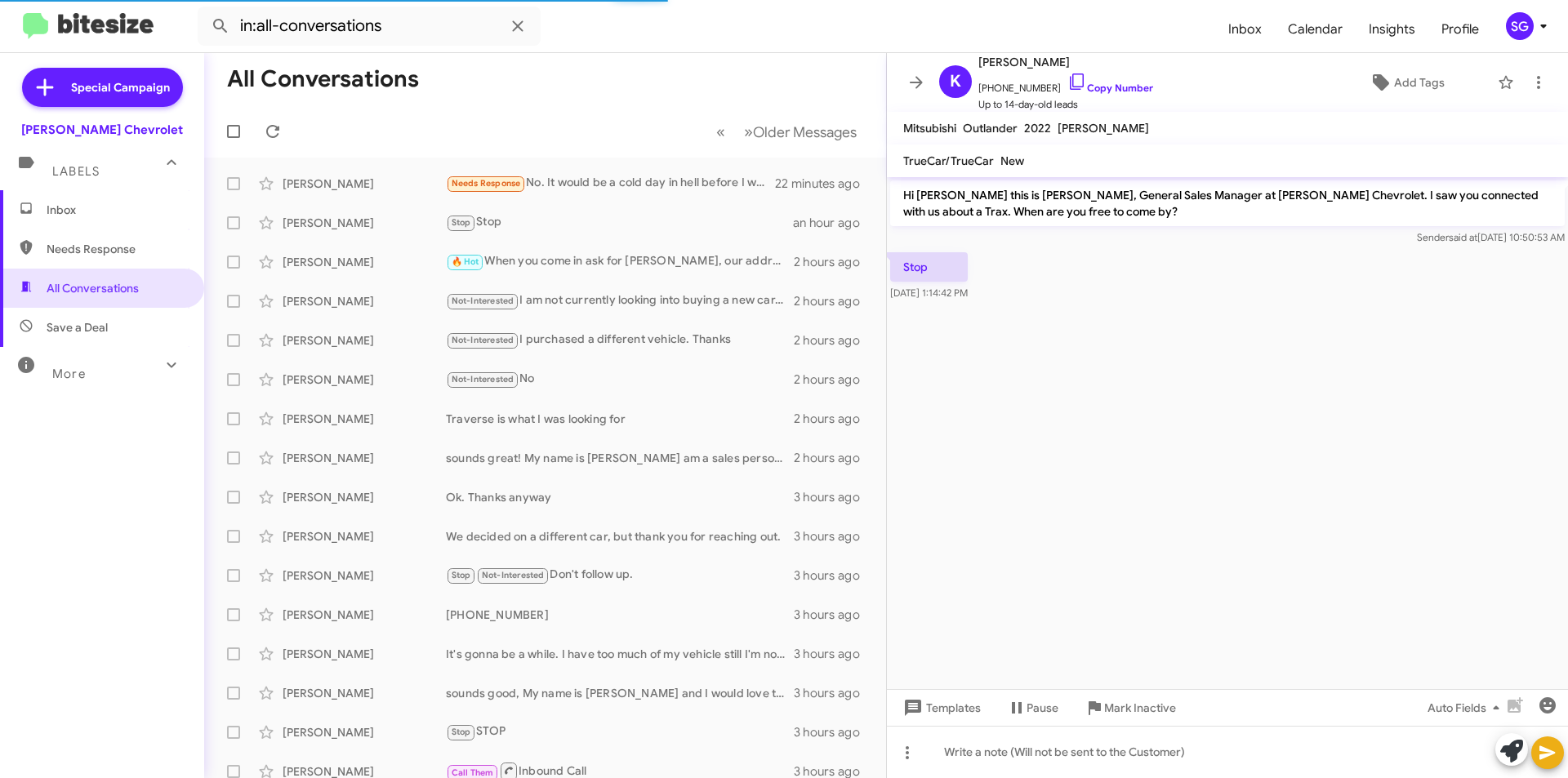
click at [961, 266] on p "Stop" at bounding box center [929, 267] width 78 height 29
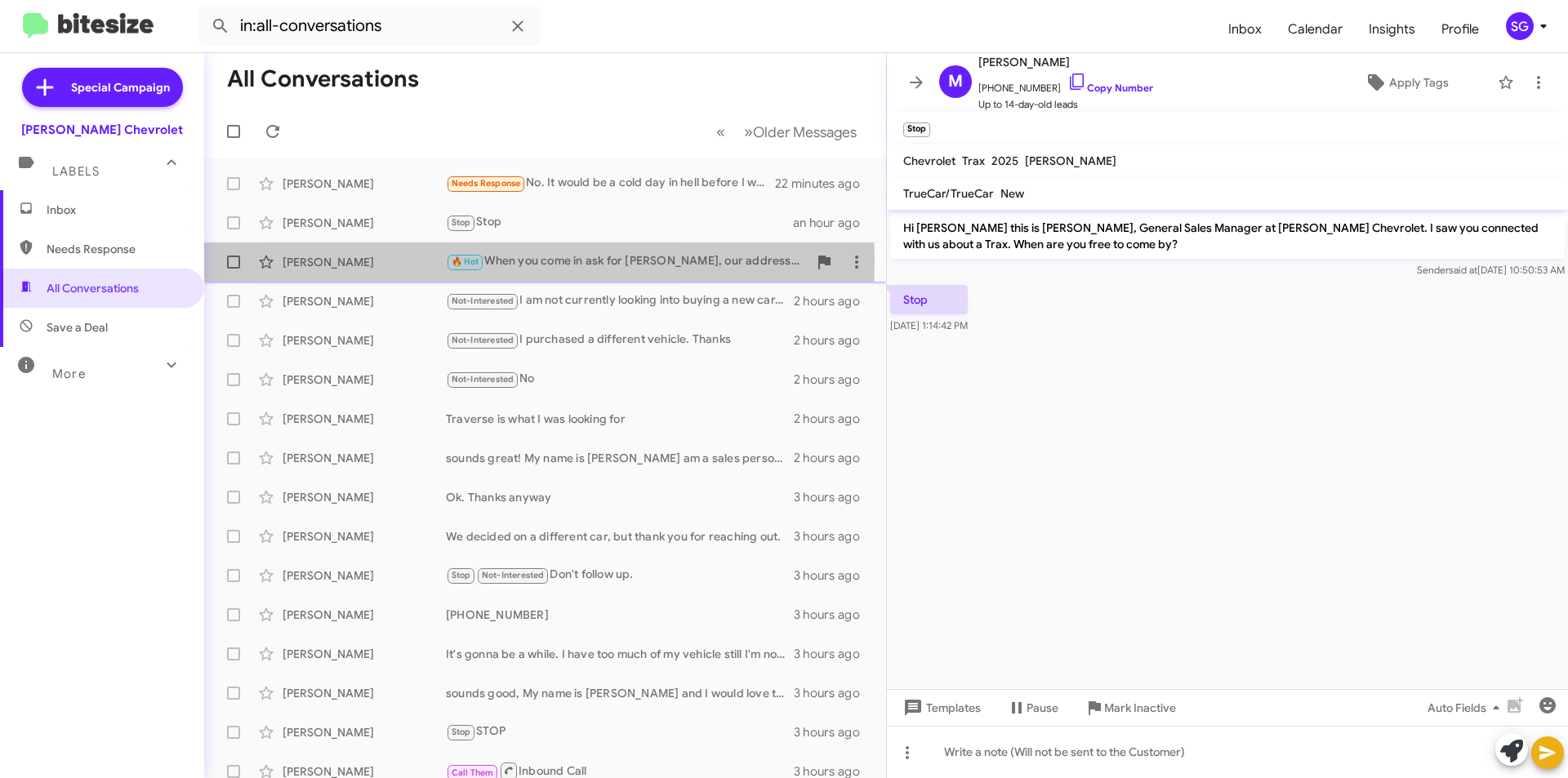
click at [464, 260] on span "🔥 Hot" at bounding box center [465, 261] width 27 height 10
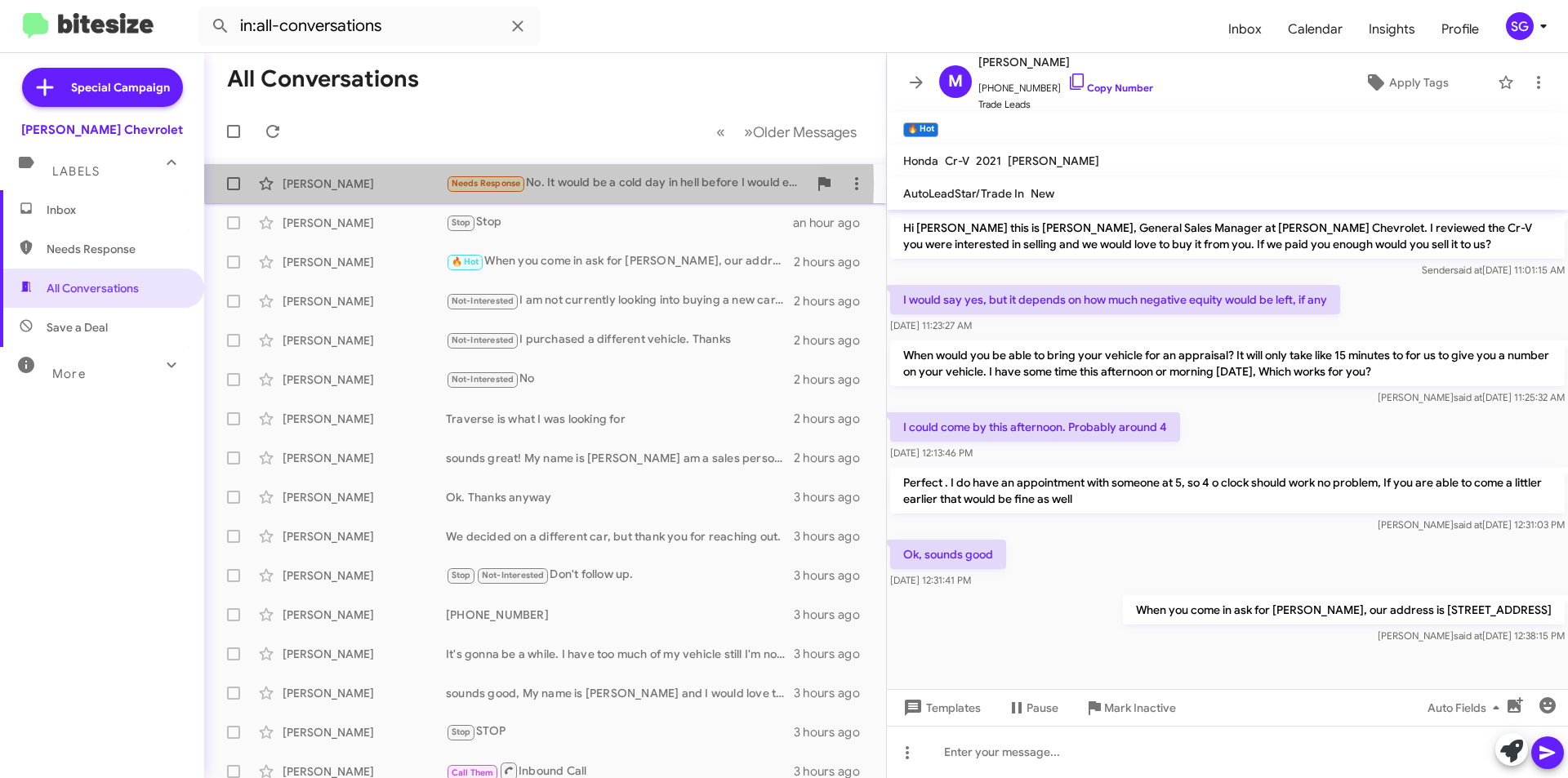
click at [327, 183] on div "Frank Moraski" at bounding box center [364, 183] width 164 height 16
